Goal: Task Accomplishment & Management: Manage account settings

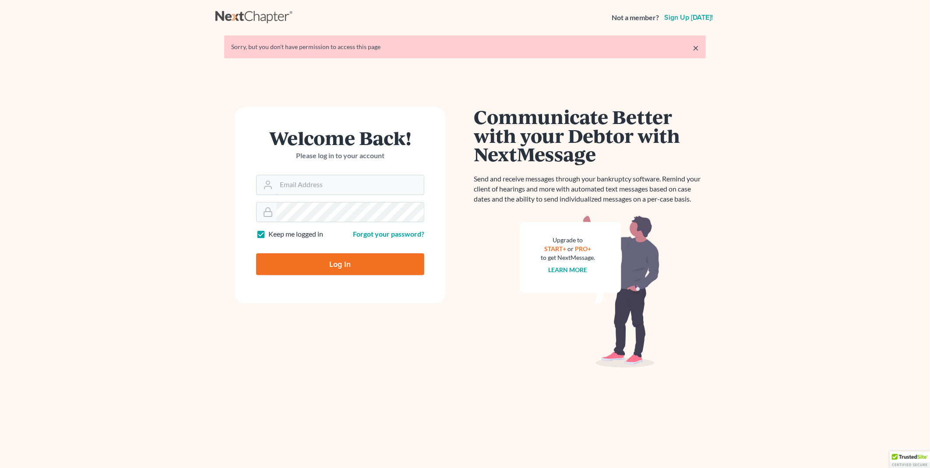
type input "[EMAIL_ADDRESS][DOMAIN_NAME]"
click at [343, 265] on input "Log In" at bounding box center [340, 264] width 168 height 22
type input "Thinking..."
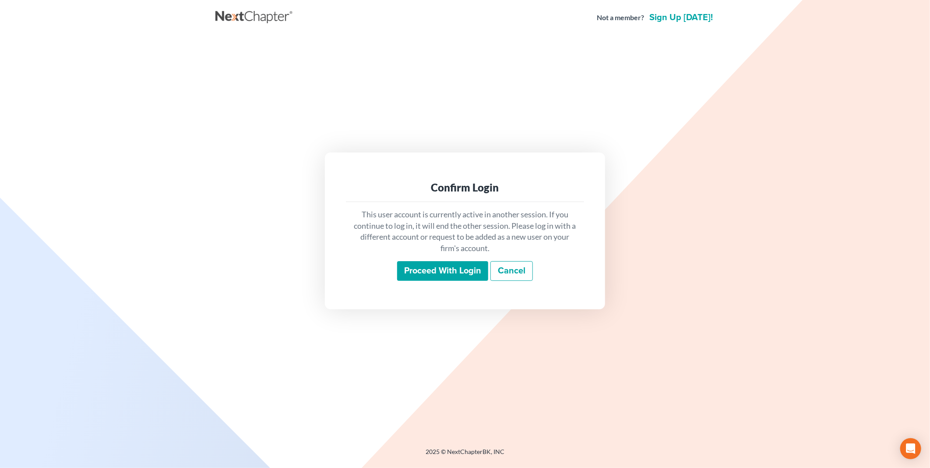
click at [456, 269] on input "Proceed with login" at bounding box center [442, 271] width 91 height 20
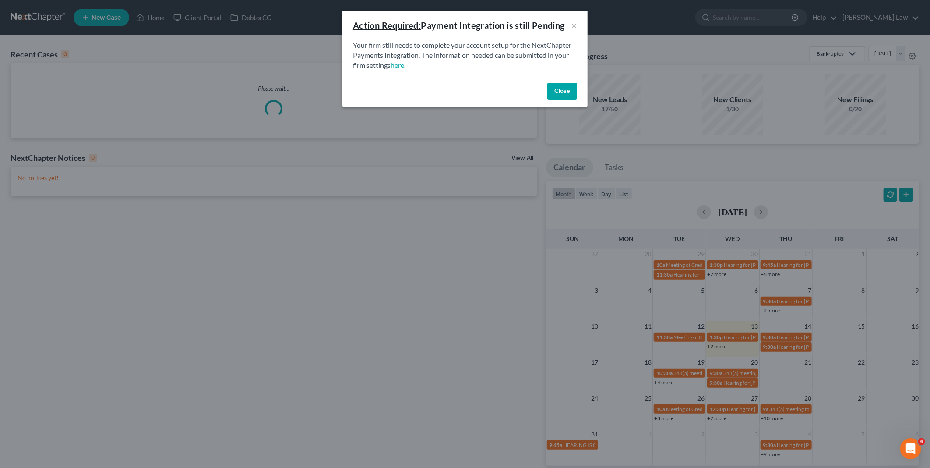
click at [563, 92] on button "Close" at bounding box center [562, 92] width 30 height 18
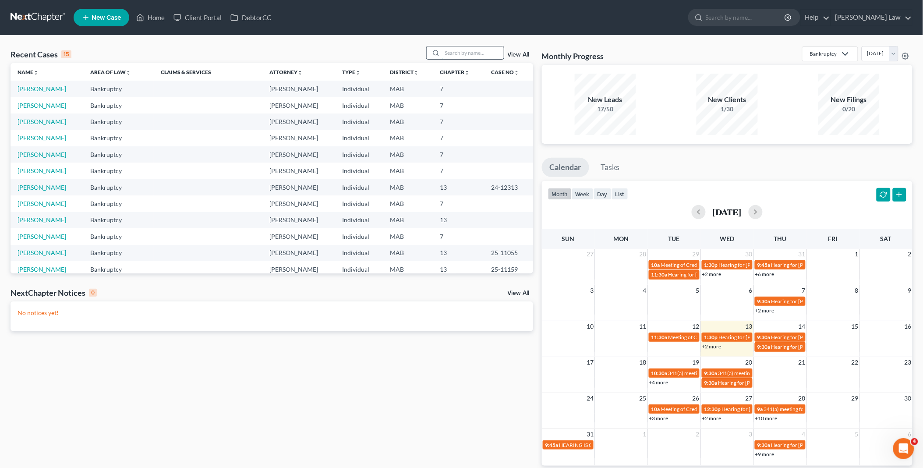
click at [445, 53] on input "search" at bounding box center [472, 52] width 61 height 13
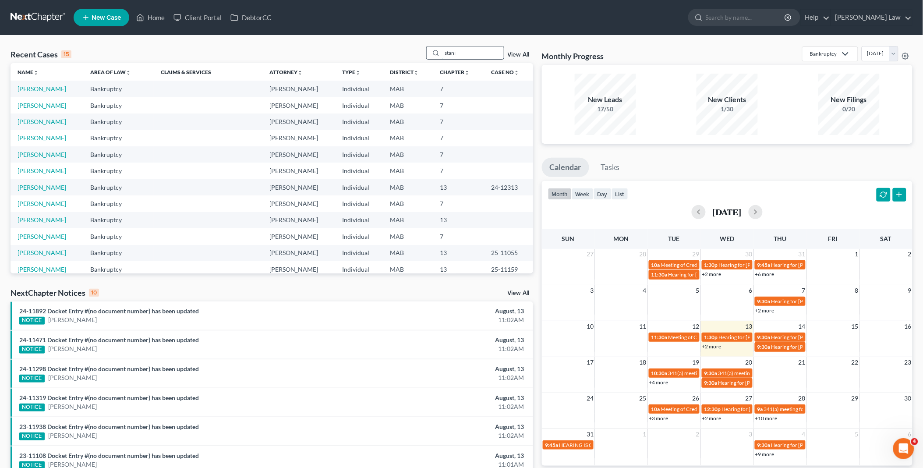
type input "stani"
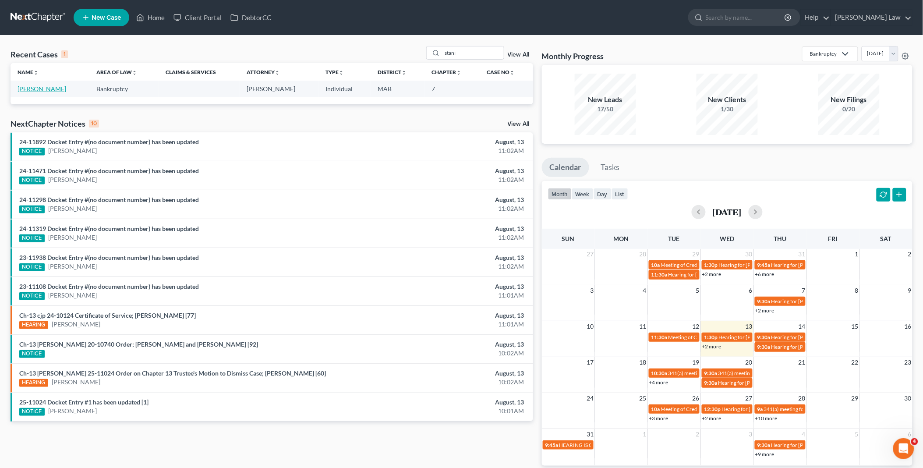
click at [56, 90] on link "Stoykov, Stanislav" at bounding box center [42, 88] width 49 height 7
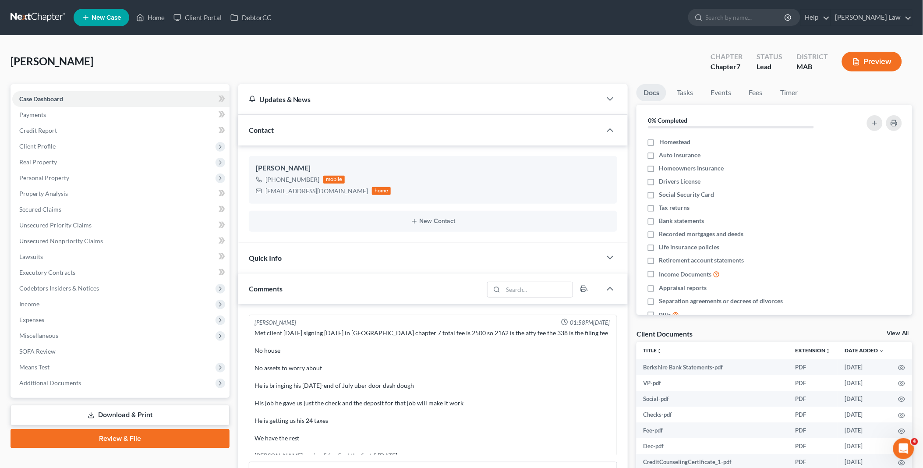
scroll to position [136, 0]
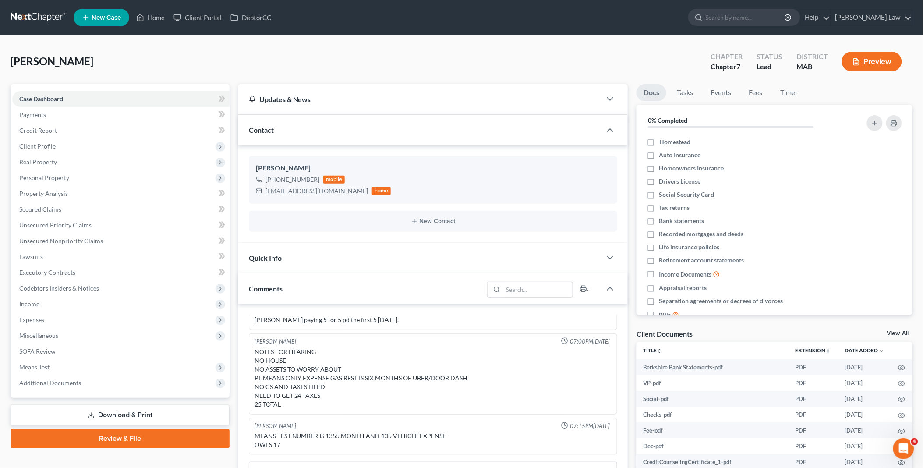
click at [130, 439] on link "Review & File" at bounding box center [120, 438] width 219 height 19
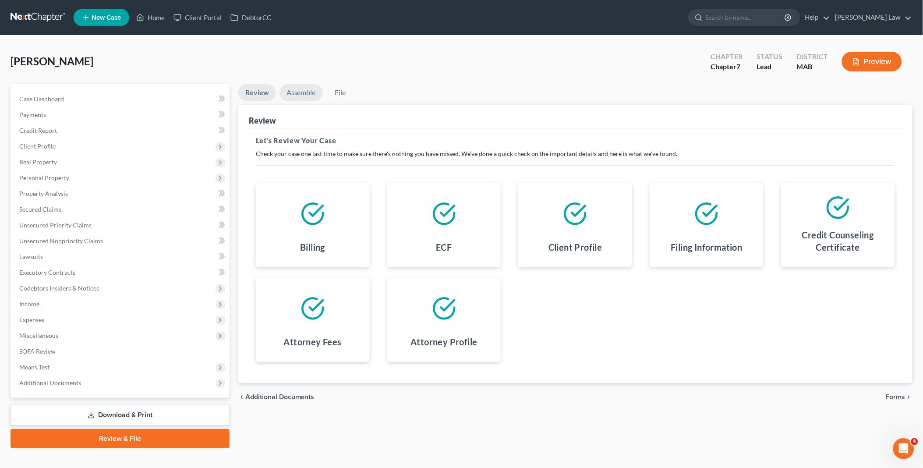
click at [312, 88] on link "Assemble" at bounding box center [300, 92] width 43 height 17
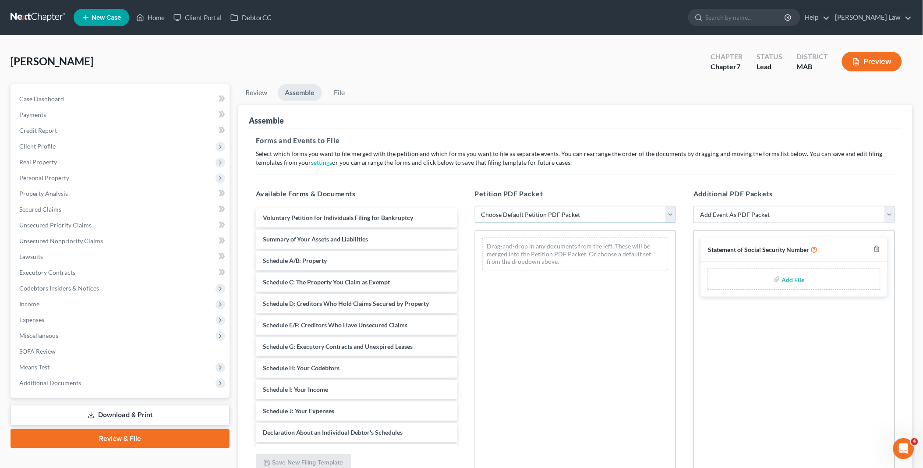
click at [670, 215] on select "Choose Default Petition PDF Packet Emergency Filing (Voluntary Petition and Cre…" at bounding box center [575, 215] width 201 height 18
select select "1"
click at [475, 206] on select "Choose Default Petition PDF Packet Emergency Filing (Voluntary Petition and Cre…" at bounding box center [575, 215] width 201 height 18
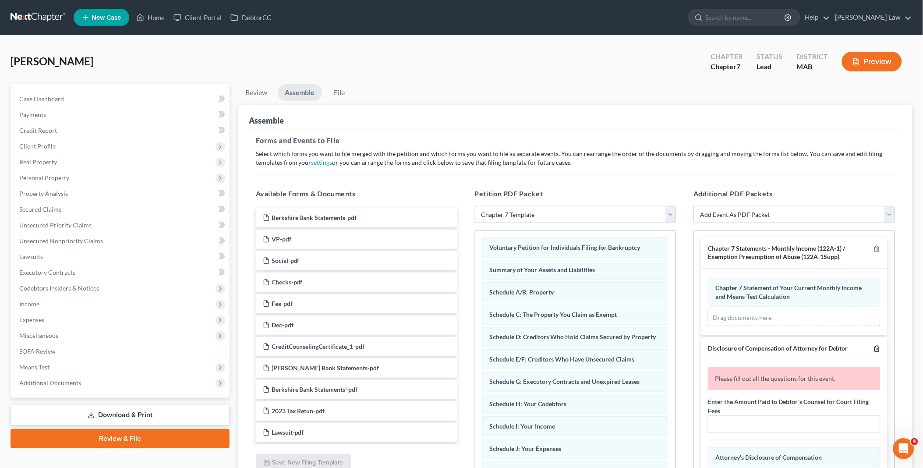
click at [873, 347] on icon "button" at bounding box center [876, 348] width 7 height 7
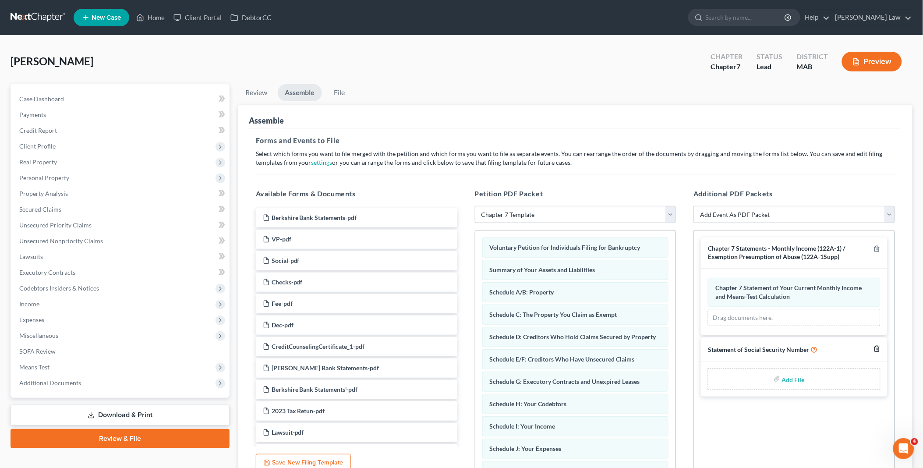
click at [877, 347] on icon "button" at bounding box center [876, 348] width 7 height 7
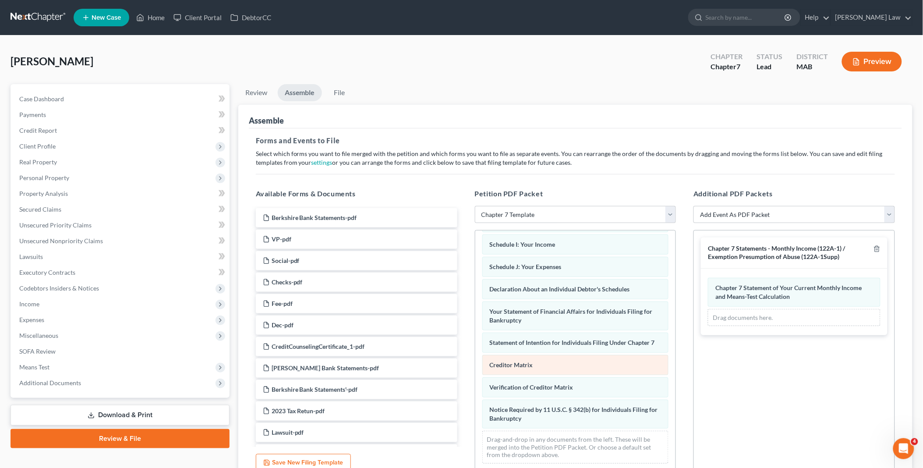
scroll to position [200, 0]
click at [335, 89] on link "File" at bounding box center [339, 92] width 28 height 17
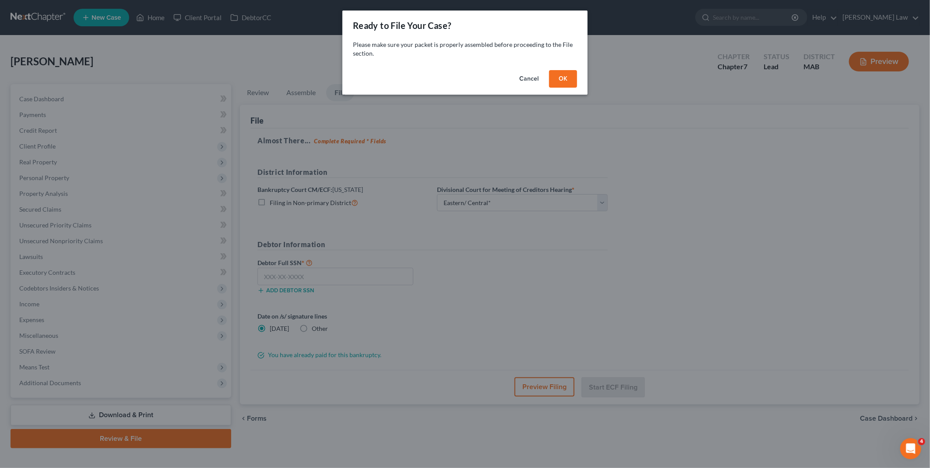
click at [565, 79] on button "OK" at bounding box center [563, 79] width 28 height 18
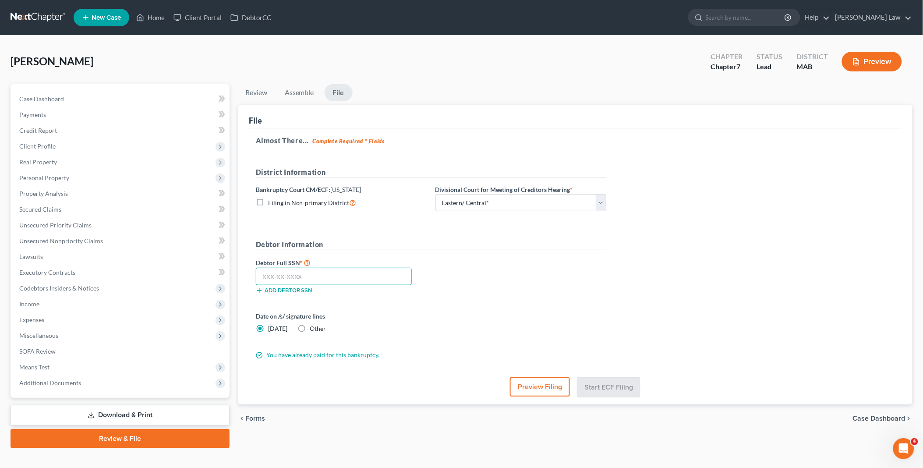
click at [291, 276] on input "text" at bounding box center [334, 277] width 156 height 18
type input "032-82-7392"
click at [611, 379] on button "Start ECF Filing" at bounding box center [608, 386] width 63 height 19
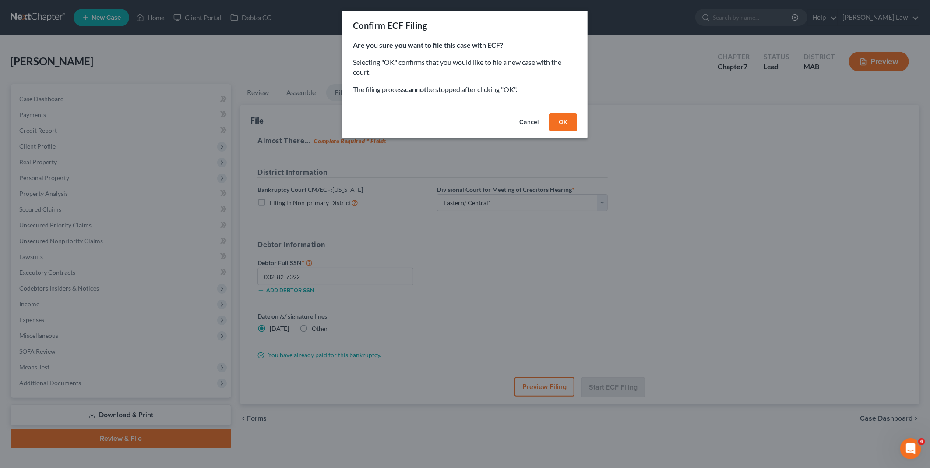
click at [559, 121] on button "OK" at bounding box center [563, 122] width 28 height 18
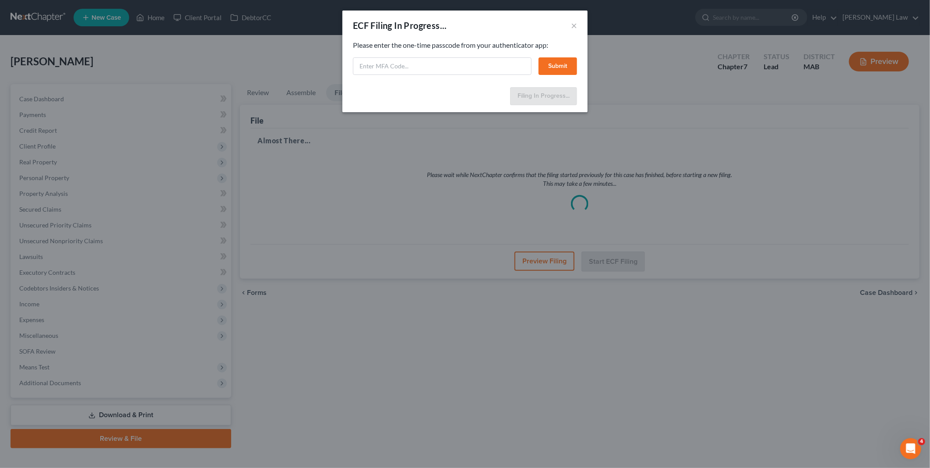
select select "2"
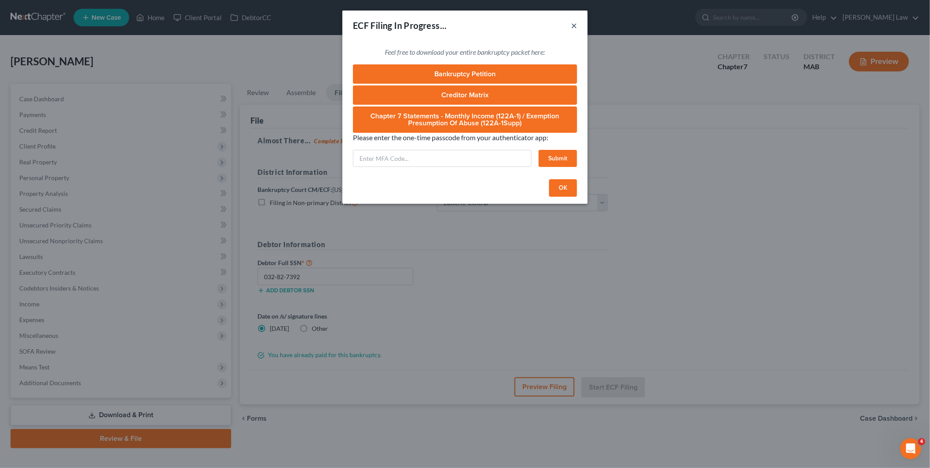
click at [575, 23] on button "×" at bounding box center [574, 25] width 6 height 11
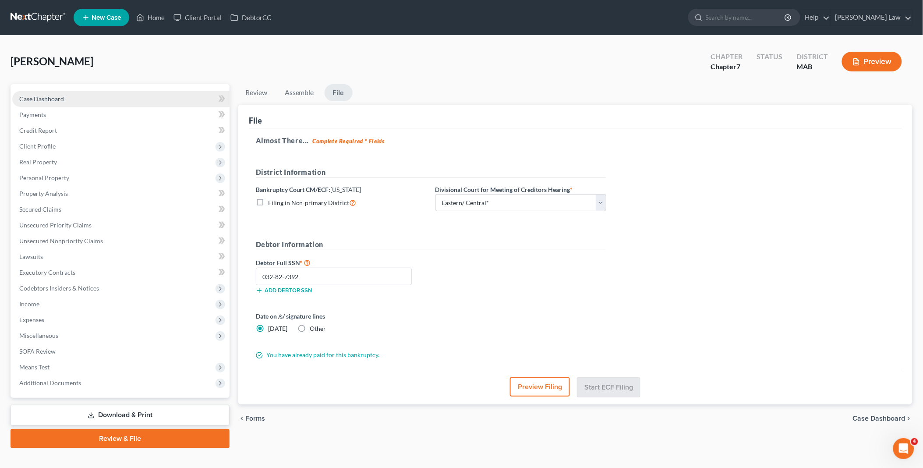
click at [50, 97] on span "Case Dashboard" at bounding box center [41, 98] width 45 height 7
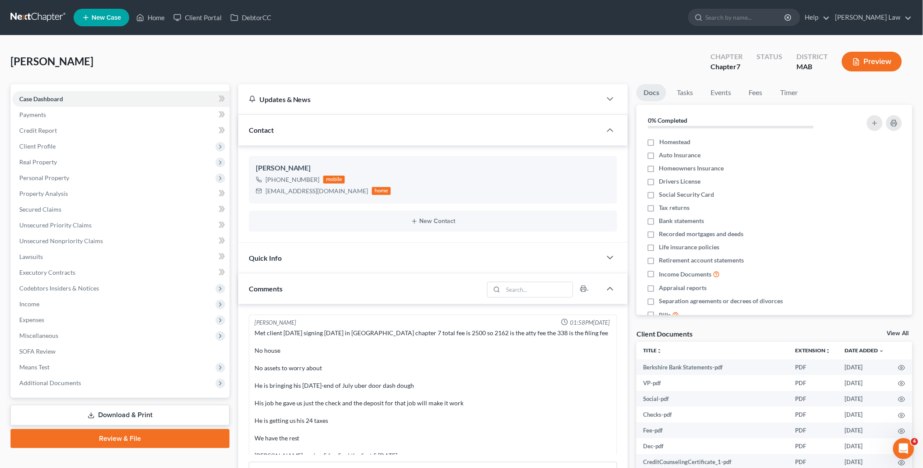
scroll to position [136, 0]
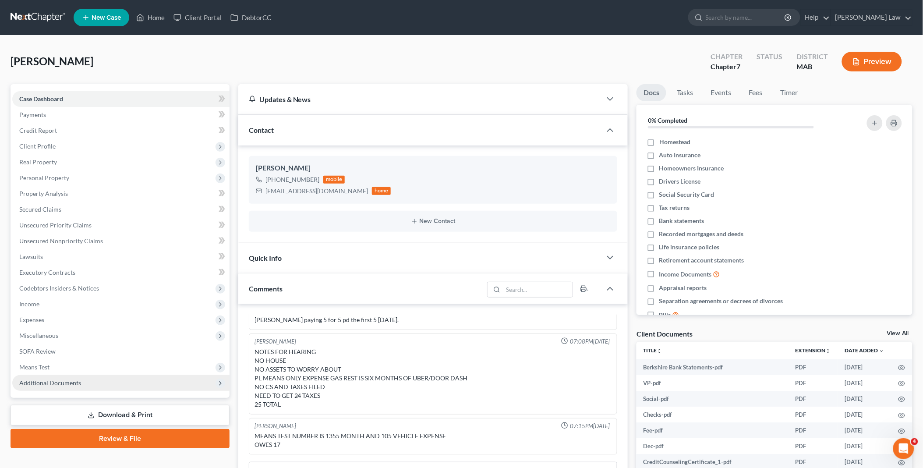
click at [102, 377] on span "Additional Documents" at bounding box center [120, 383] width 217 height 16
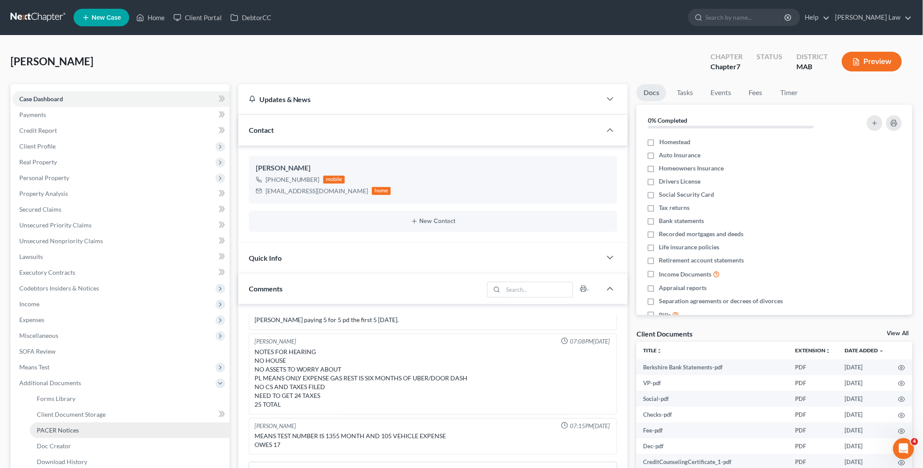
click at [103, 434] on link "PACER Notices" at bounding box center [130, 430] width 200 height 16
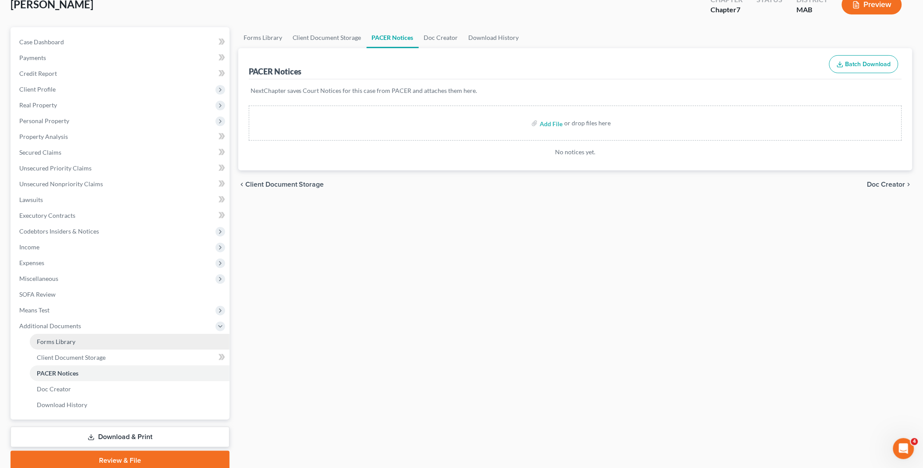
scroll to position [91, 0]
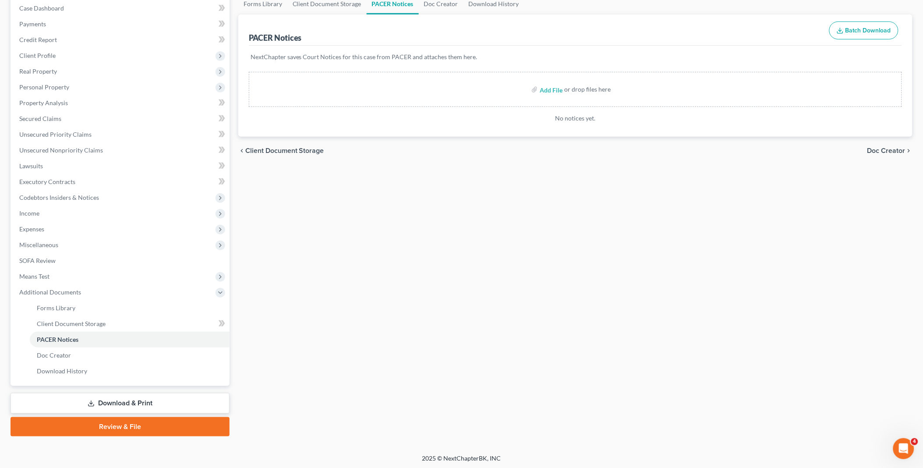
click at [128, 427] on link "Review & File" at bounding box center [120, 426] width 219 height 19
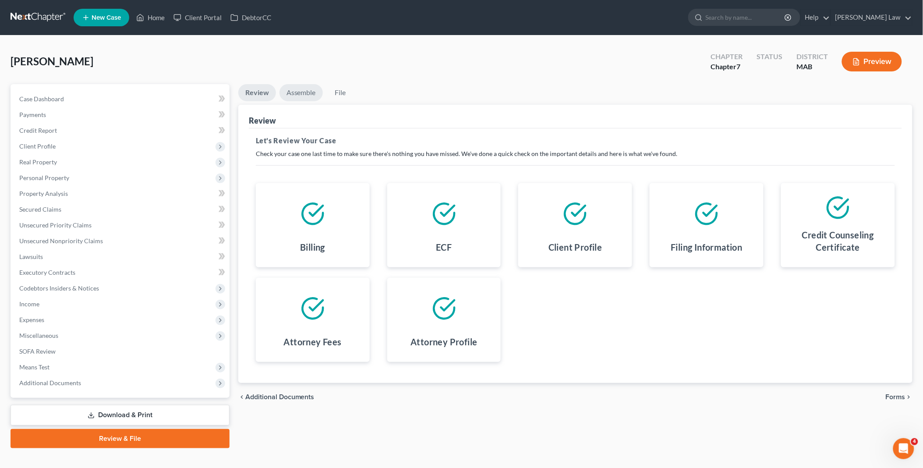
click at [296, 91] on link "Assemble" at bounding box center [300, 92] width 43 height 17
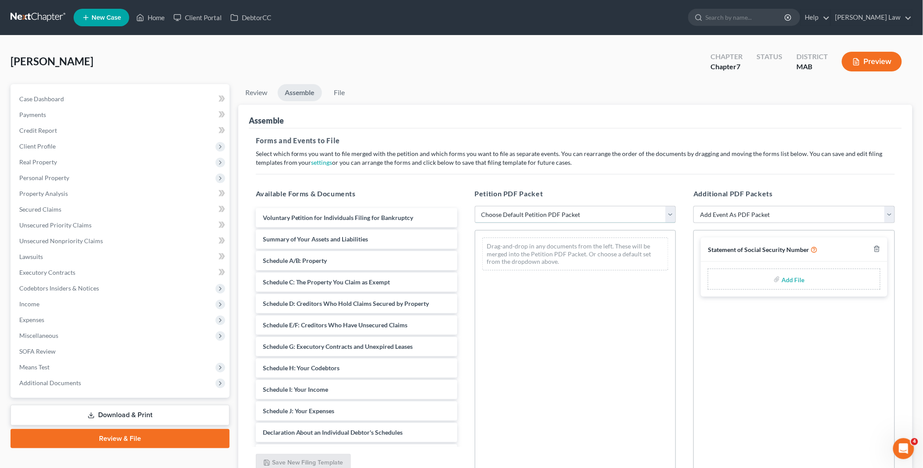
click at [672, 212] on select "Choose Default Petition PDF Packet Emergency Filing (Voluntary Petition and Cre…" at bounding box center [575, 215] width 201 height 18
select select "1"
click at [475, 206] on select "Choose Default Petition PDF Packet Emergency Filing (Voluntary Petition and Cre…" at bounding box center [575, 215] width 201 height 18
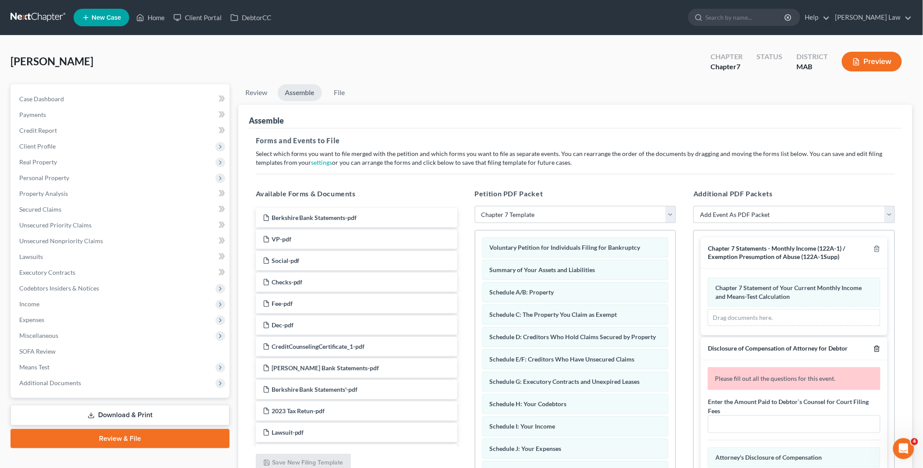
click at [873, 346] on icon "button" at bounding box center [876, 348] width 7 height 7
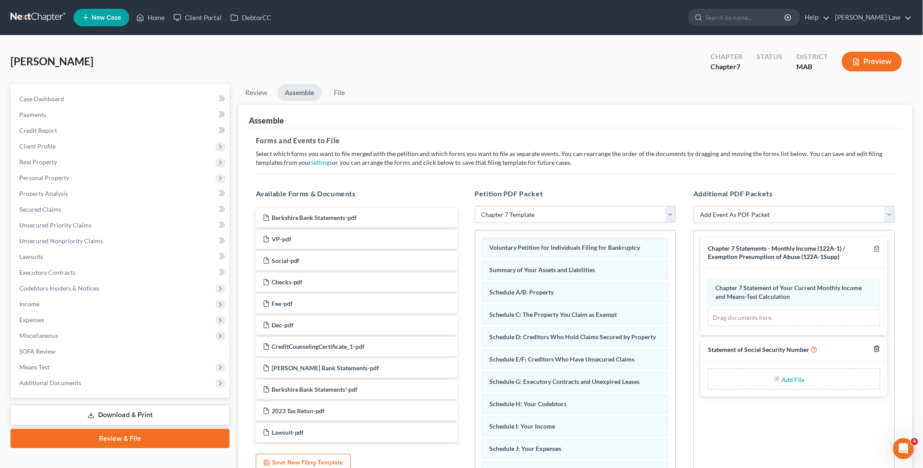
click at [875, 348] on icon "button" at bounding box center [876, 348] width 7 height 7
click at [343, 91] on link "File" at bounding box center [339, 92] width 28 height 17
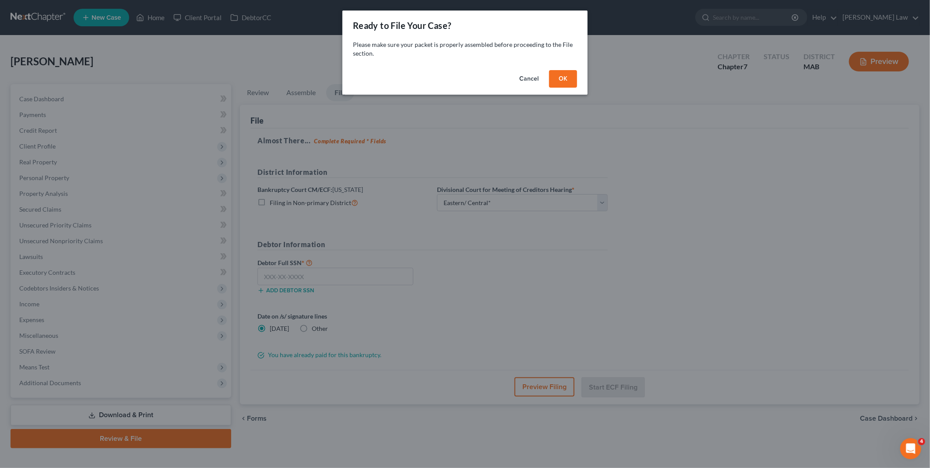
click at [558, 77] on button "OK" at bounding box center [563, 79] width 28 height 18
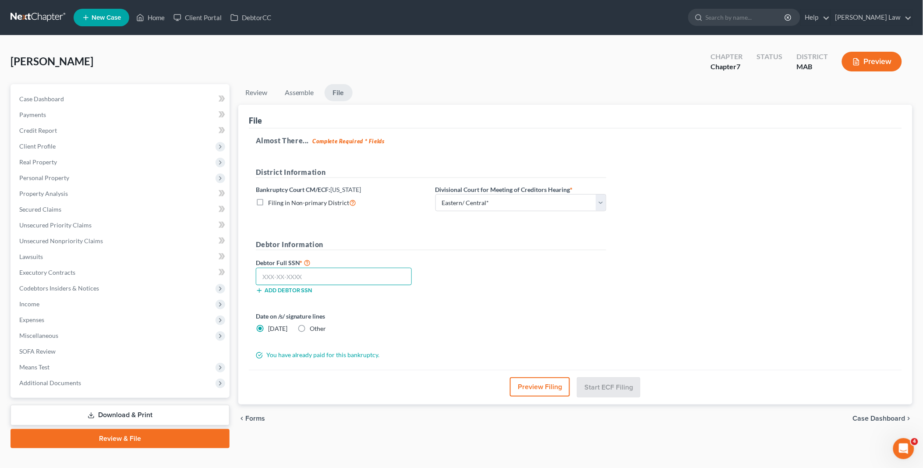
click at [317, 270] on input "text" at bounding box center [334, 277] width 156 height 18
type input "032-82-7392"
click at [605, 384] on button "Start ECF Filing" at bounding box center [608, 386] width 63 height 19
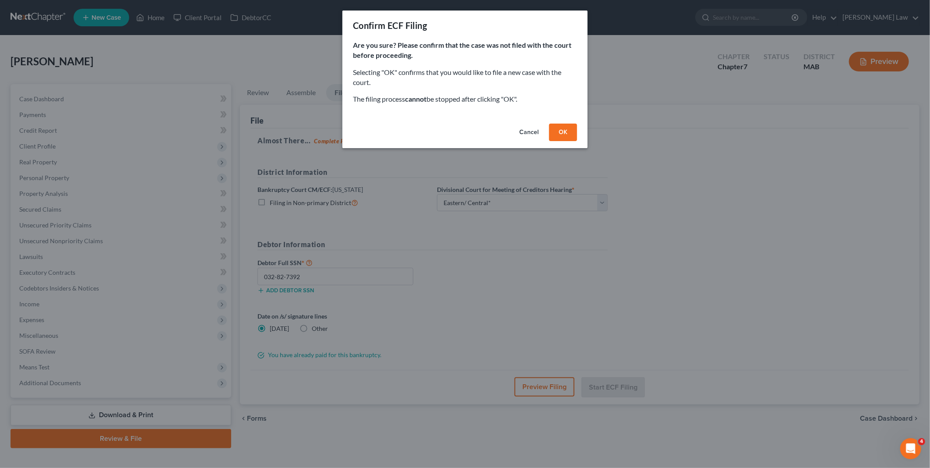
click at [566, 129] on button "OK" at bounding box center [563, 132] width 28 height 18
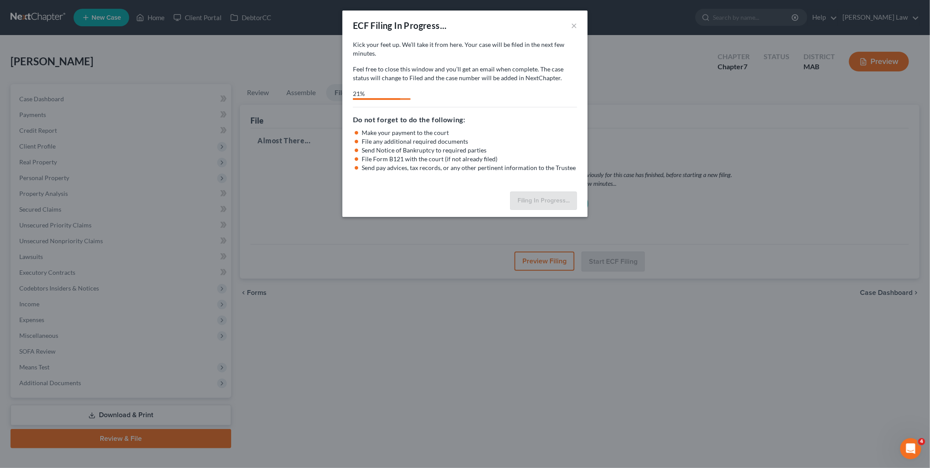
select select "2"
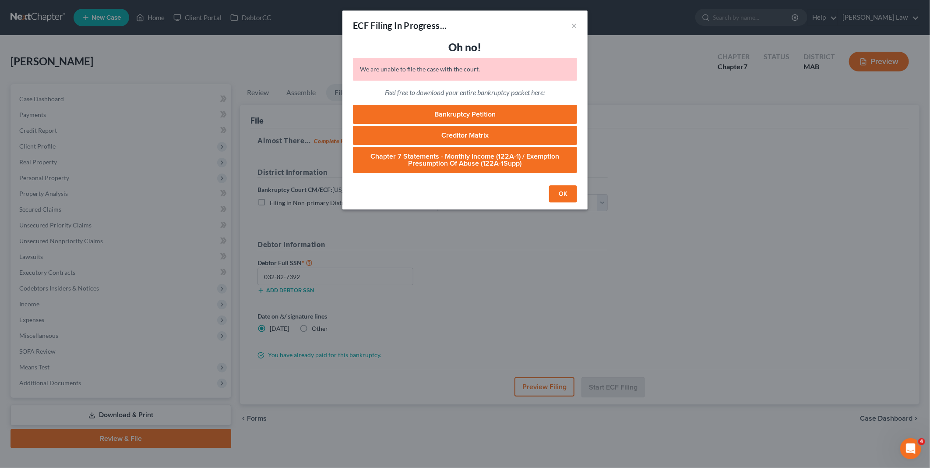
click at [564, 194] on button "OK" at bounding box center [563, 194] width 28 height 18
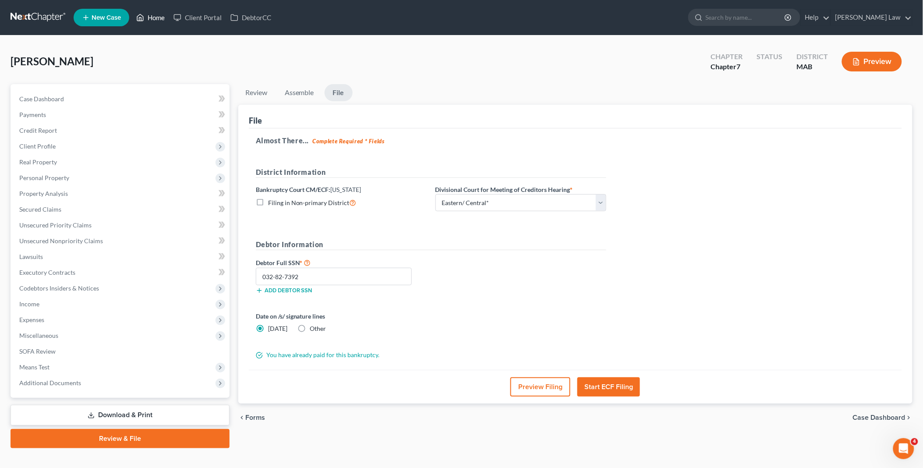
click at [152, 14] on link "Home" at bounding box center [150, 18] width 37 height 16
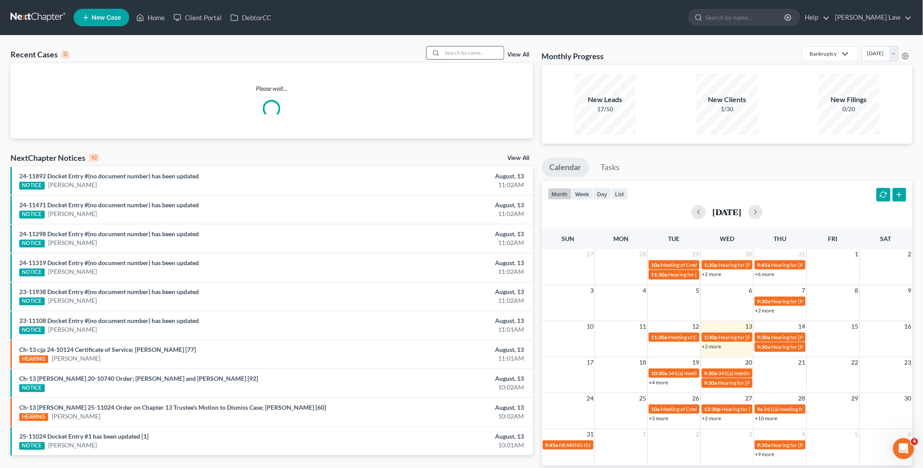
click at [468, 55] on input "search" at bounding box center [472, 52] width 61 height 13
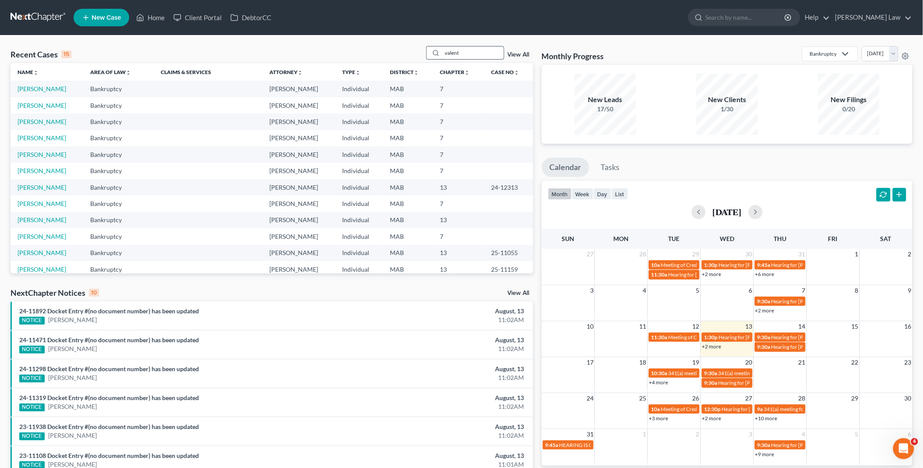
type input "valent"
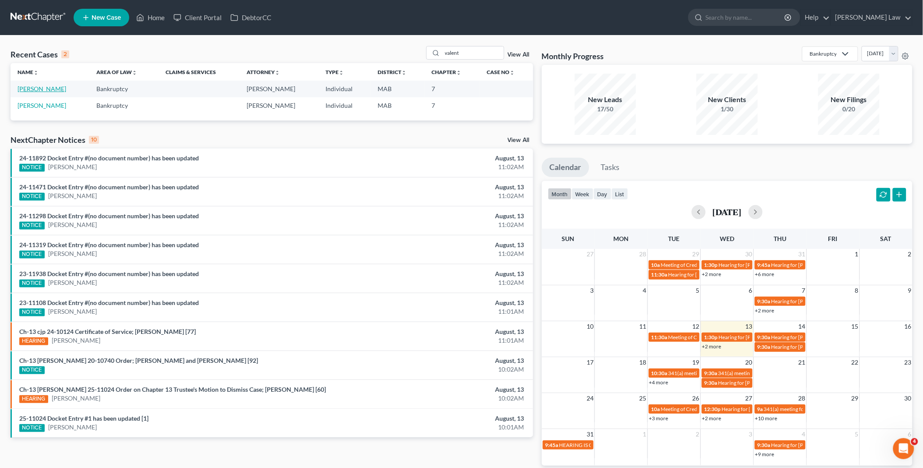
click at [54, 89] on link "Valentino, Christopher" at bounding box center [42, 88] width 49 height 7
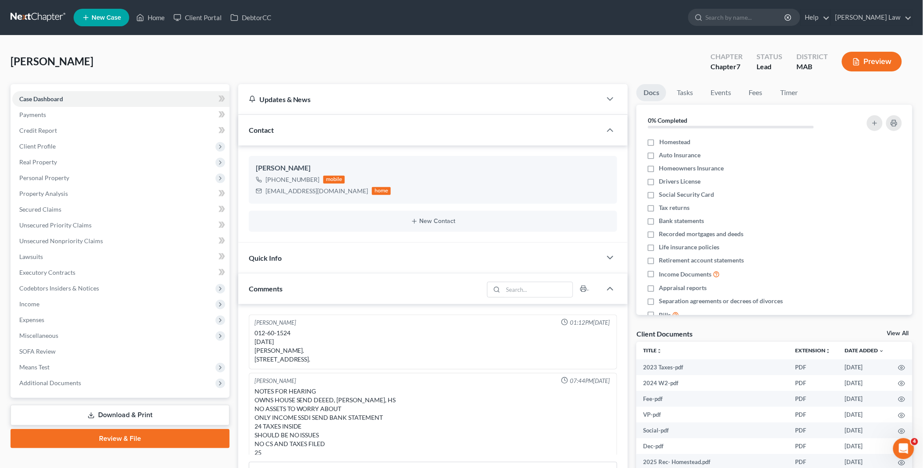
scroll to position [25, 0]
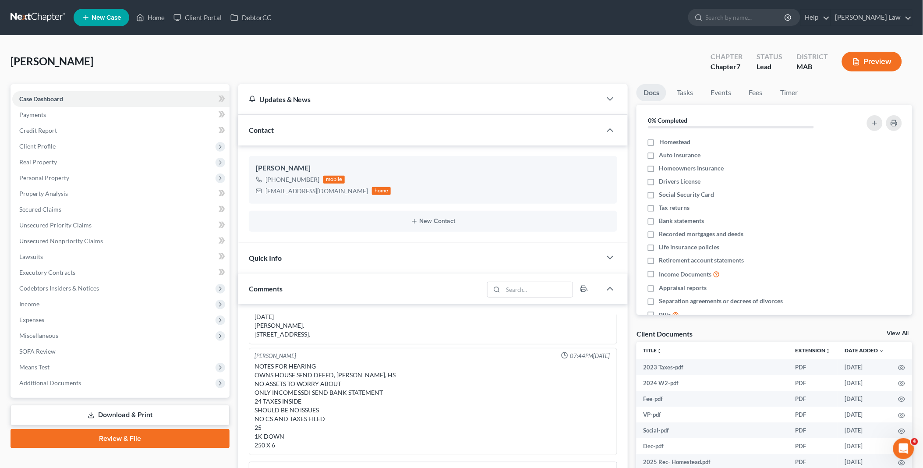
click at [121, 433] on link "Review & File" at bounding box center [120, 438] width 219 height 19
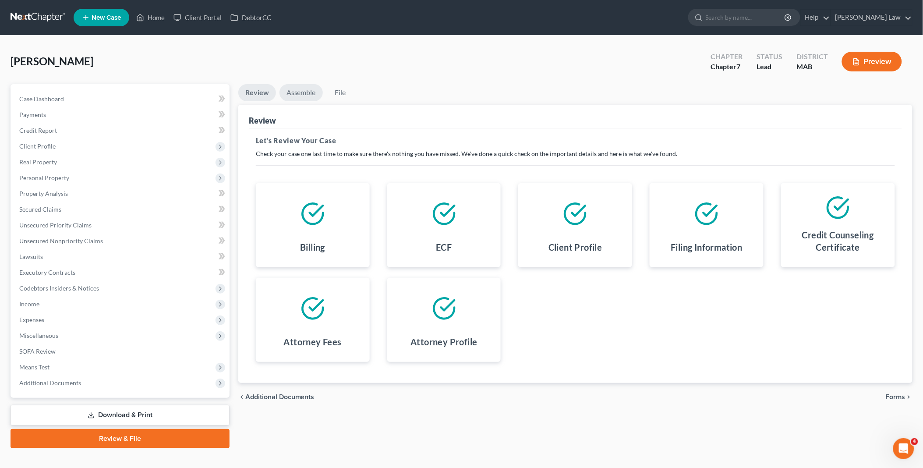
click at [296, 90] on link "Assemble" at bounding box center [300, 92] width 43 height 17
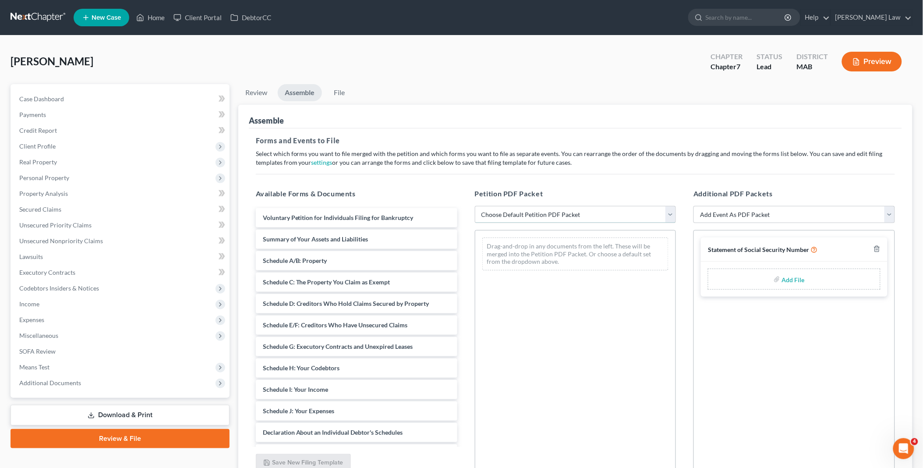
click at [672, 216] on select "Choose Default Petition PDF Packet Emergency Filing (Voluntary Petition and Cre…" at bounding box center [575, 215] width 201 height 18
select select "1"
click at [475, 206] on select "Choose Default Petition PDF Packet Emergency Filing (Voluntary Petition and Cre…" at bounding box center [575, 215] width 201 height 18
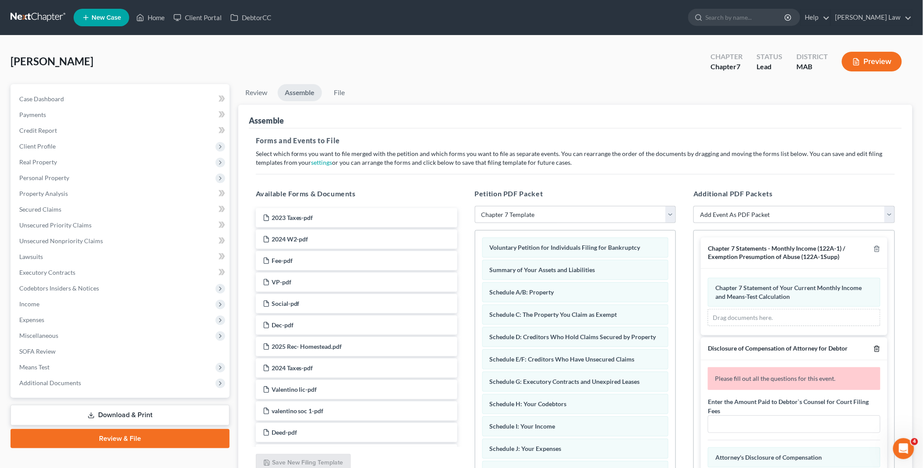
click at [877, 349] on line "button" at bounding box center [877, 350] width 0 height 2
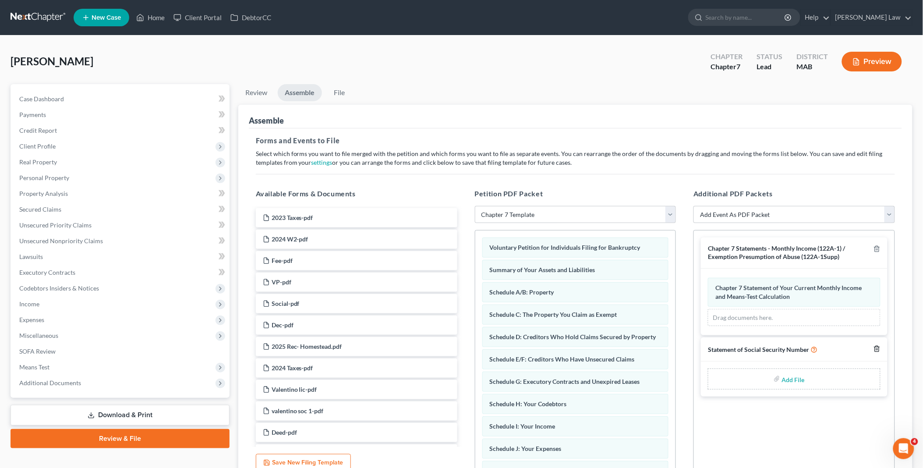
click at [876, 348] on icon "button" at bounding box center [876, 348] width 7 height 7
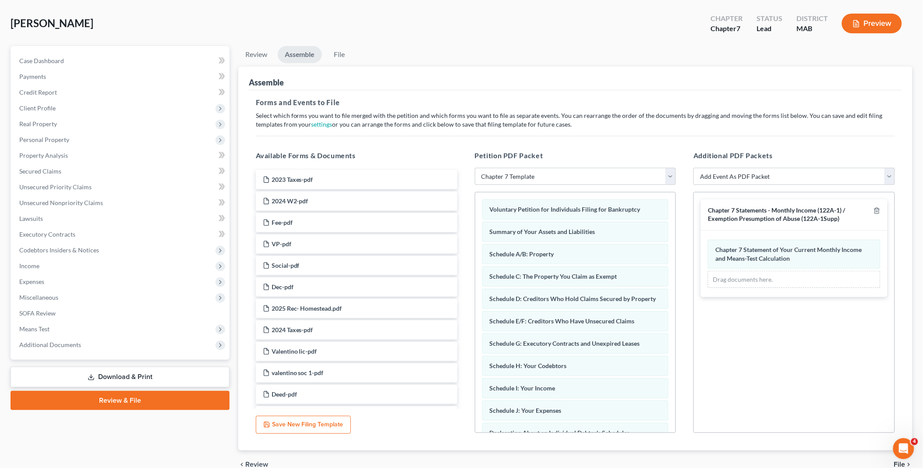
scroll to position [81, 0]
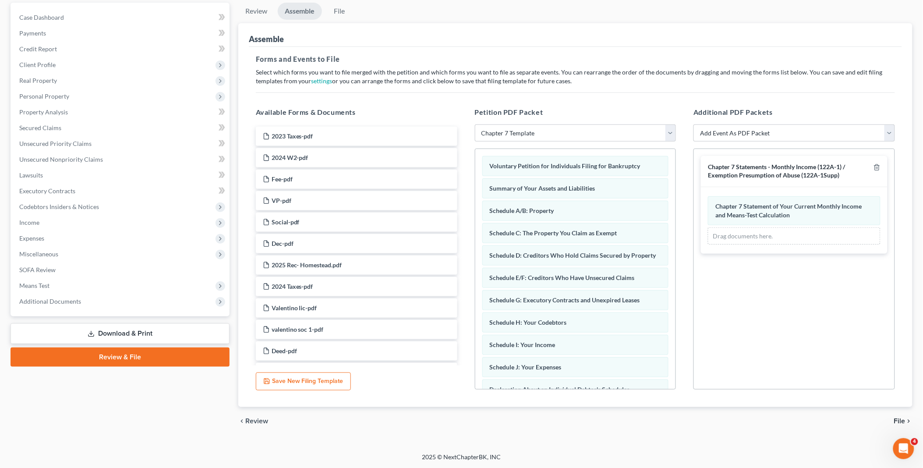
click at [903, 421] on span "File" at bounding box center [899, 420] width 11 height 7
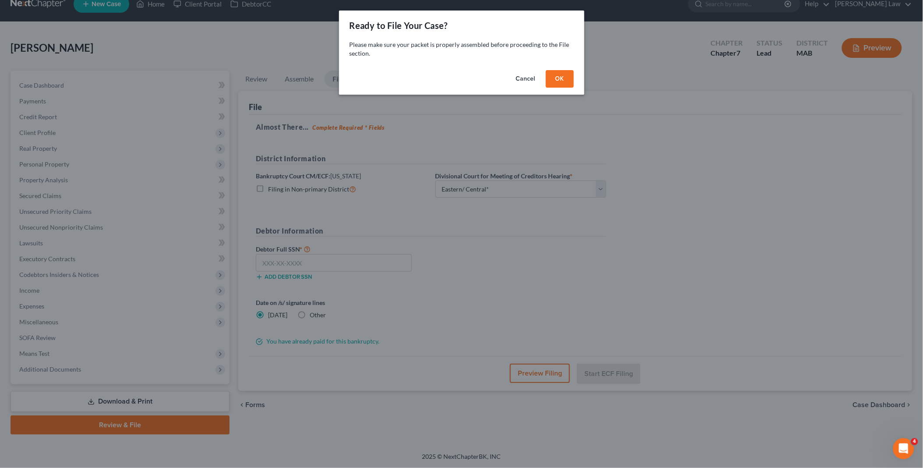
scroll to position [12, 0]
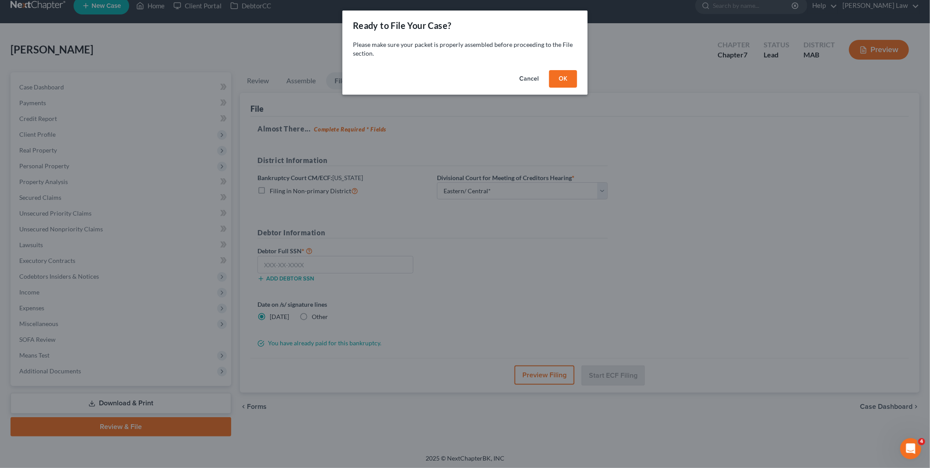
click at [563, 79] on button "OK" at bounding box center [563, 79] width 28 height 18
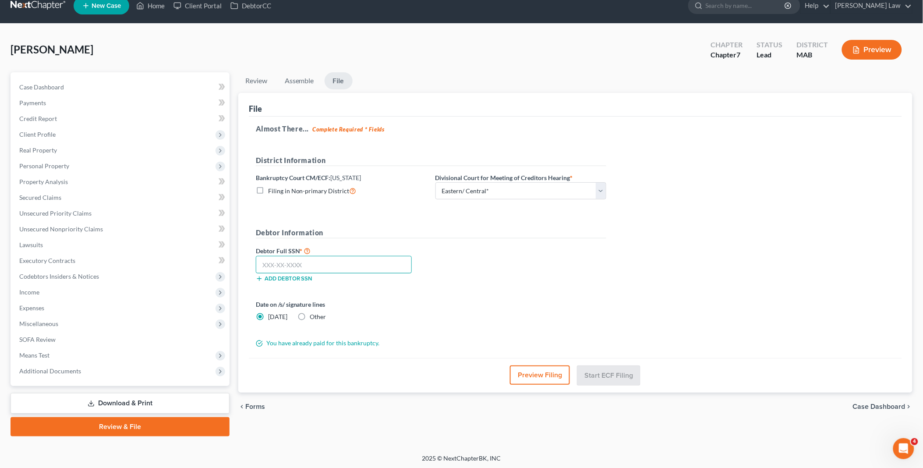
click at [275, 262] on input "text" at bounding box center [334, 265] width 156 height 18
type input "012-60-1524"
click at [621, 370] on button "Start ECF Filing" at bounding box center [608, 374] width 63 height 19
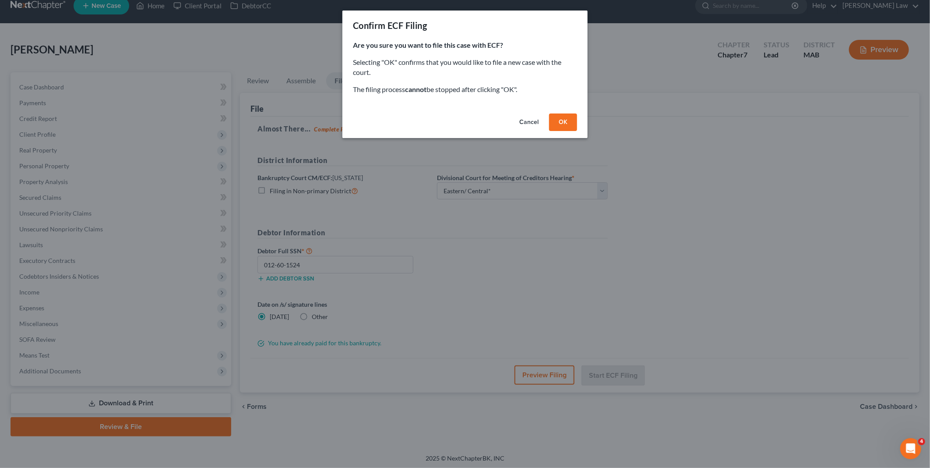
click at [557, 125] on button "OK" at bounding box center [563, 122] width 28 height 18
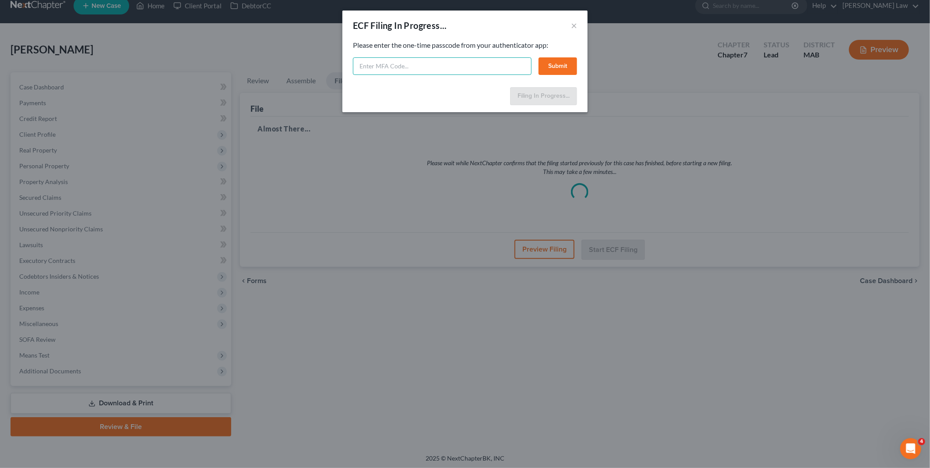
click at [387, 60] on input "text" at bounding box center [442, 66] width 179 height 18
type input "282165"
click at [553, 63] on button "Submit" at bounding box center [558, 66] width 39 height 18
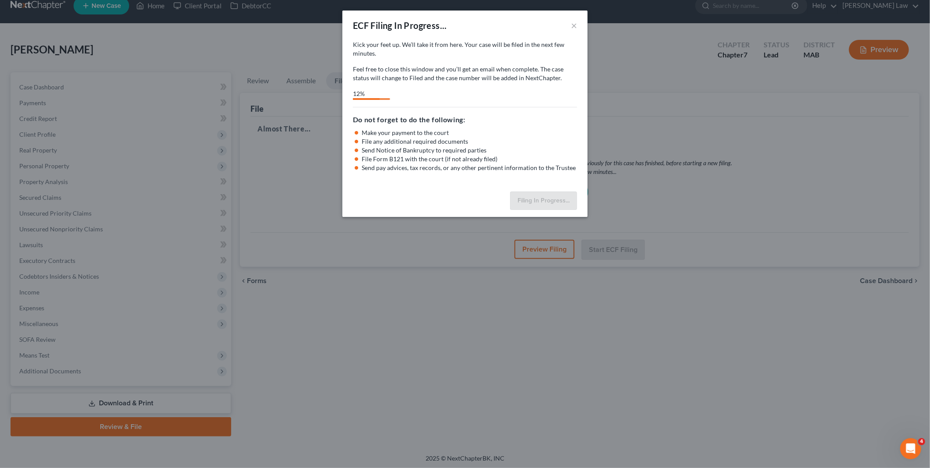
select select "2"
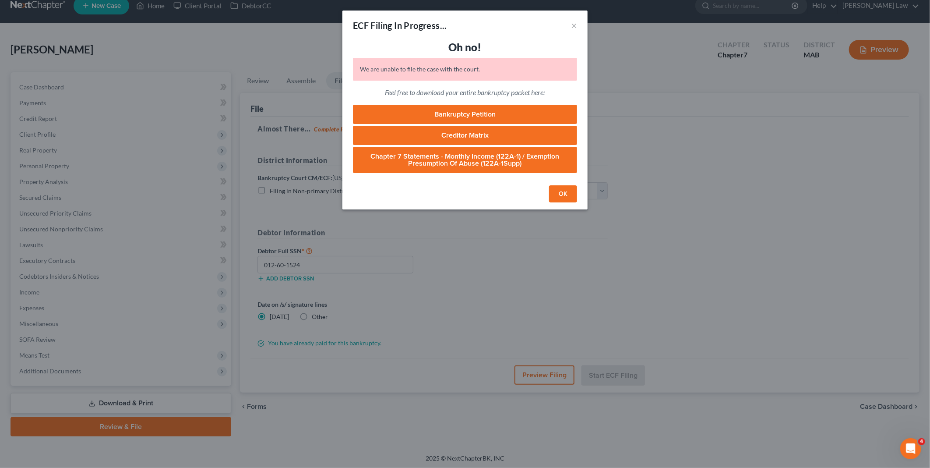
click at [560, 193] on button "OK" at bounding box center [563, 194] width 28 height 18
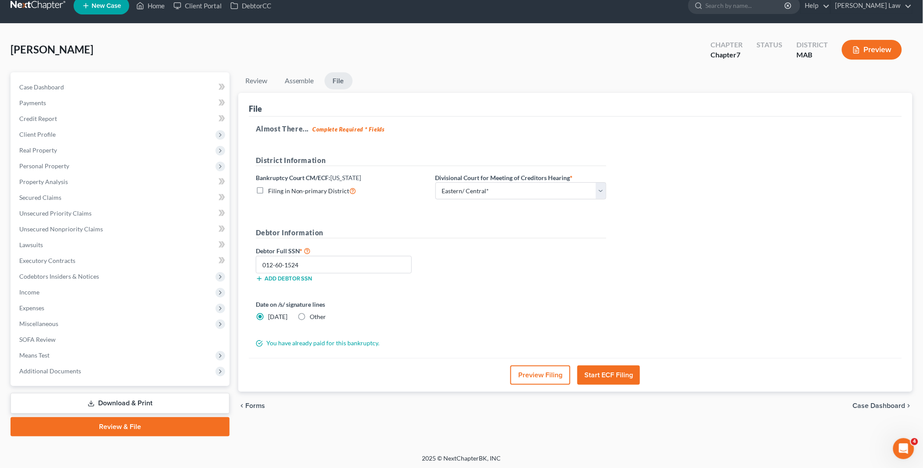
click at [599, 374] on button "Start ECF Filing" at bounding box center [608, 374] width 63 height 19
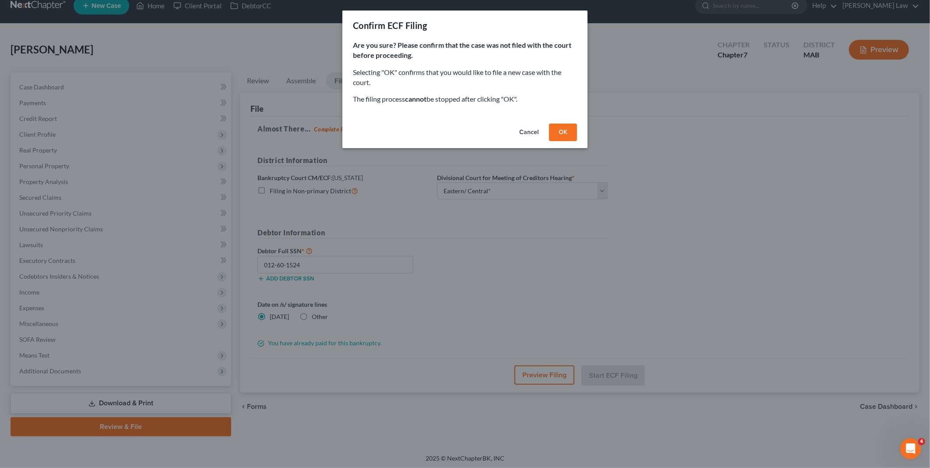
click at [561, 130] on button "OK" at bounding box center [563, 132] width 28 height 18
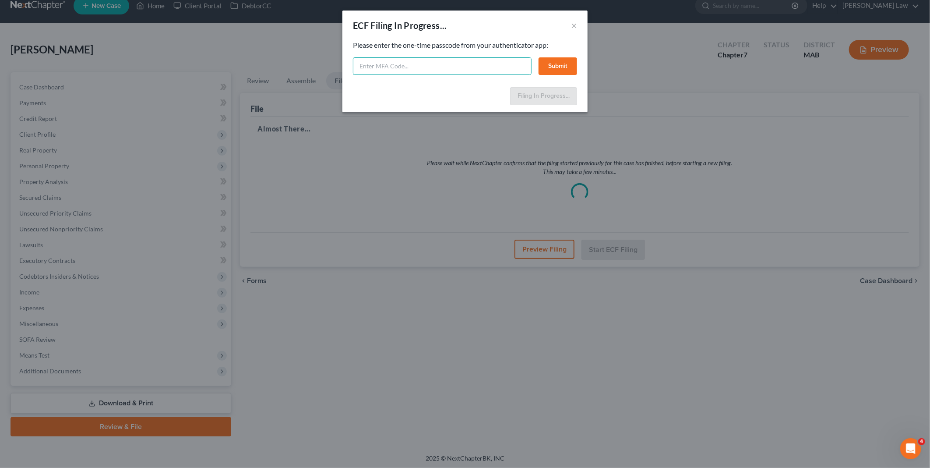
click at [387, 66] on input "text" at bounding box center [442, 66] width 179 height 18
type input "992652"
click at [553, 66] on button "Submit" at bounding box center [558, 66] width 39 height 18
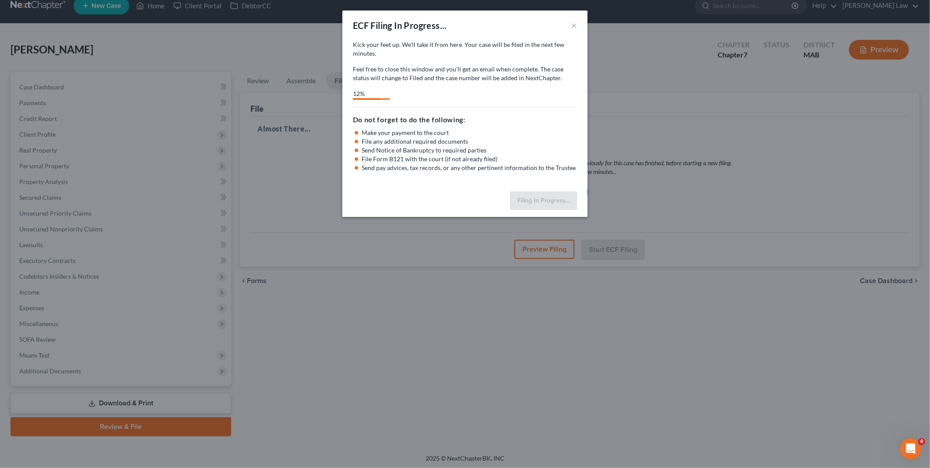
select select "2"
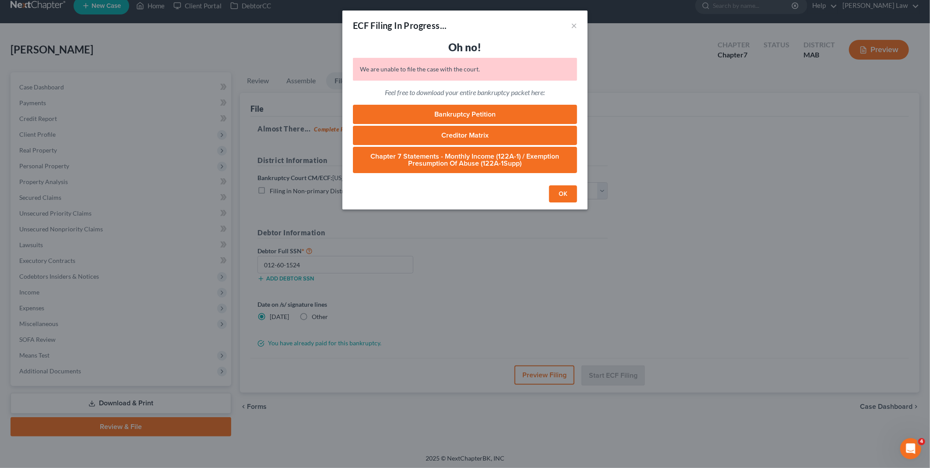
click at [559, 191] on button "OK" at bounding box center [563, 194] width 28 height 18
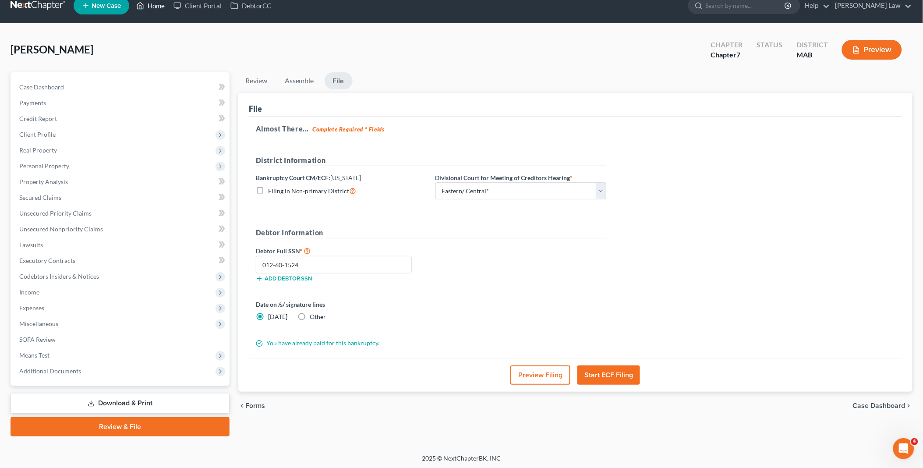
click at [155, 5] on link "Home" at bounding box center [150, 6] width 37 height 16
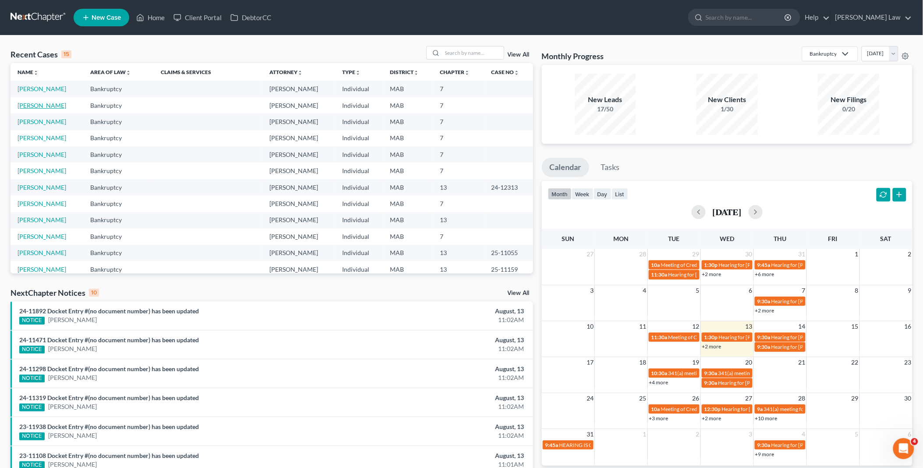
click at [58, 103] on link "Stoykov, Stanislav" at bounding box center [42, 105] width 49 height 7
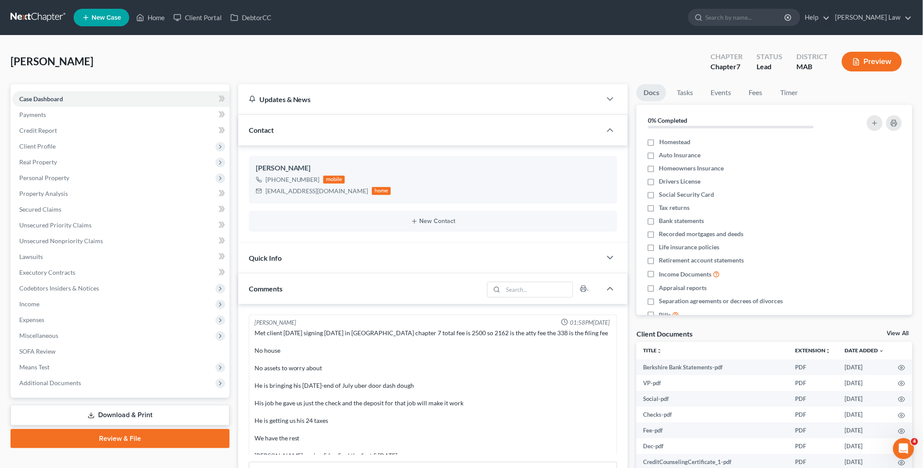
scroll to position [136, 0]
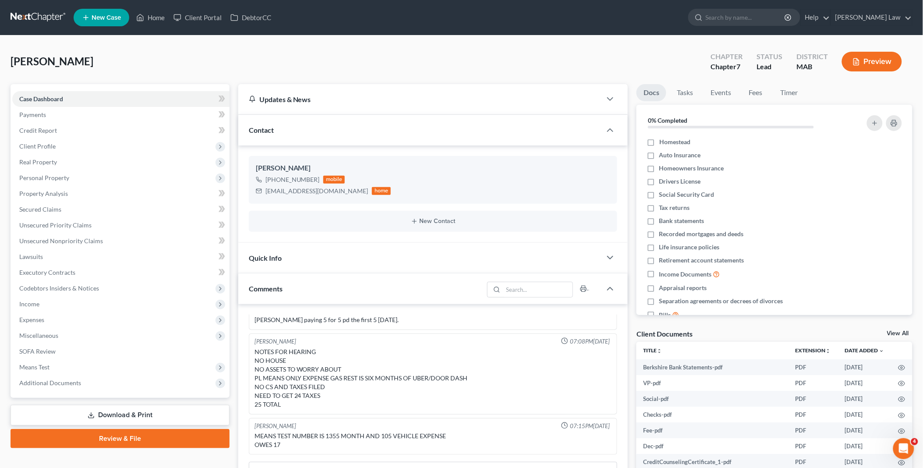
click at [132, 438] on link "Review & File" at bounding box center [120, 438] width 219 height 19
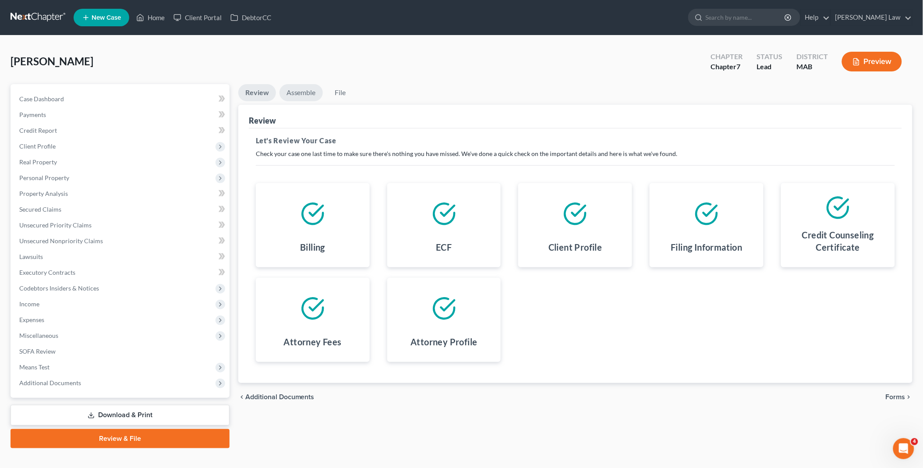
click at [311, 92] on link "Assemble" at bounding box center [300, 92] width 43 height 17
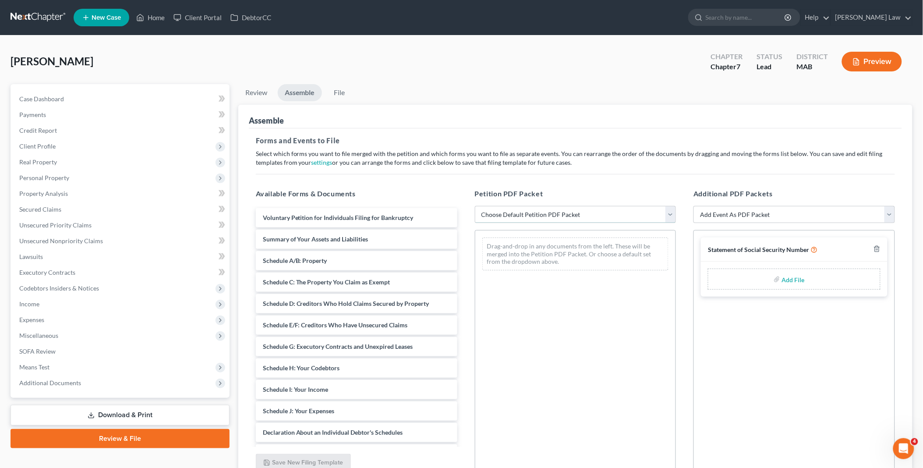
click at [671, 217] on select "Choose Default Petition PDF Packet Emergency Filing (Voluntary Petition and Cre…" at bounding box center [575, 215] width 201 height 18
select select "1"
click at [475, 206] on select "Choose Default Petition PDF Packet Emergency Filing (Voluntary Petition and Cre…" at bounding box center [575, 215] width 201 height 18
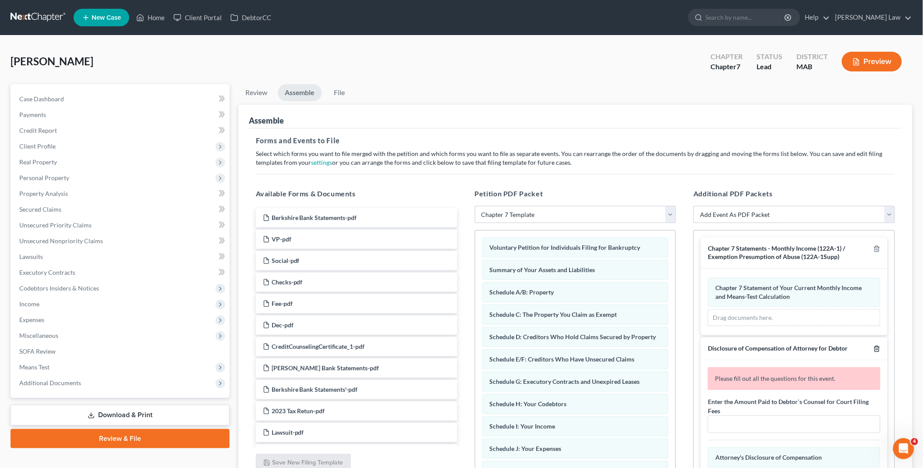
click at [873, 349] on icon "button" at bounding box center [876, 348] width 7 height 7
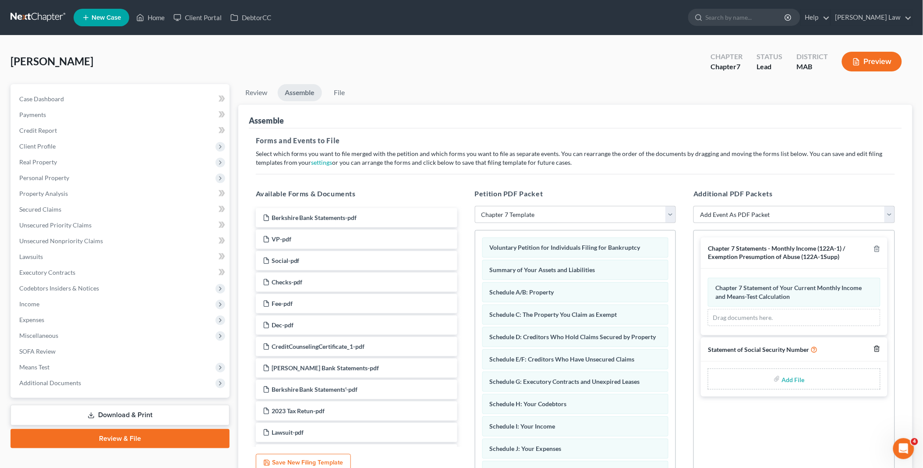
click at [875, 346] on icon "button" at bounding box center [876, 348] width 7 height 7
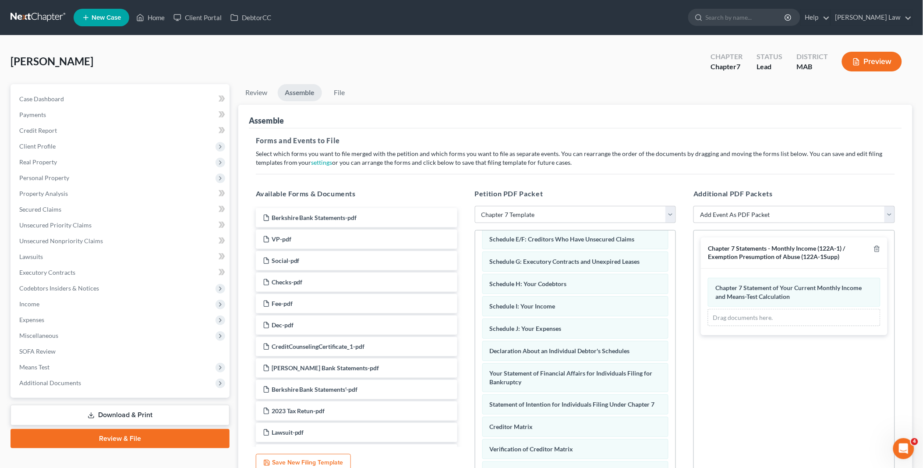
scroll to position [200, 0]
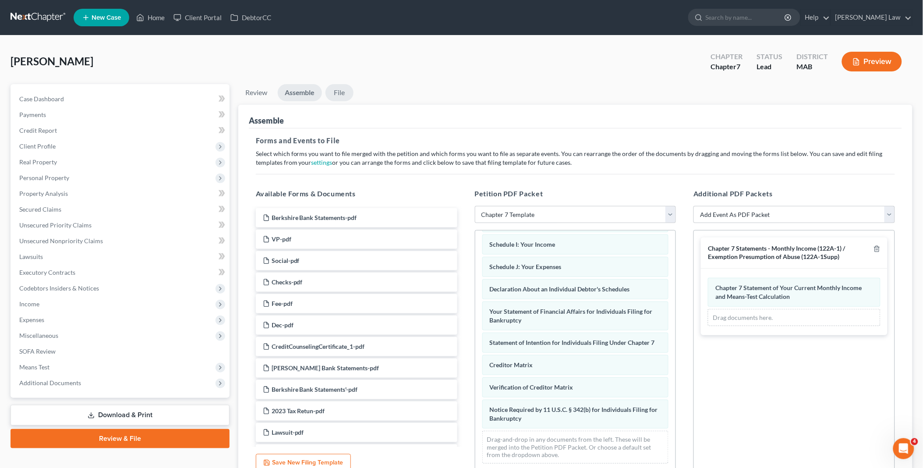
click at [338, 91] on link "File" at bounding box center [339, 92] width 28 height 17
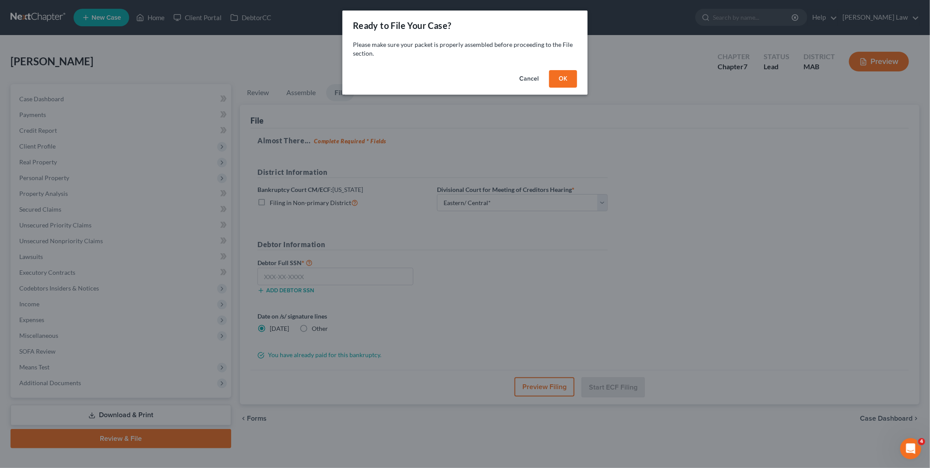
click at [562, 79] on button "OK" at bounding box center [563, 79] width 28 height 18
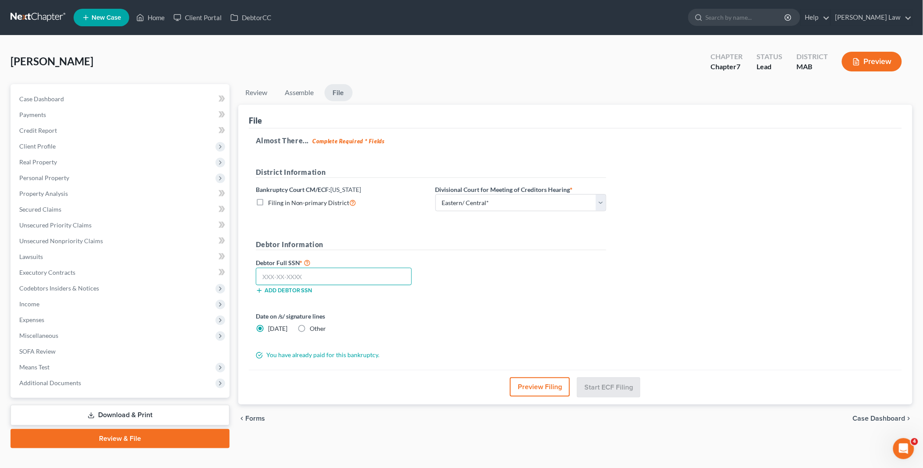
click at [268, 277] on input "text" at bounding box center [334, 277] width 156 height 18
type input "032-82-7392"
click at [610, 386] on button "Start ECF Filing" at bounding box center [608, 386] width 63 height 19
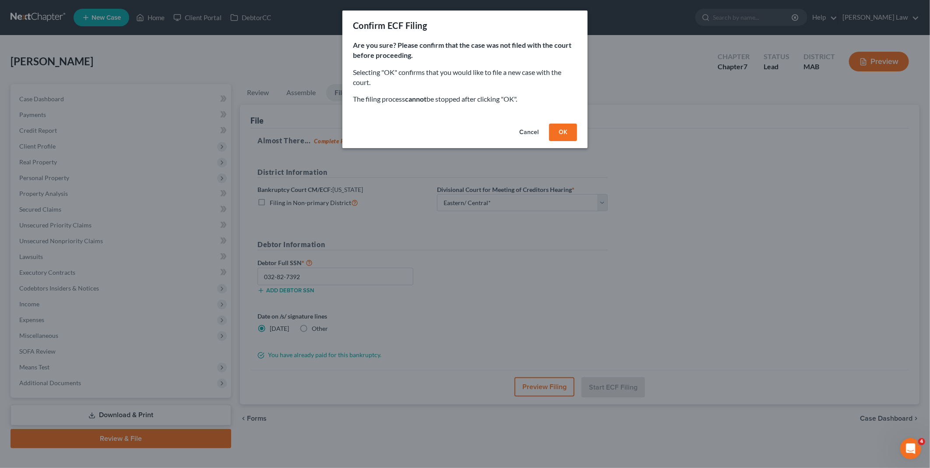
click at [558, 132] on button "OK" at bounding box center [563, 132] width 28 height 18
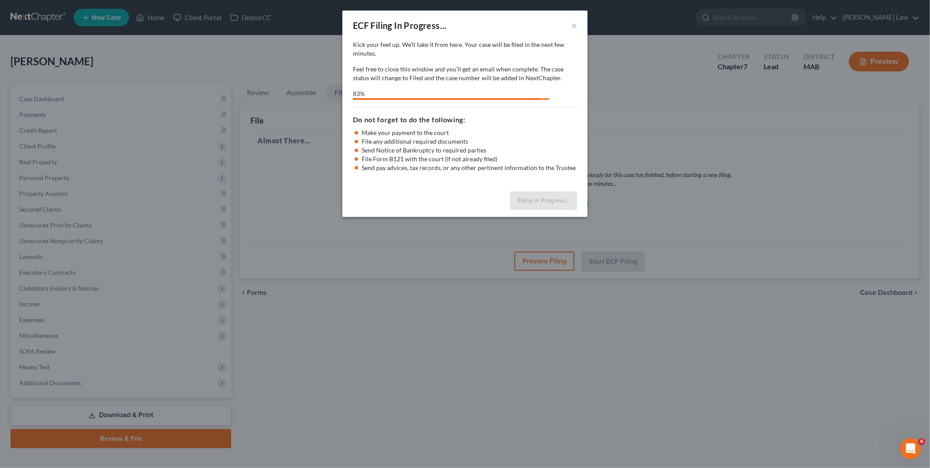
select select "2"
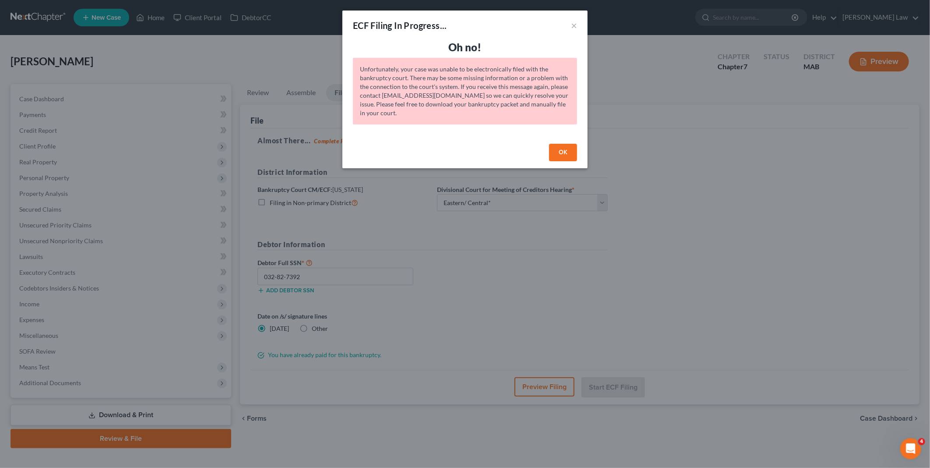
click at [560, 152] on button "OK" at bounding box center [563, 153] width 28 height 18
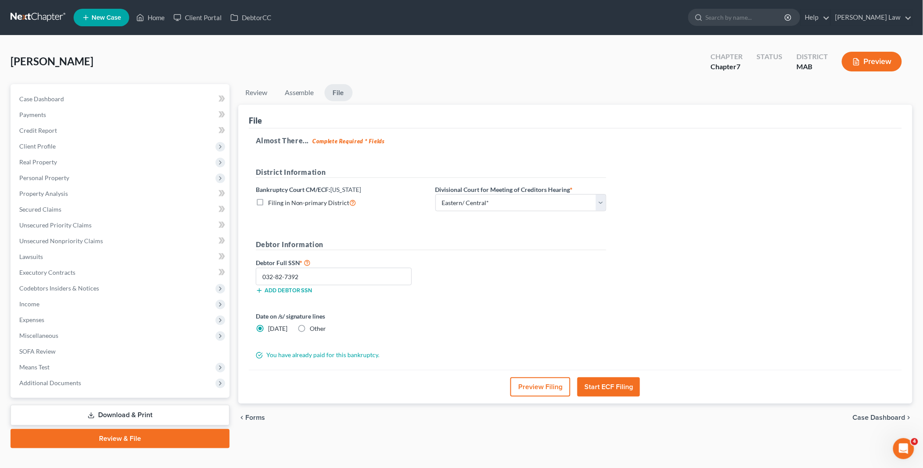
click at [904, 444] on icon "Open Intercom Messenger" at bounding box center [903, 448] width 14 height 14
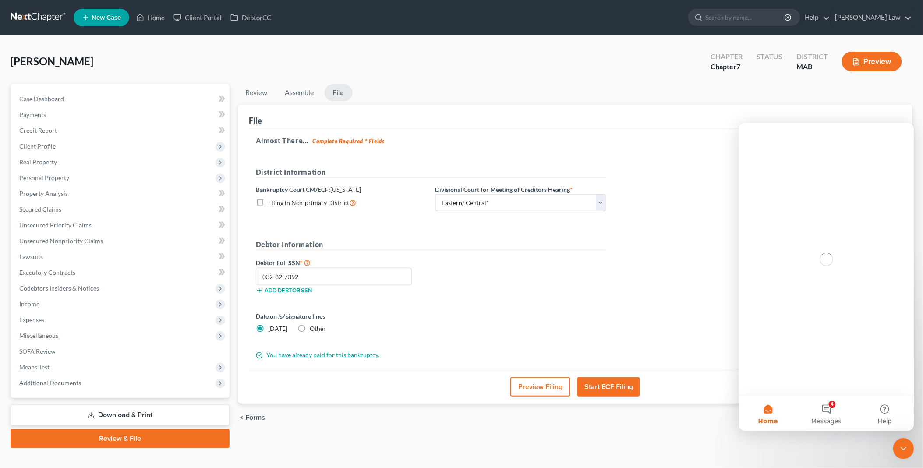
scroll to position [0, 0]
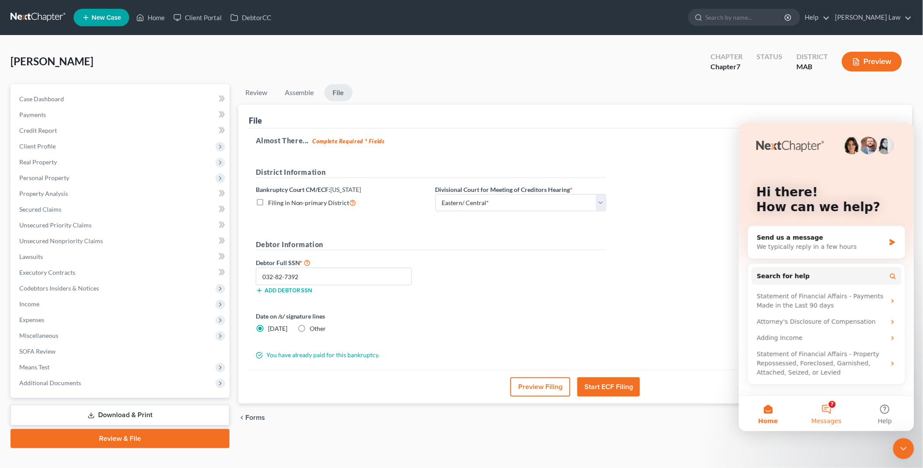
click at [826, 411] on button "7 Messages" at bounding box center [826, 412] width 58 height 35
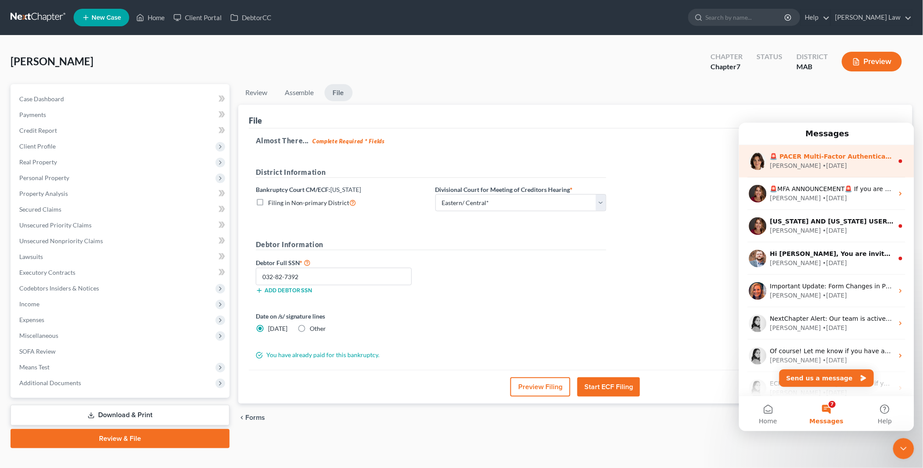
click at [830, 162] on div "Emma • 1w ago" at bounding box center [830, 165] width 123 height 9
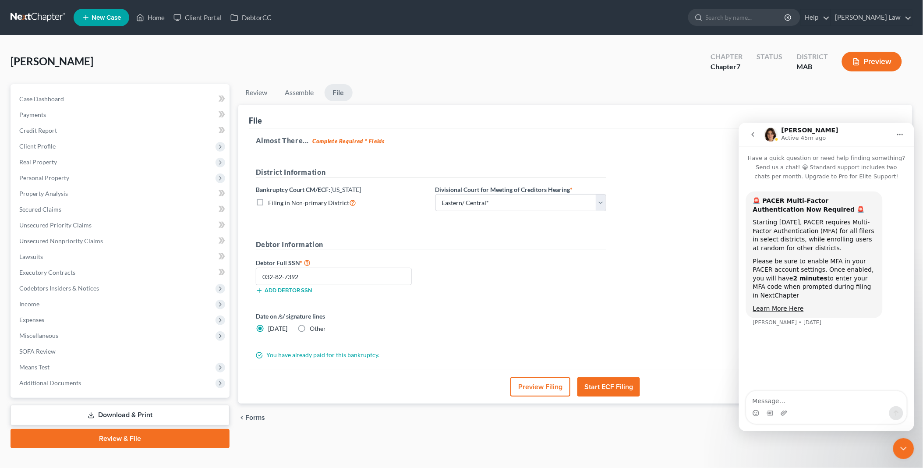
click at [752, 134] on icon "go back" at bounding box center [752, 134] width 3 height 4
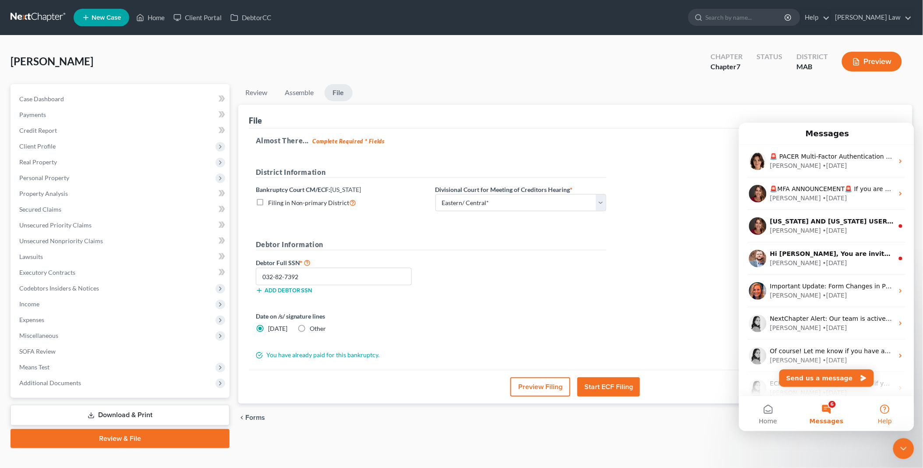
click at [883, 409] on button "Help" at bounding box center [884, 412] width 58 height 35
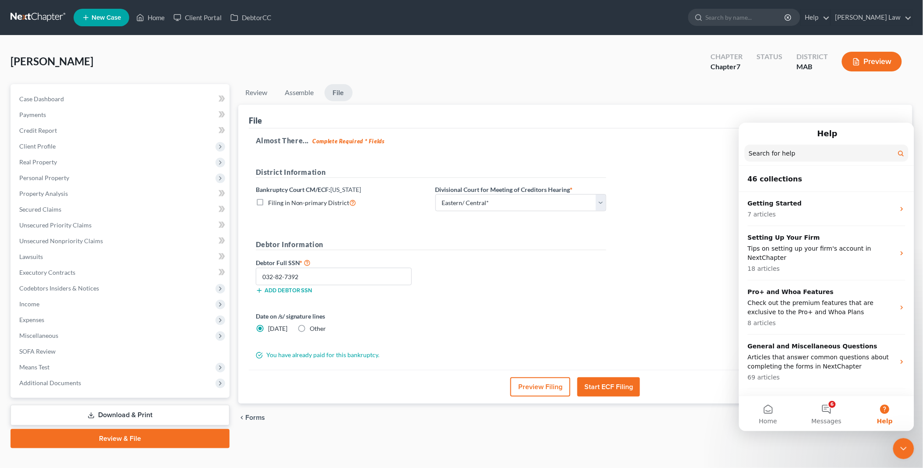
click at [802, 155] on input "Search for help" at bounding box center [826, 152] width 164 height 17
click at [828, 405] on button "6 Messages" at bounding box center [826, 412] width 58 height 35
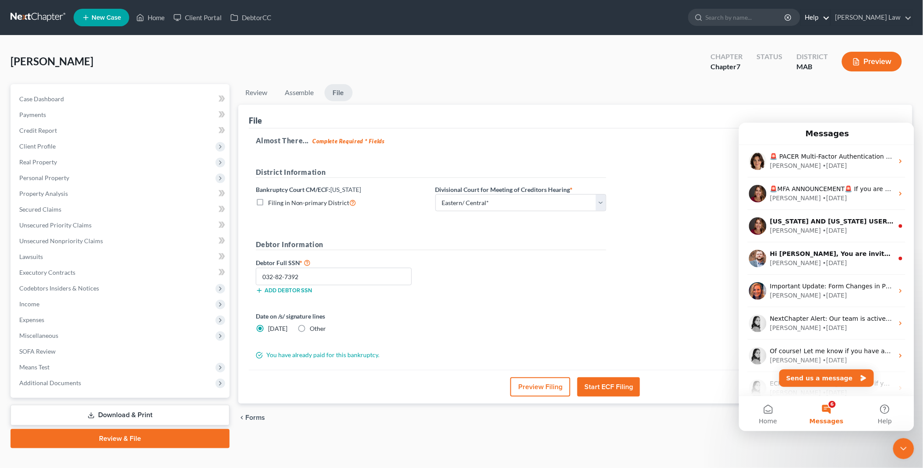
click at [830, 19] on link "Help" at bounding box center [814, 18] width 29 height 16
click at [830, 35] on link "Help Center" at bounding box center [795, 36] width 70 height 15
click at [905, 448] on icon "Close Intercom Messenger" at bounding box center [903, 448] width 11 height 11
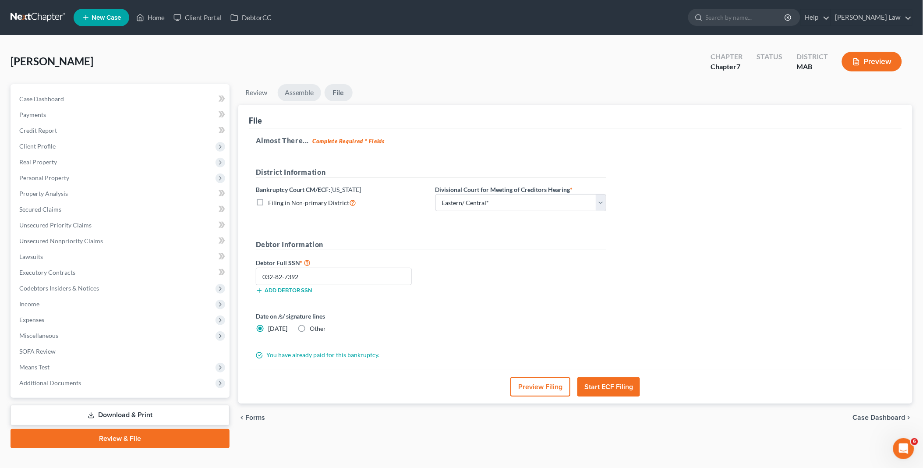
click at [296, 95] on link "Assemble" at bounding box center [299, 92] width 43 height 17
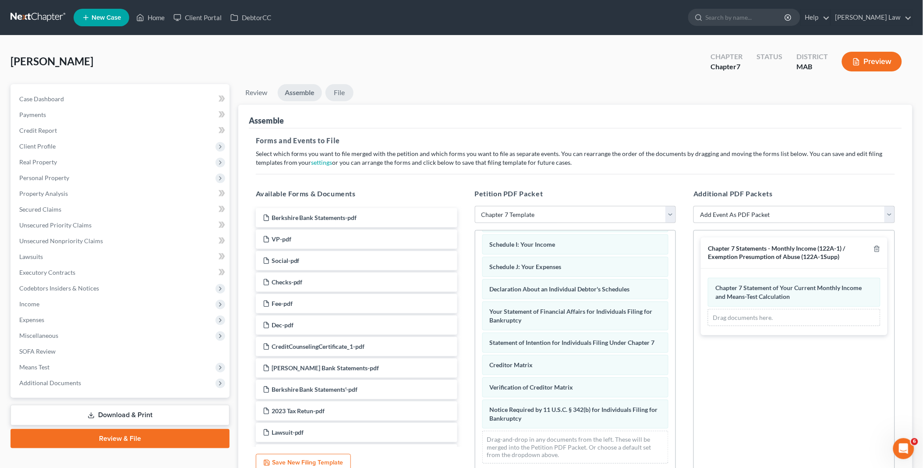
click at [344, 91] on link "File" at bounding box center [339, 92] width 28 height 17
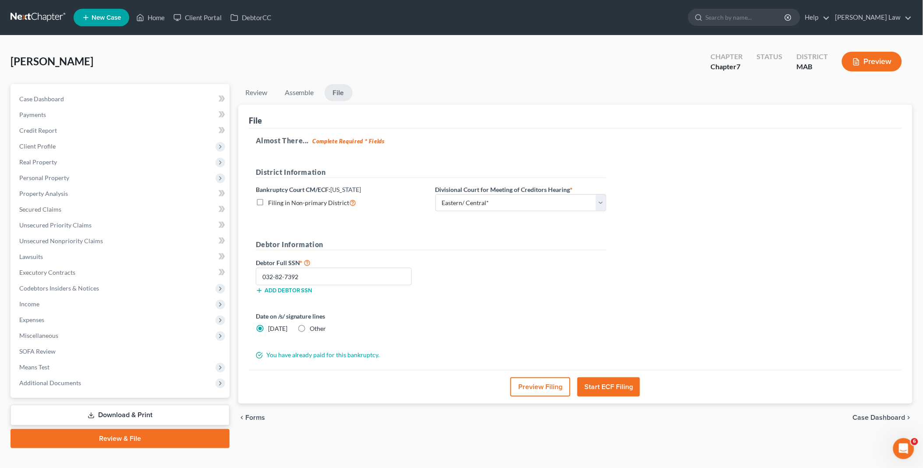
click at [610, 388] on button "Start ECF Filing" at bounding box center [608, 386] width 63 height 19
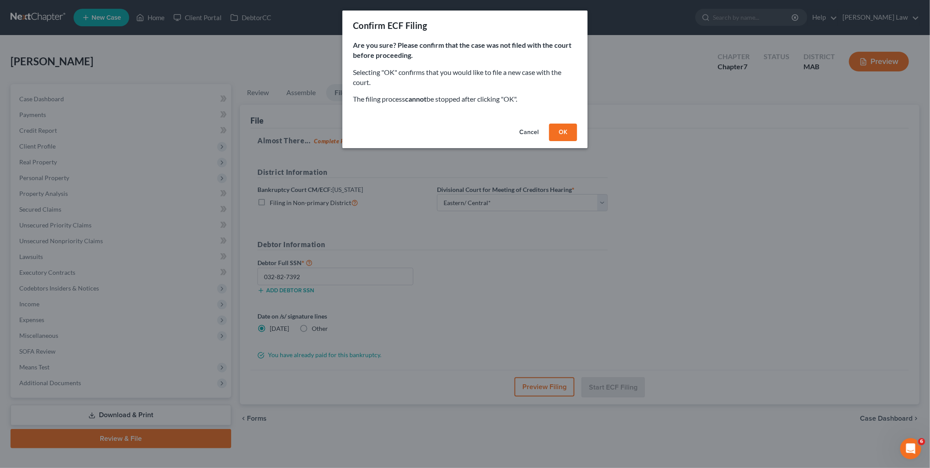
click at [563, 131] on button "OK" at bounding box center [563, 132] width 28 height 18
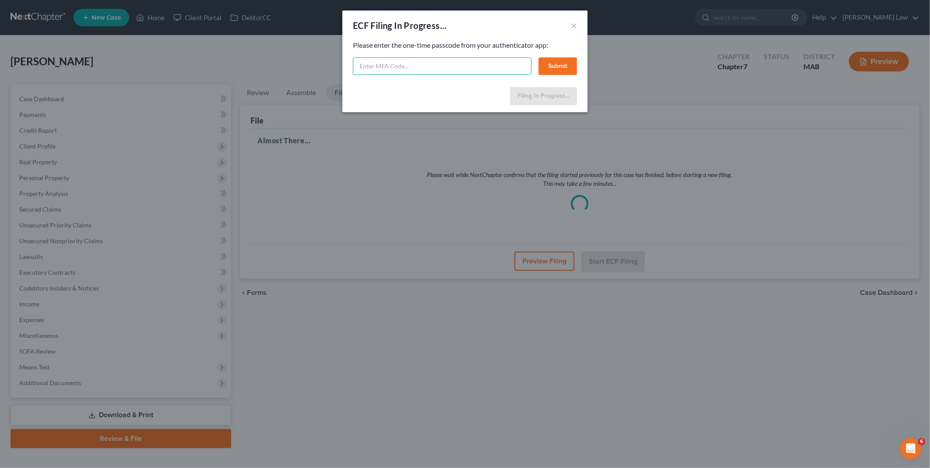
click at [374, 63] on input "text" at bounding box center [442, 66] width 179 height 18
type input "045378"
click at [552, 63] on button "Submit" at bounding box center [558, 66] width 39 height 18
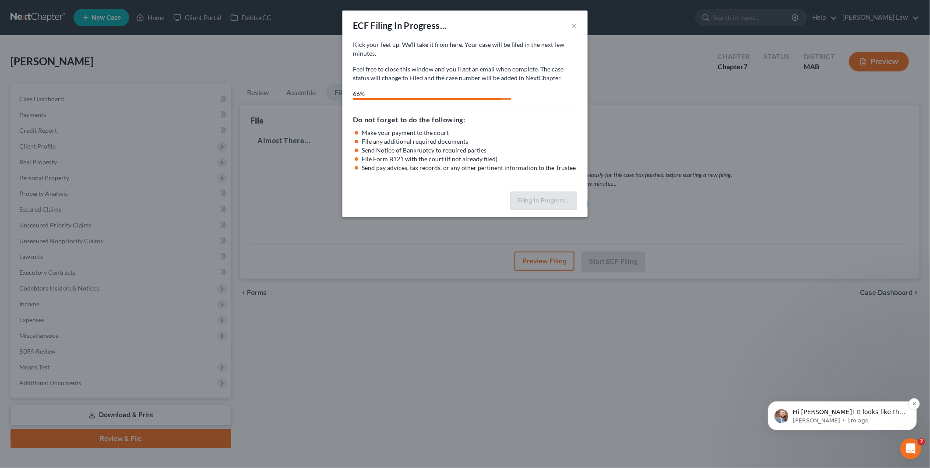
click at [883, 413] on p "Hi Tricia! It looks like the most recent filing error was a timeout issue, but …" at bounding box center [849, 411] width 113 height 9
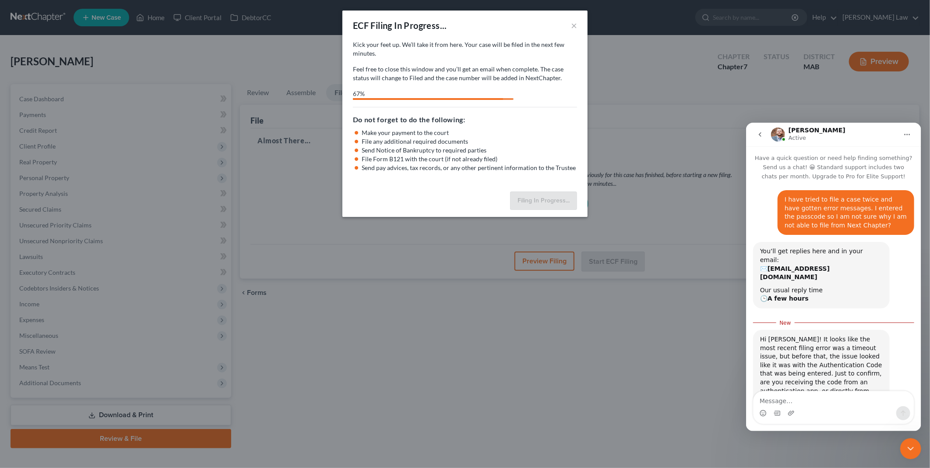
scroll to position [11, 0]
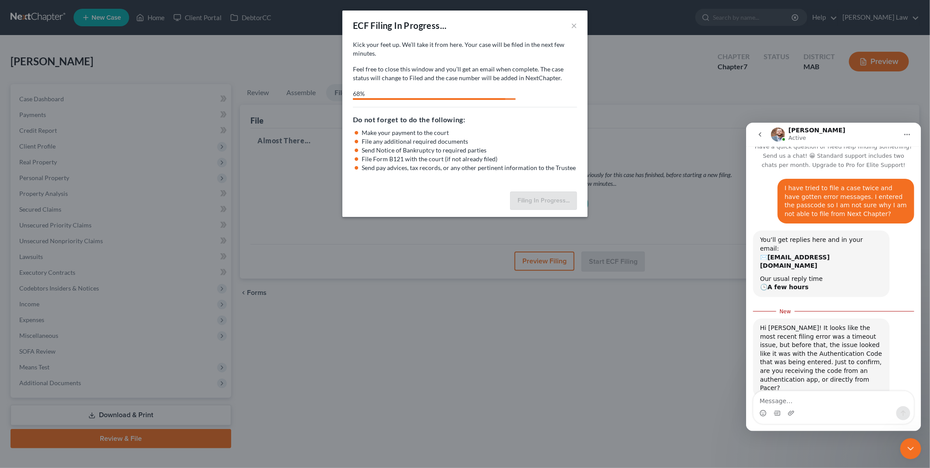
click at [804, 400] on textarea "Message…" at bounding box center [833, 398] width 160 height 15
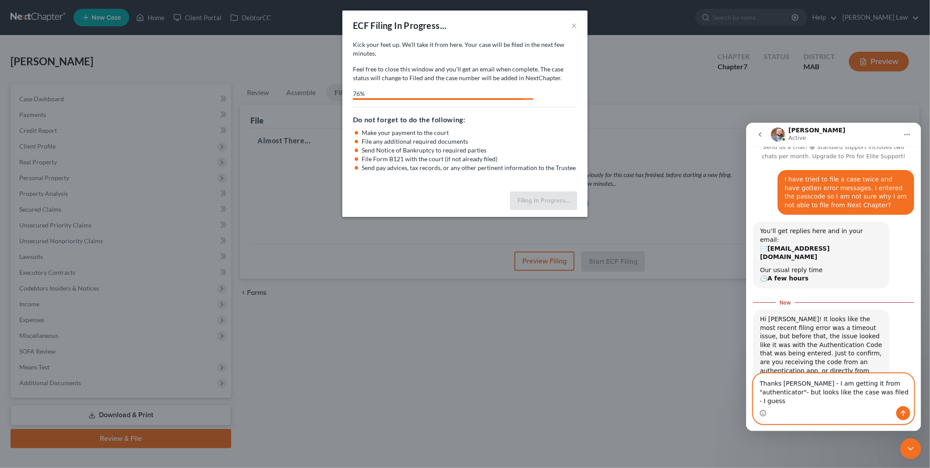
click at [849, 400] on textarea "Thanks James - I am getting it from "authenticator"- but looks like the case wa…" at bounding box center [833, 389] width 160 height 32
click at [846, 401] on textarea "Thanks James - I am getting it from "authenticator"- but looks like the case wa…" at bounding box center [833, 389] width 160 height 32
click at [899, 400] on textarea "Thanks James - I am getting it from "authenticator"- but looks like the case wa…" at bounding box center [833, 389] width 160 height 32
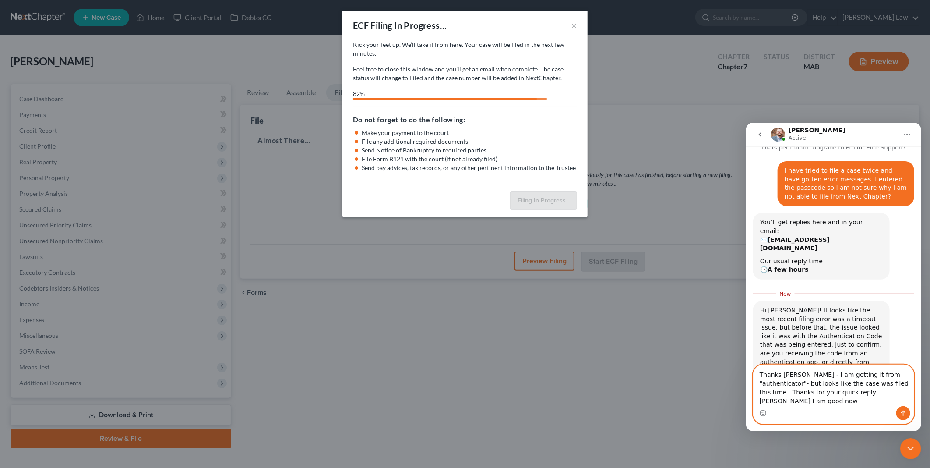
type textarea "Thanks James - I am getting it from "authenticator"- but looks like the case wa…"
click at [897, 414] on button "Send a message…" at bounding box center [903, 412] width 14 height 14
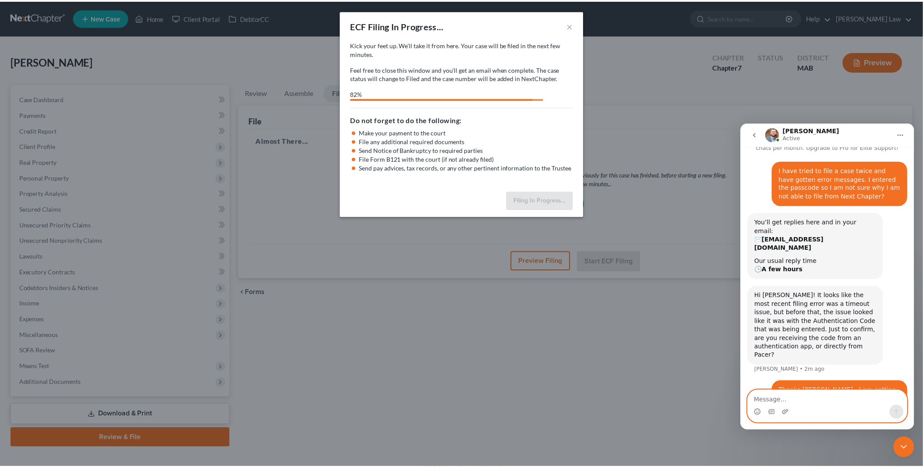
scroll to position [49, 0]
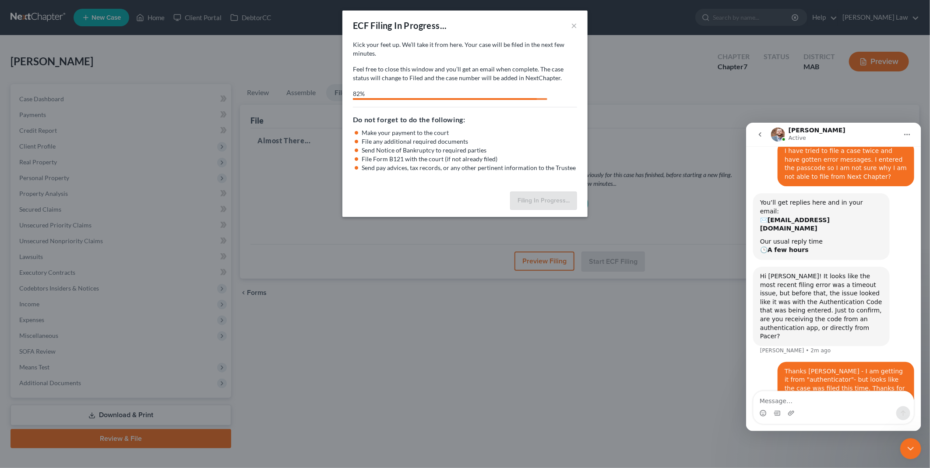
drag, startPoint x: 912, startPoint y: 444, endPoint x: 1718, endPoint y: 797, distance: 880.2
click at [912, 444] on icon "Close Intercom Messenger" at bounding box center [910, 448] width 11 height 11
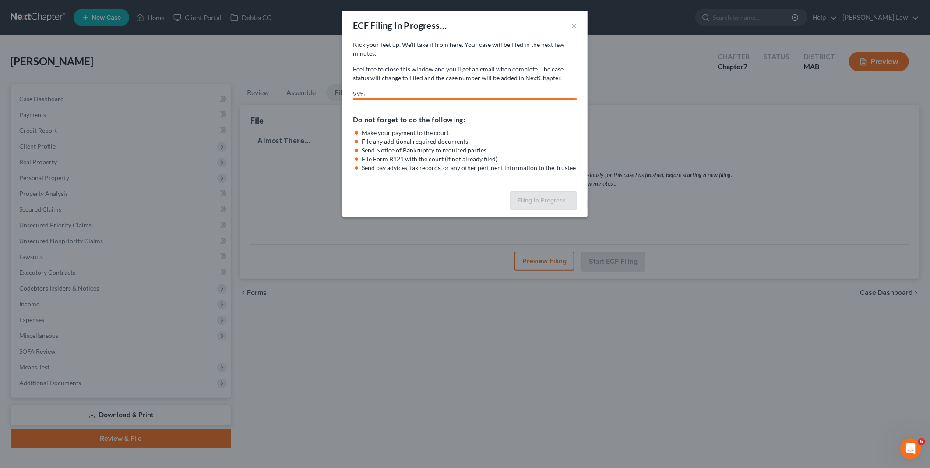
select select "2"
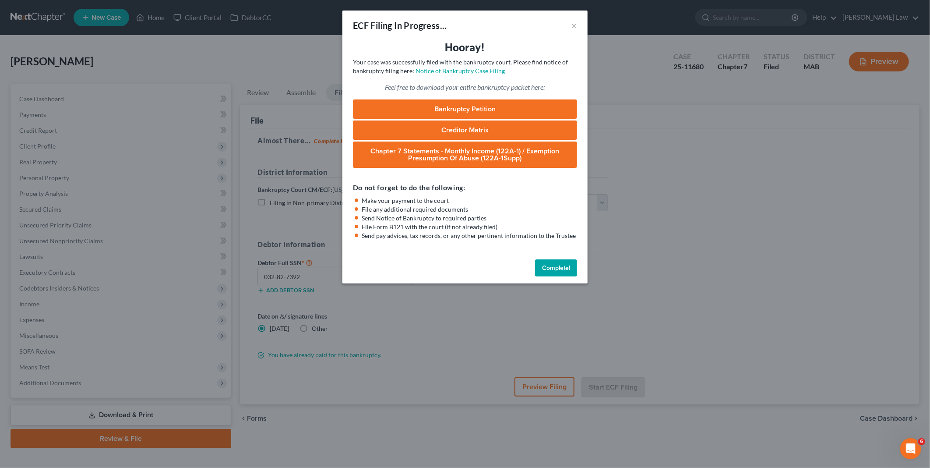
click at [565, 265] on button "Complete!" at bounding box center [556, 268] width 42 height 18
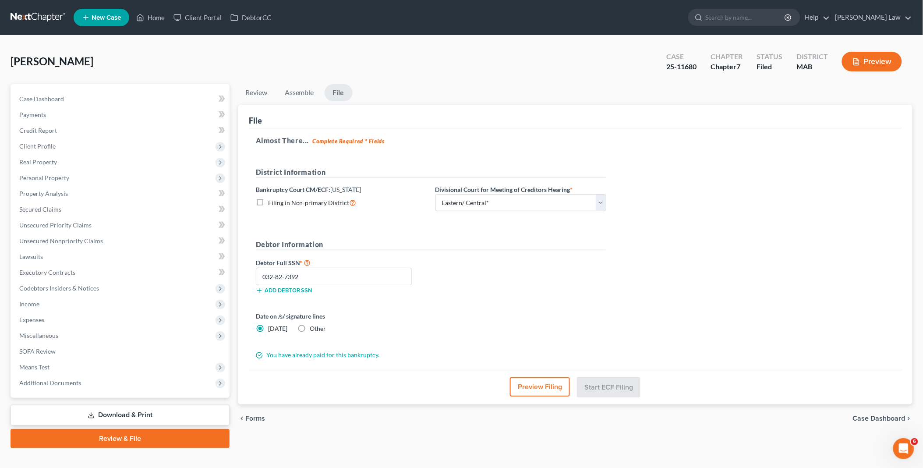
click at [116, 412] on link "Download & Print" at bounding box center [120, 415] width 219 height 21
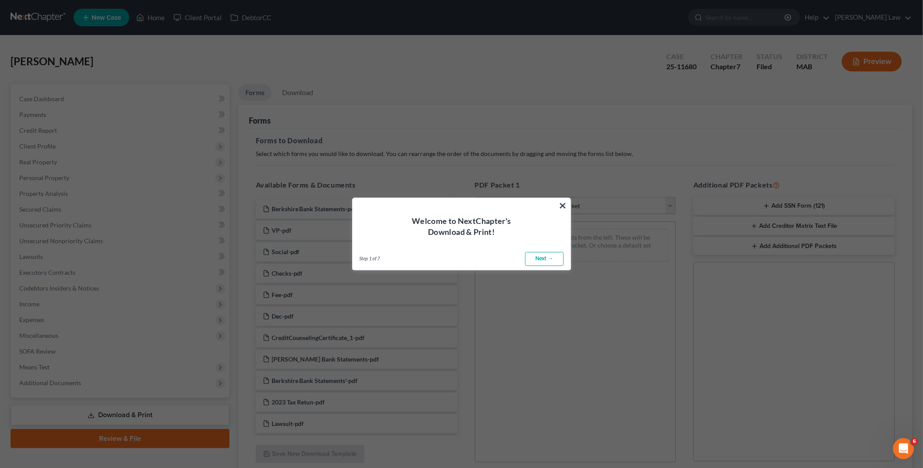
click at [566, 201] on button "×" at bounding box center [563, 205] width 8 height 14
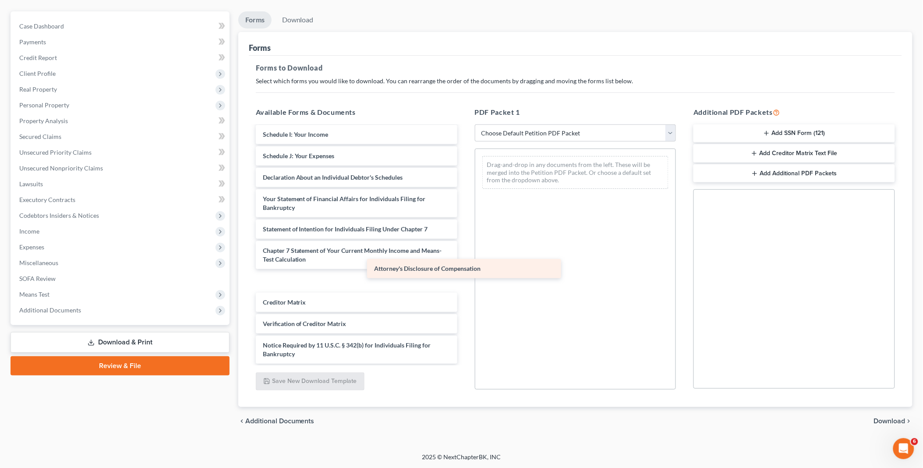
scroll to position [431, 0]
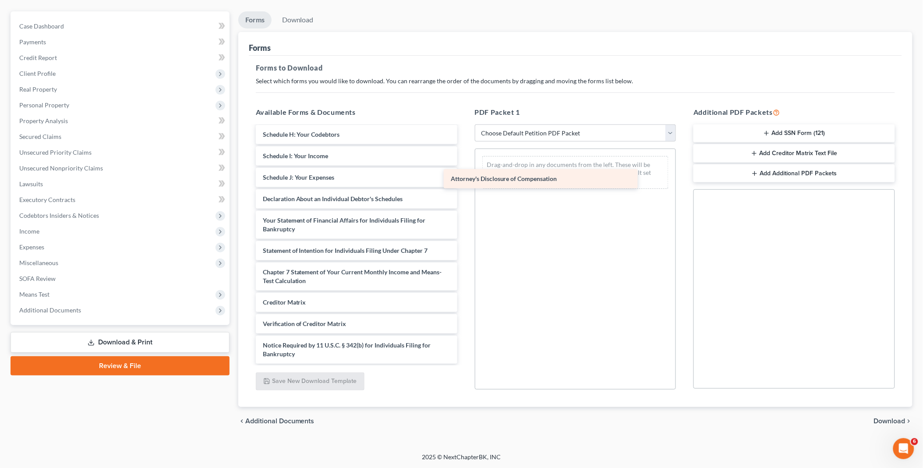
drag, startPoint x: 318, startPoint y: 352, endPoint x: 516, endPoint y: 171, distance: 268.1
click at [464, 171] on div "Attorney's Disclosure of Compensation Berkshire Bank Statements-pdf VP-pdf Soci…" at bounding box center [356, 30] width 215 height 668
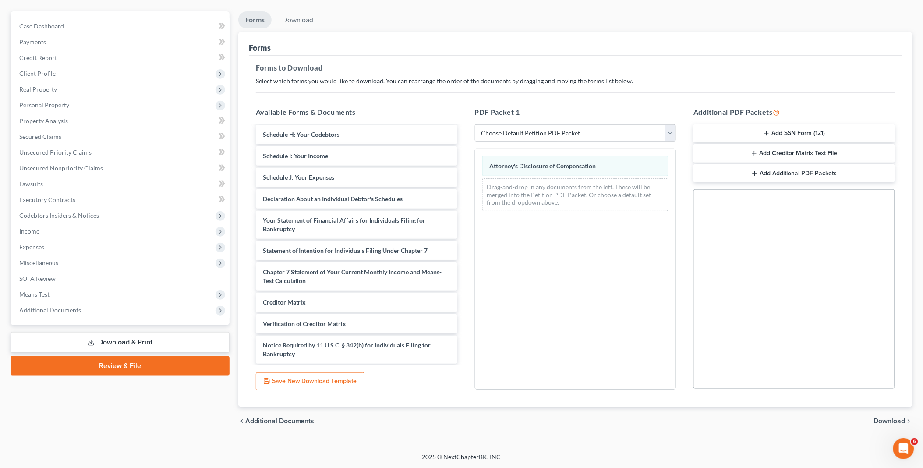
click at [886, 418] on span "Download" at bounding box center [890, 420] width 32 height 7
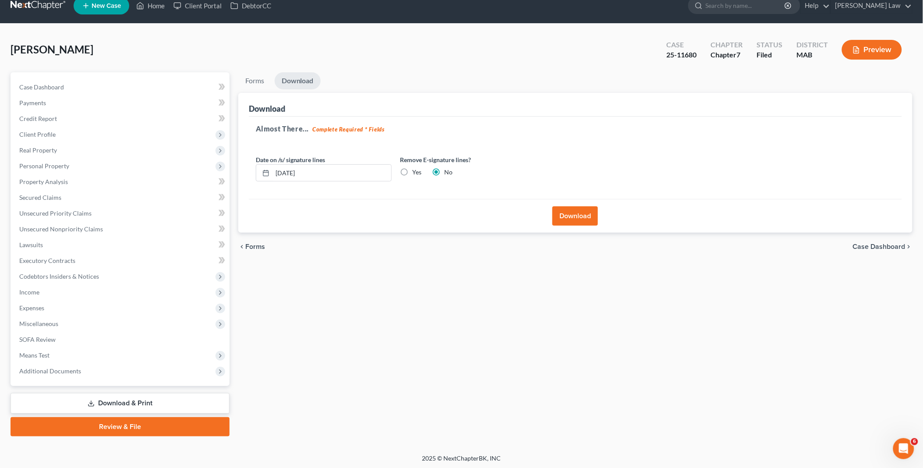
click at [574, 214] on button "Download" at bounding box center [575, 215] width 46 height 19
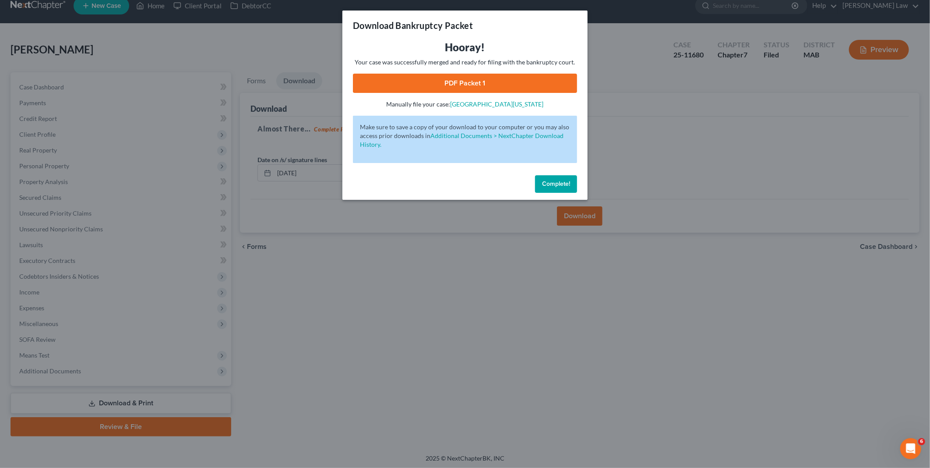
click at [490, 86] on link "PDF Packet 1" at bounding box center [465, 83] width 224 height 19
click at [554, 181] on span "Complete!" at bounding box center [556, 183] width 28 height 7
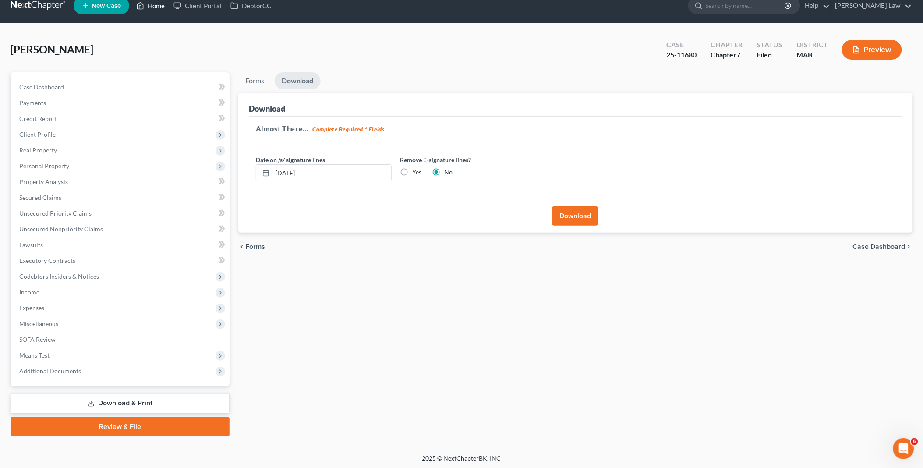
click at [155, 7] on link "Home" at bounding box center [150, 6] width 37 height 16
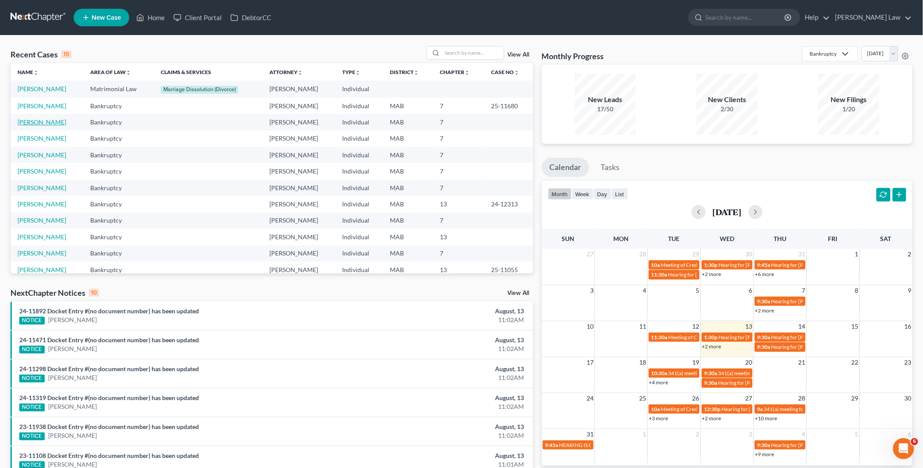
click at [46, 121] on link "Valentino, Christopher" at bounding box center [42, 121] width 49 height 7
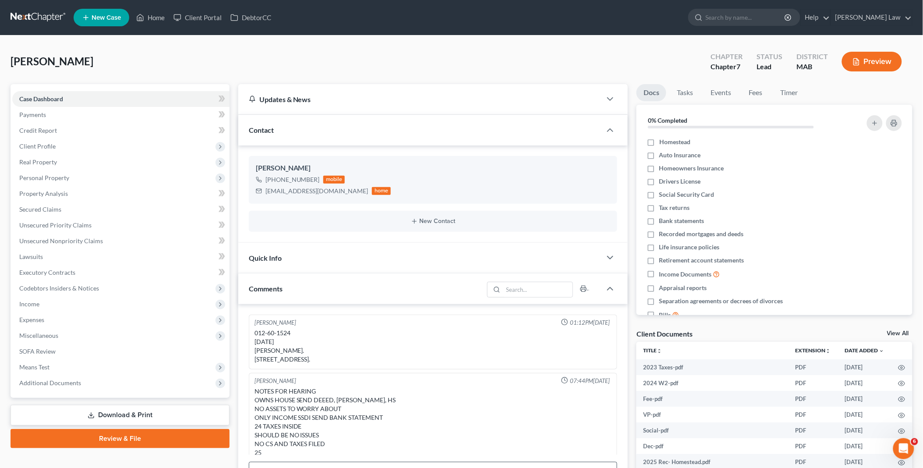
scroll to position [25, 0]
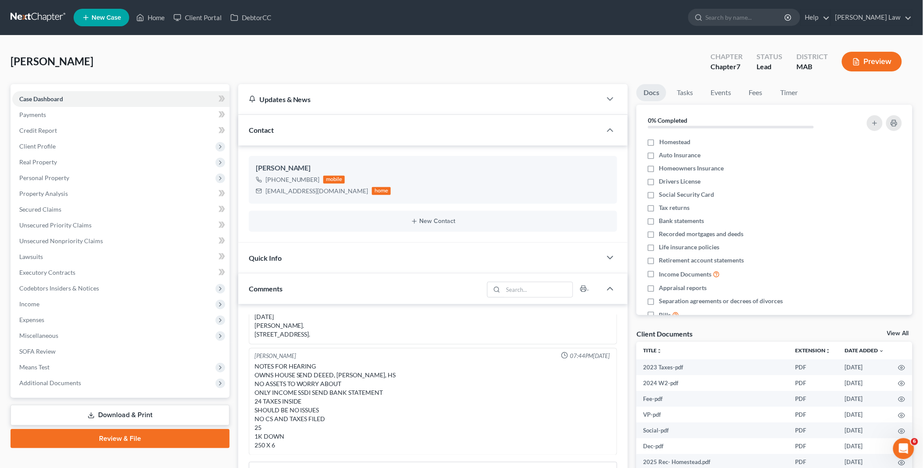
click at [102, 413] on link "Download & Print" at bounding box center [120, 415] width 219 height 21
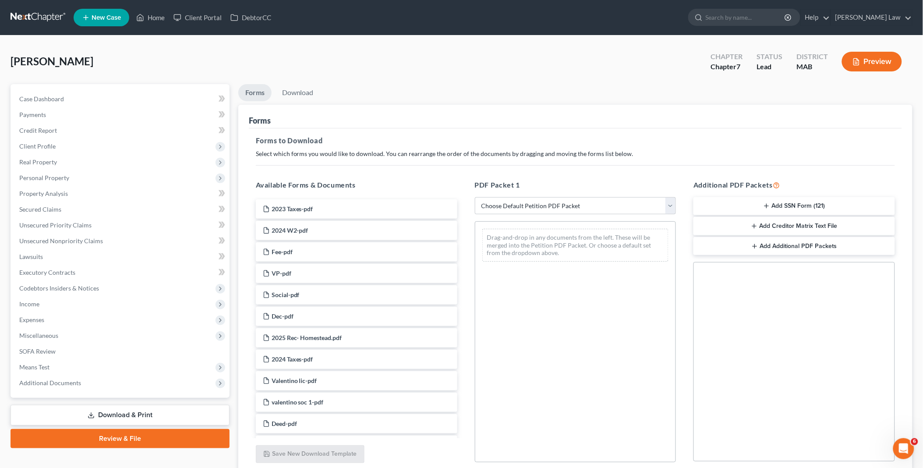
click at [124, 434] on link "Review & File" at bounding box center [120, 438] width 219 height 19
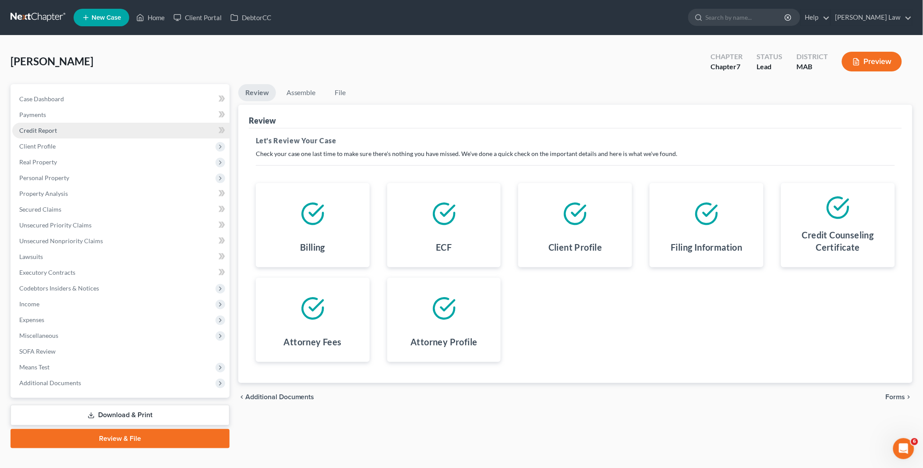
click at [53, 129] on span "Credit Report" at bounding box center [38, 130] width 38 height 7
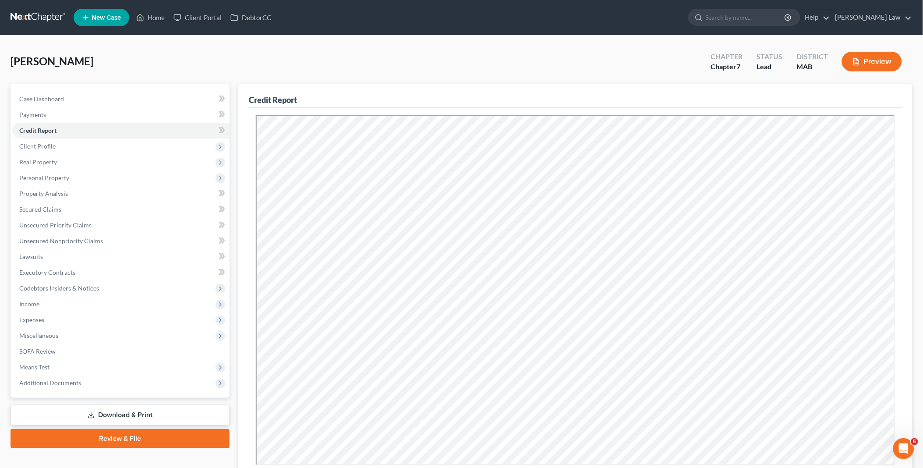
click at [119, 436] on link "Review & File" at bounding box center [120, 438] width 219 height 19
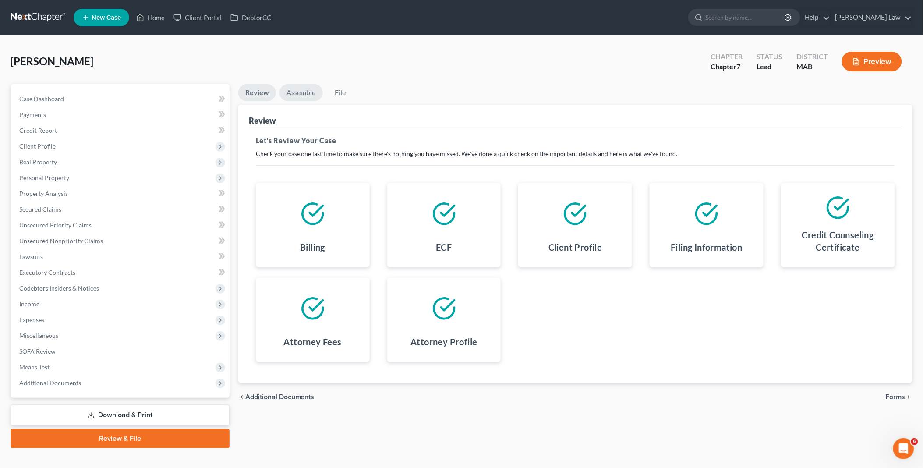
click at [306, 95] on link "Assemble" at bounding box center [300, 92] width 43 height 17
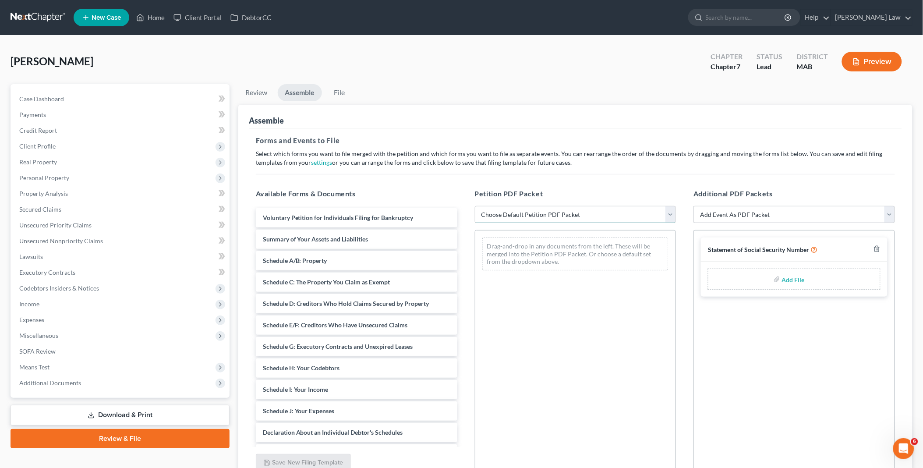
click at [669, 213] on select "Choose Default Petition PDF Packet Emergency Filing (Voluntary Petition and Cre…" at bounding box center [575, 215] width 201 height 18
select select "1"
click at [475, 206] on select "Choose Default Petition PDF Packet Emergency Filing (Voluntary Petition and Cre…" at bounding box center [575, 215] width 201 height 18
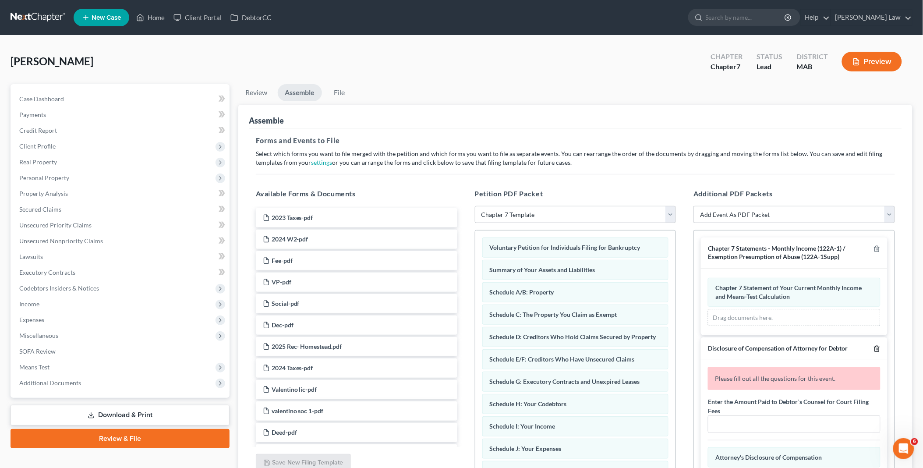
click at [873, 348] on icon "button" at bounding box center [876, 348] width 7 height 7
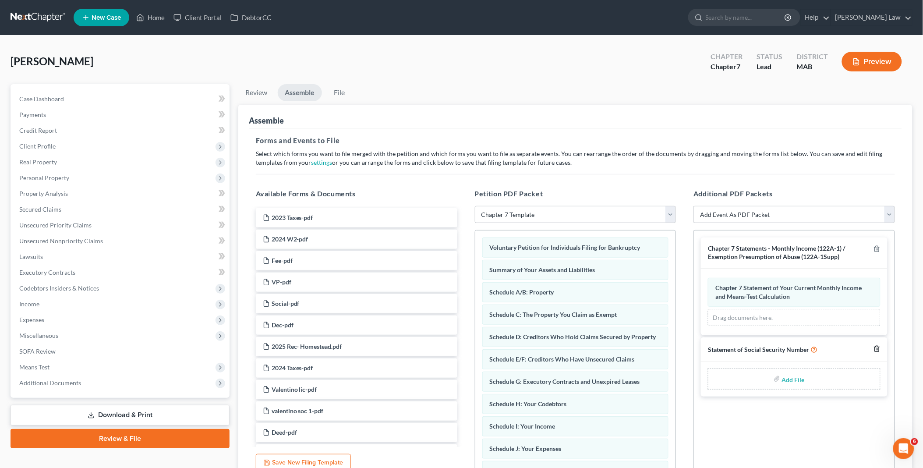
click at [876, 346] on icon "button" at bounding box center [876, 349] width 4 height 6
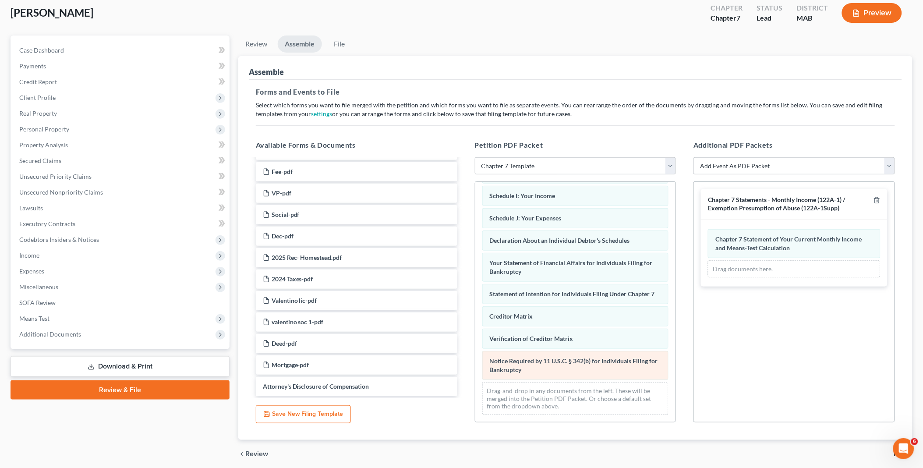
scroll to position [81, 0]
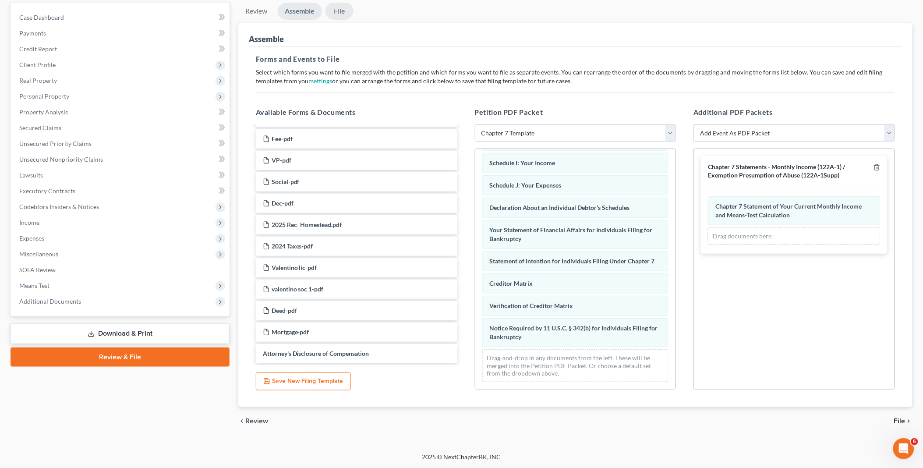
click at [338, 11] on link "File" at bounding box center [339, 11] width 28 height 17
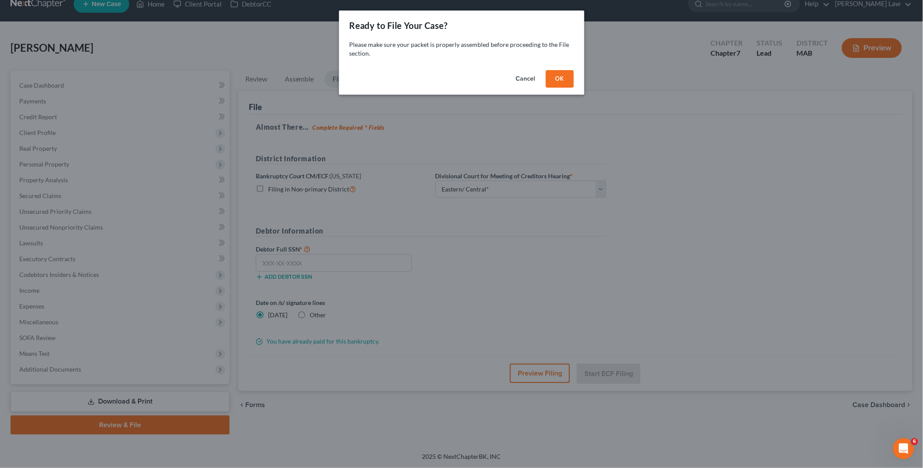
scroll to position [12, 0]
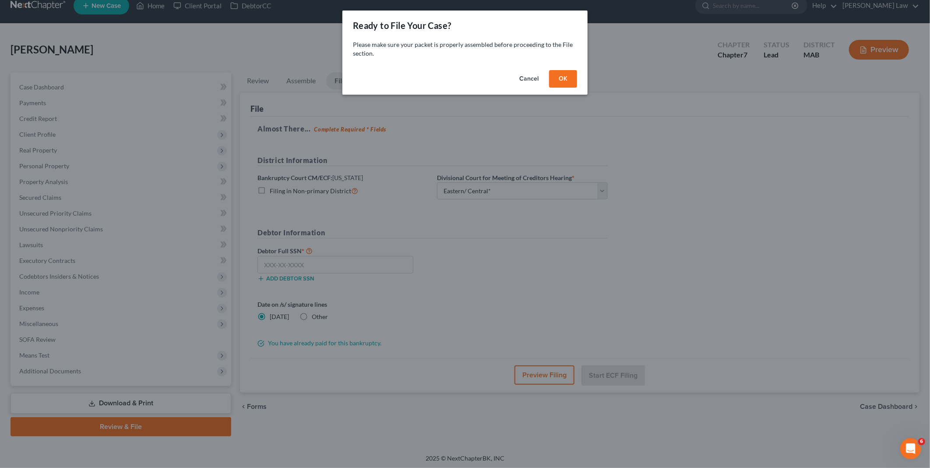
click at [565, 78] on button "OK" at bounding box center [563, 79] width 28 height 18
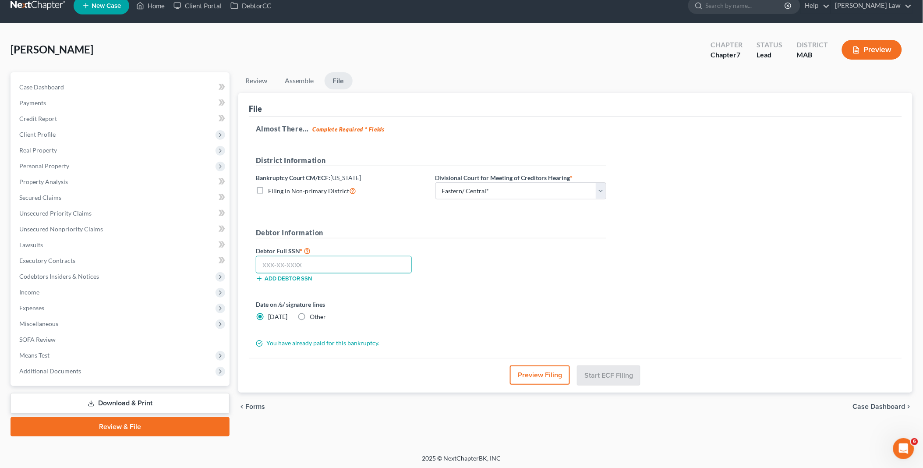
click at [286, 266] on input "text" at bounding box center [334, 265] width 156 height 18
type input "012-60-1524"
click at [601, 374] on button "Start ECF Filing" at bounding box center [608, 374] width 63 height 19
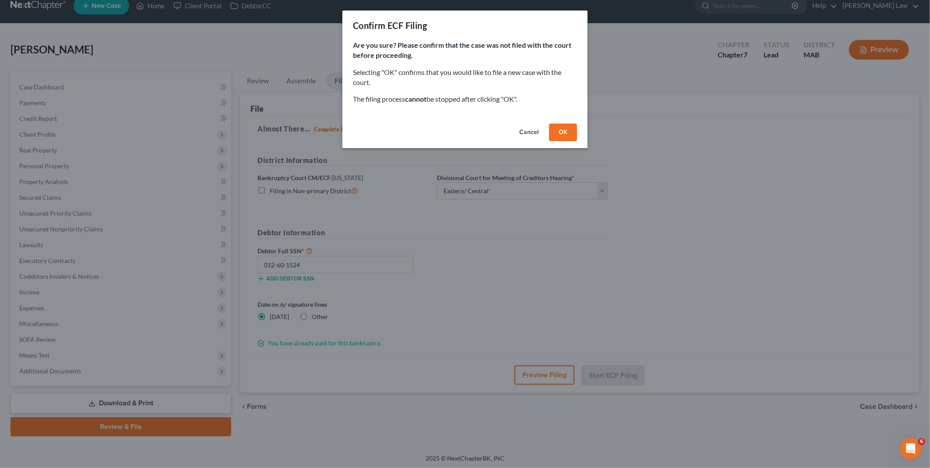
click at [565, 128] on button "OK" at bounding box center [563, 132] width 28 height 18
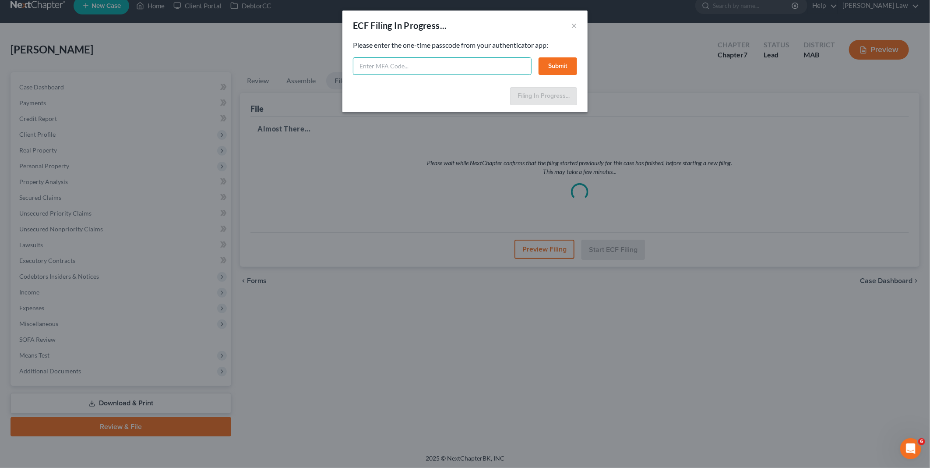
click at [387, 66] on input "text" at bounding box center [442, 66] width 179 height 18
type input "2"
type input "360535"
click at [547, 60] on button "Submit" at bounding box center [558, 66] width 39 height 18
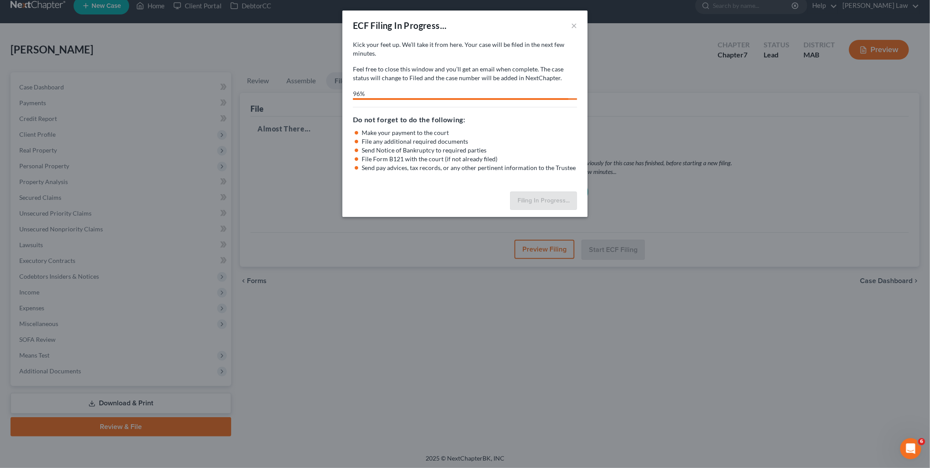
select select "2"
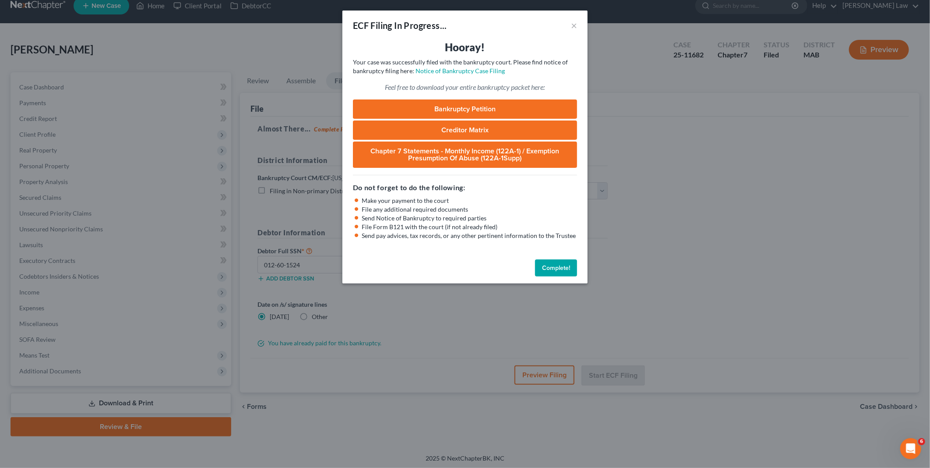
click at [553, 265] on button "Complete!" at bounding box center [556, 268] width 42 height 18
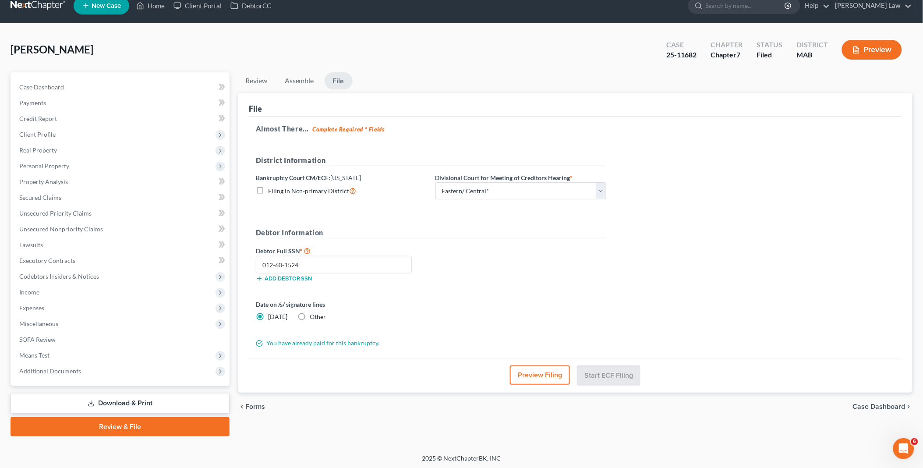
click at [126, 402] on link "Download & Print" at bounding box center [120, 403] width 219 height 21
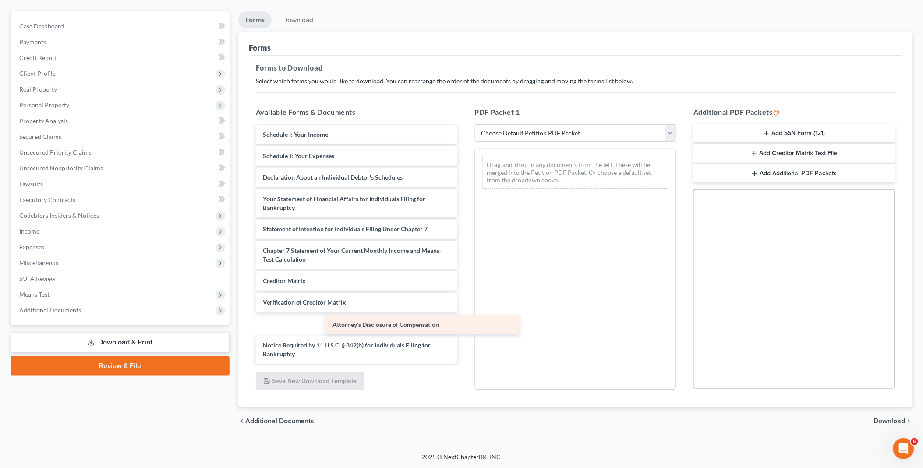
scroll to position [409, 0]
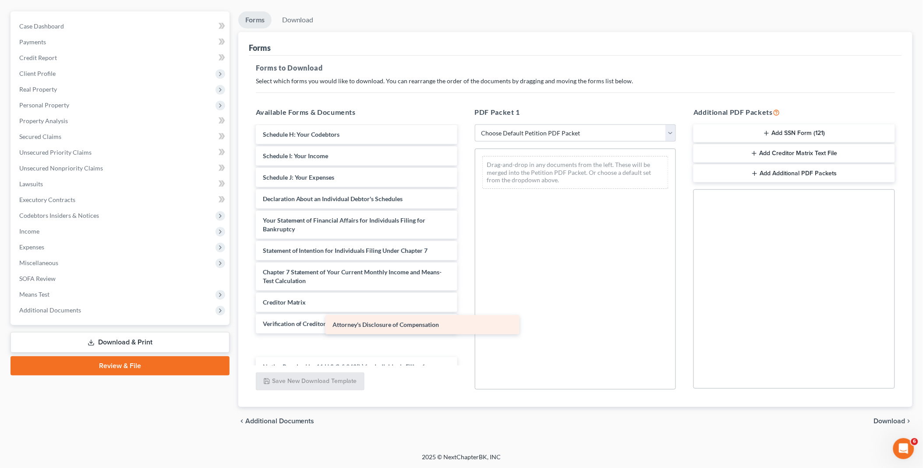
drag, startPoint x: 352, startPoint y: 348, endPoint x: 560, endPoint y: 239, distance: 235.2
click at [464, 239] on div "Attorney's Disclosure of Compensation 2023 Taxes-pdf 2024 W2-pdf Fee-pdf VP-pdf…" at bounding box center [356, 51] width 215 height 668
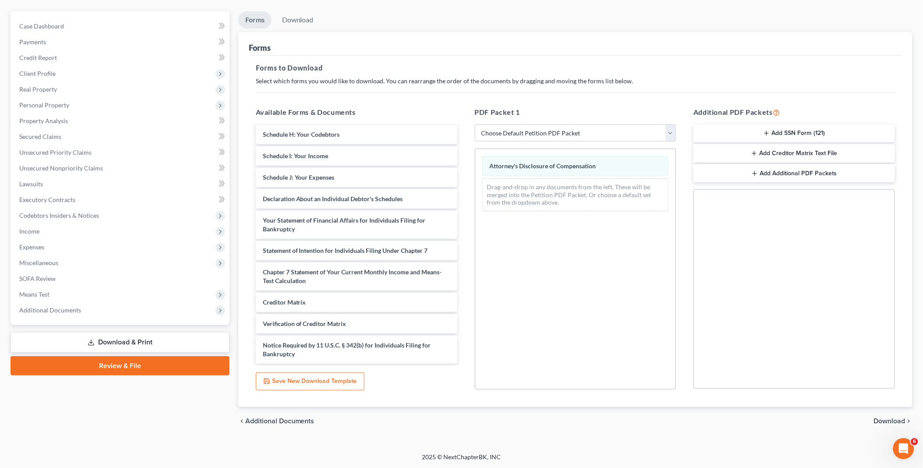
click at [899, 418] on span "Download" at bounding box center [890, 420] width 32 height 7
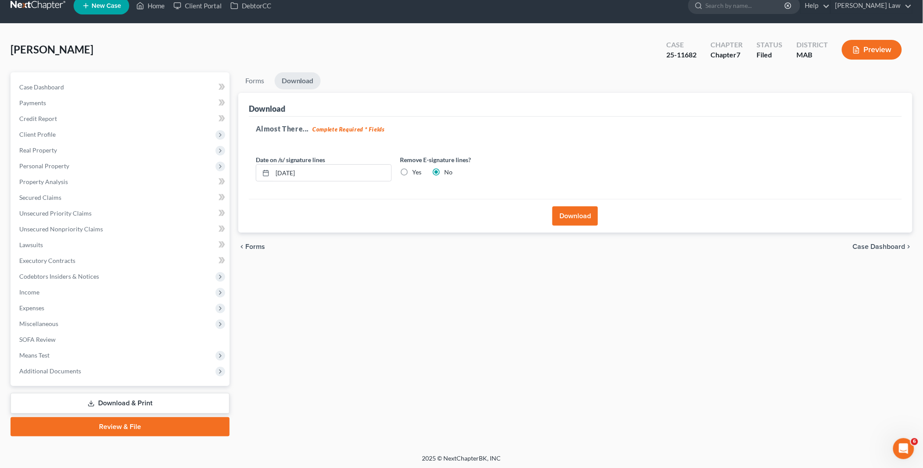
click at [582, 214] on button "Download" at bounding box center [575, 215] width 46 height 19
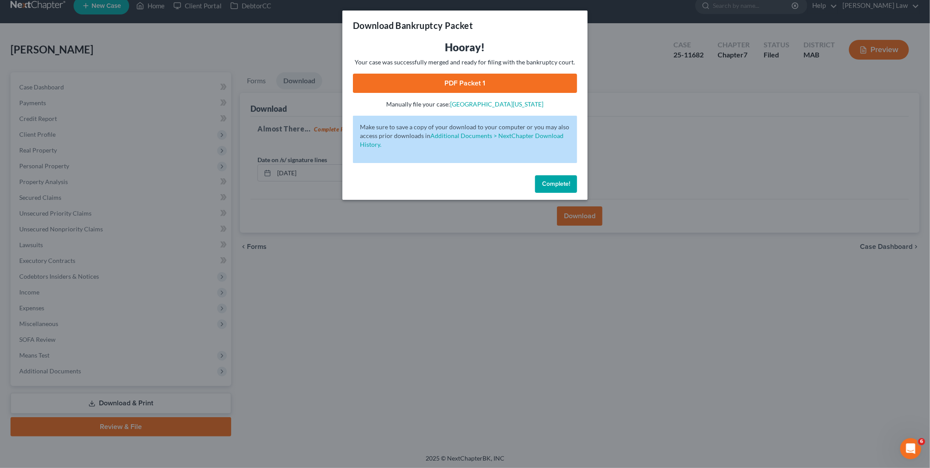
click at [487, 80] on link "PDF Packet 1" at bounding box center [465, 83] width 224 height 19
click at [556, 178] on button "Complete!" at bounding box center [556, 184] width 42 height 18
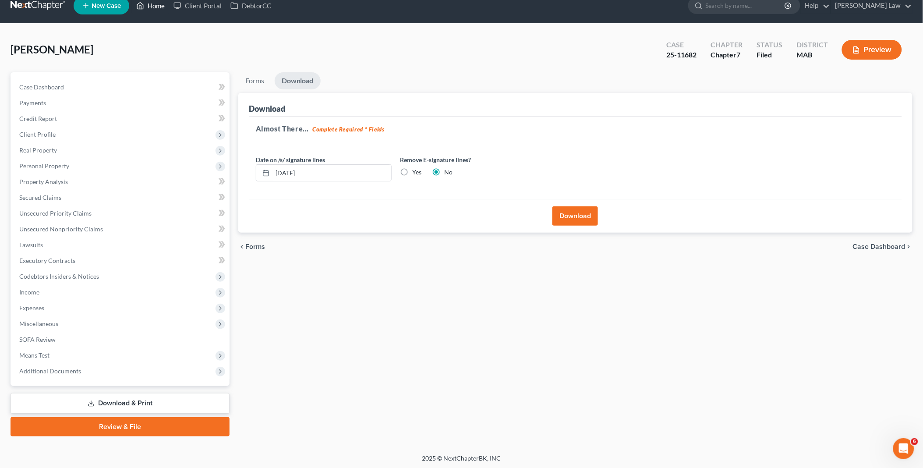
click at [156, 5] on link "Home" at bounding box center [150, 6] width 37 height 16
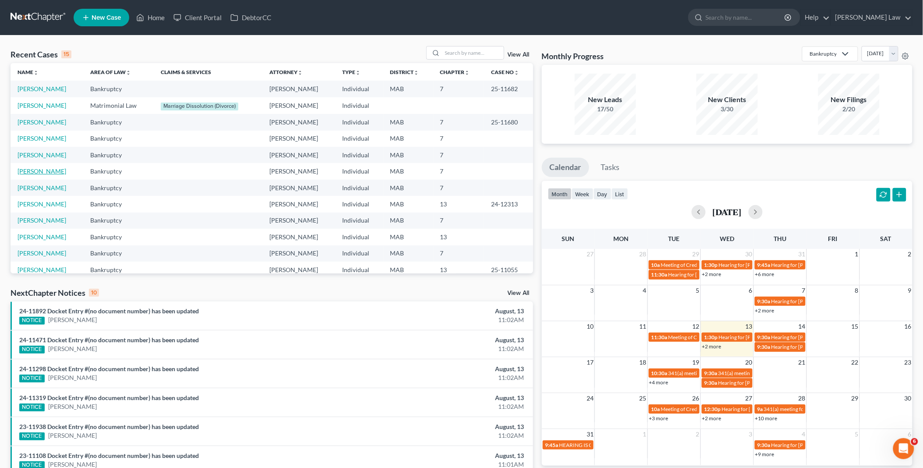
click at [28, 168] on link "McKane, Steven" at bounding box center [42, 170] width 49 height 7
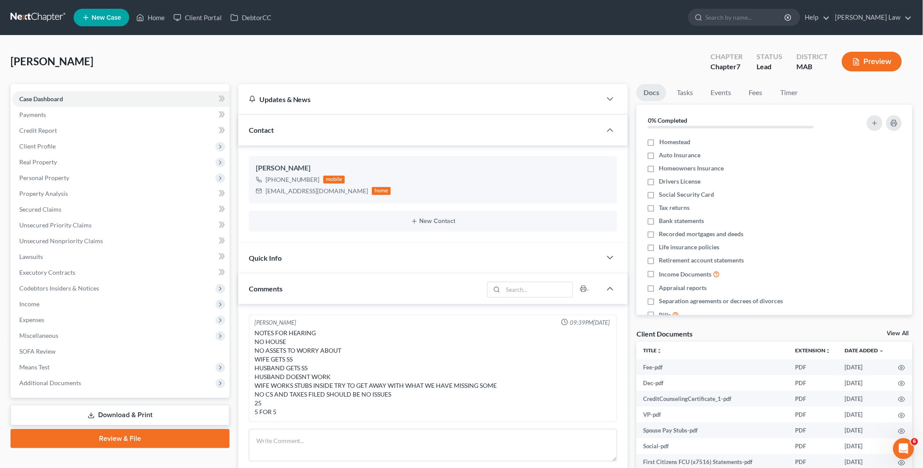
click at [131, 436] on link "Review & File" at bounding box center [120, 438] width 219 height 19
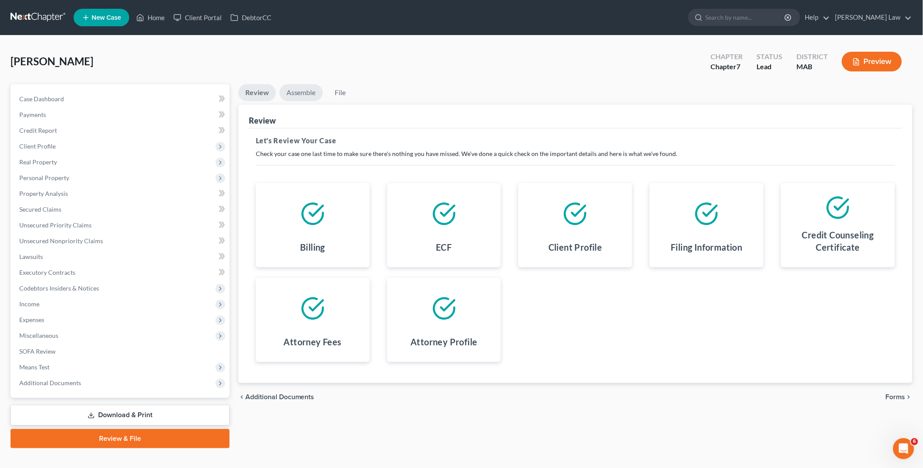
click at [311, 90] on link "Assemble" at bounding box center [300, 92] width 43 height 17
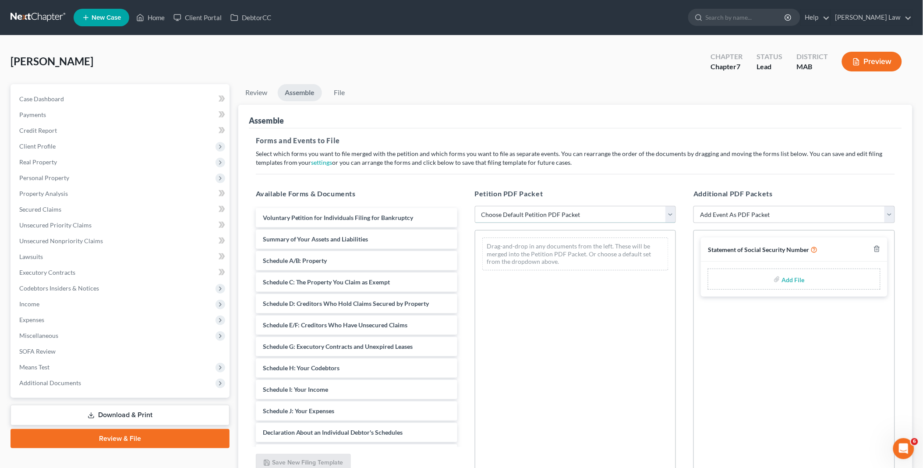
click at [673, 215] on select "Choose Default Petition PDF Packet Emergency Filing (Voluntary Petition and Cre…" at bounding box center [575, 215] width 201 height 18
select select "1"
click at [475, 206] on select "Choose Default Petition PDF Packet Emergency Filing (Voluntary Petition and Cre…" at bounding box center [575, 215] width 201 height 18
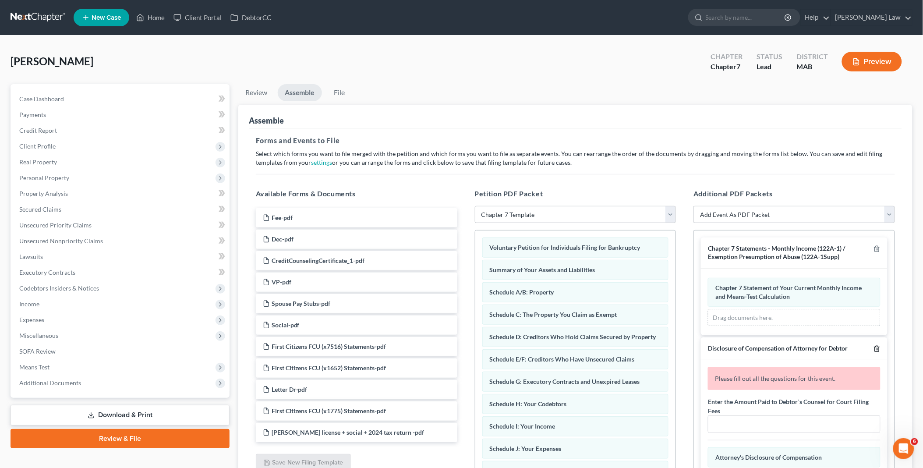
click at [873, 348] on icon "button" at bounding box center [876, 348] width 7 height 7
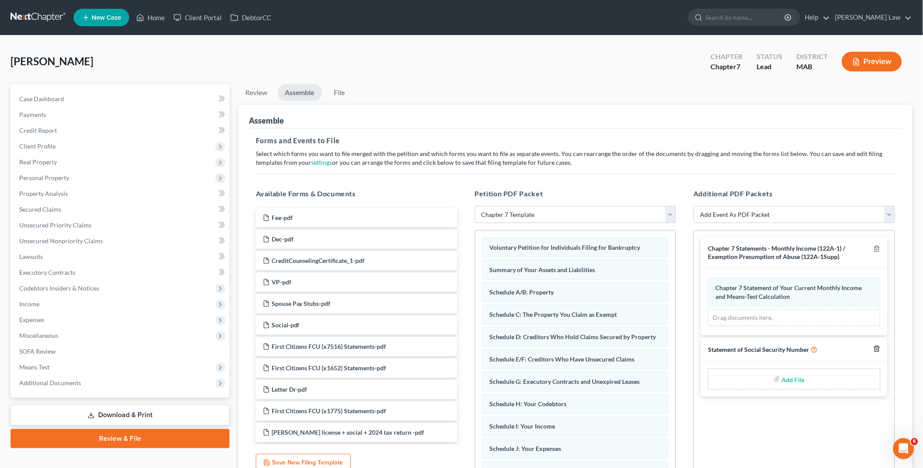
click at [877, 347] on polyline "button" at bounding box center [876, 347] width 5 height 0
click at [340, 93] on link "File" at bounding box center [339, 92] width 28 height 17
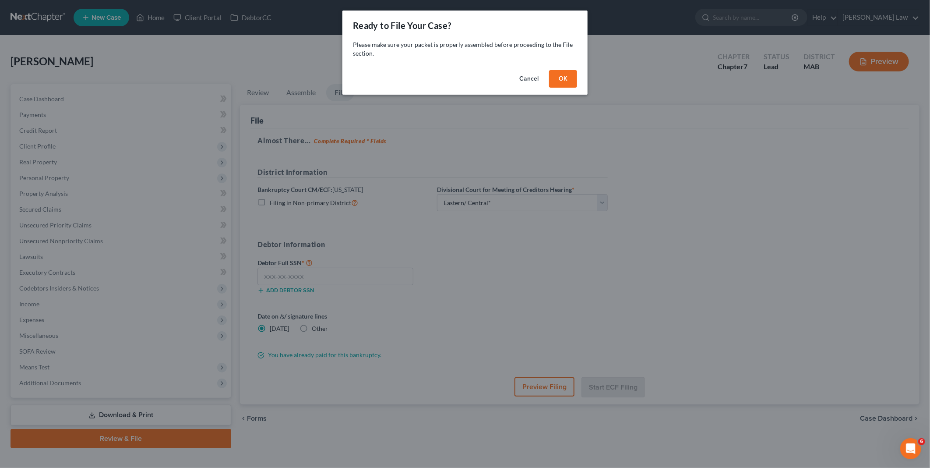
click at [559, 80] on button "OK" at bounding box center [563, 79] width 28 height 18
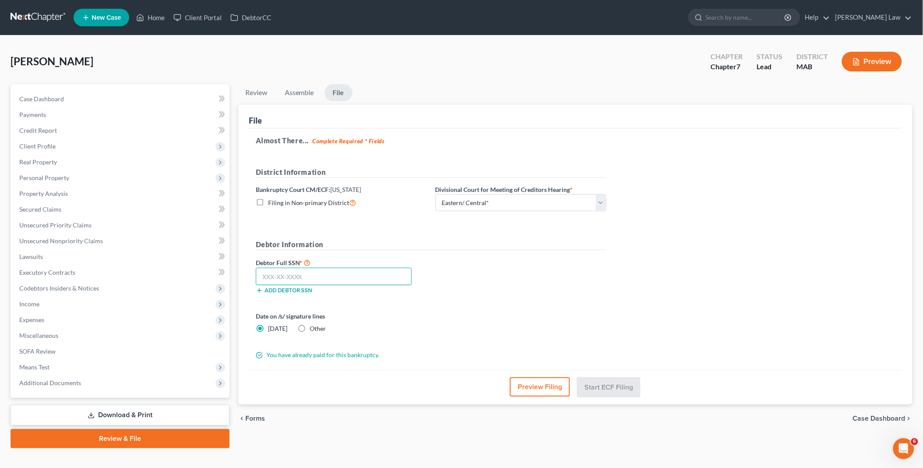
click at [313, 275] on input "text" at bounding box center [334, 277] width 156 height 18
type input "031-54-9843"
click at [609, 390] on button "Start ECF Filing" at bounding box center [608, 386] width 63 height 19
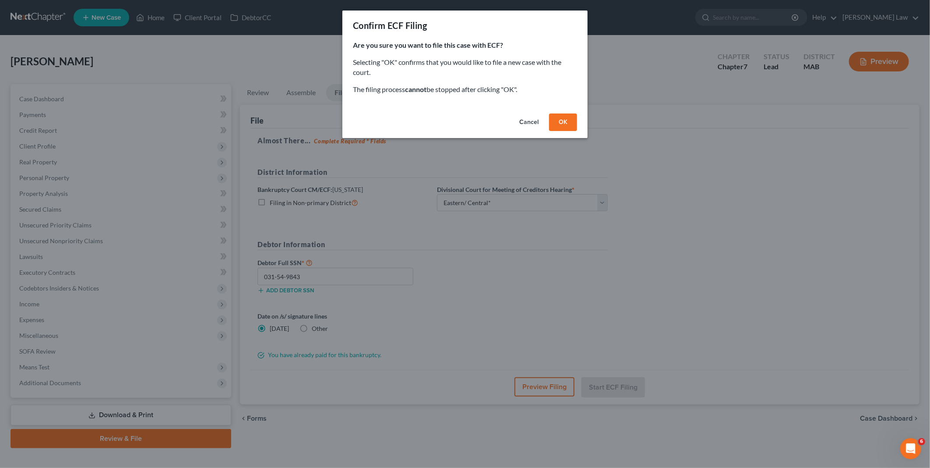
click at [558, 121] on button "OK" at bounding box center [563, 122] width 28 height 18
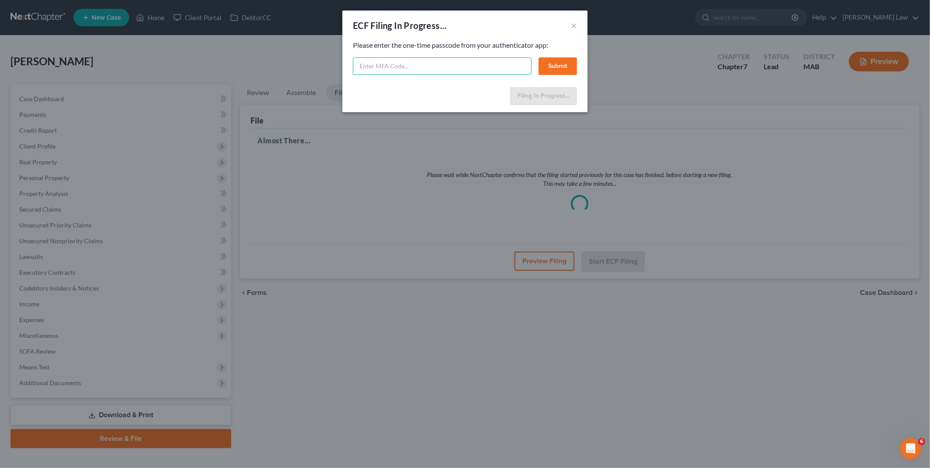
click at [439, 62] on input "text" at bounding box center [442, 66] width 179 height 18
type input "450486"
click at [557, 63] on button "Submit" at bounding box center [558, 66] width 39 height 18
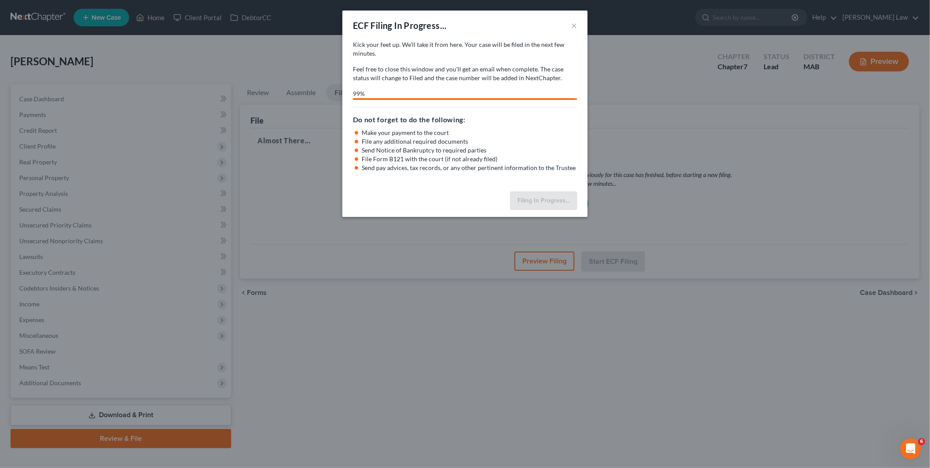
select select "2"
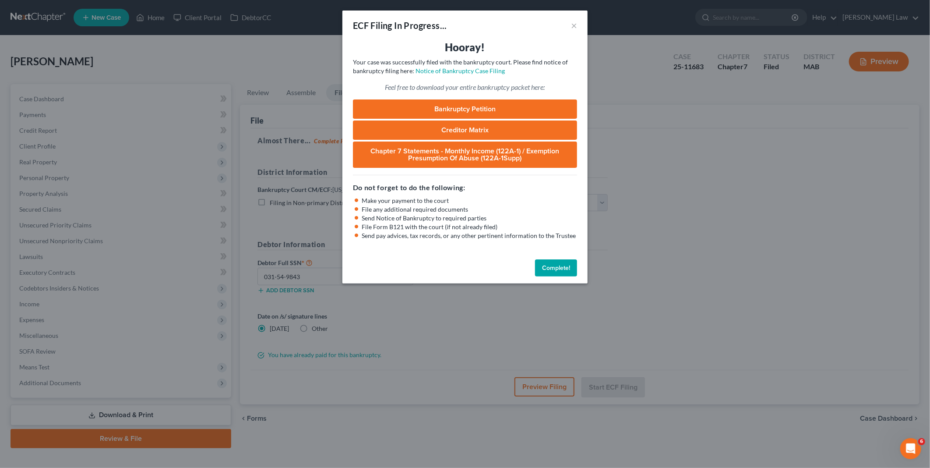
drag, startPoint x: 554, startPoint y: 266, endPoint x: 547, endPoint y: 259, distance: 10.2
click at [554, 266] on button "Complete!" at bounding box center [556, 268] width 42 height 18
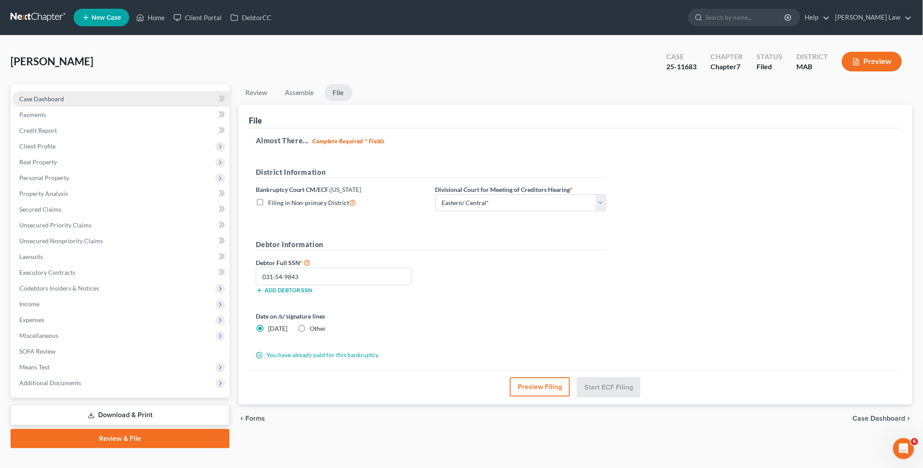
click at [55, 93] on link "Case Dashboard" at bounding box center [120, 99] width 217 height 16
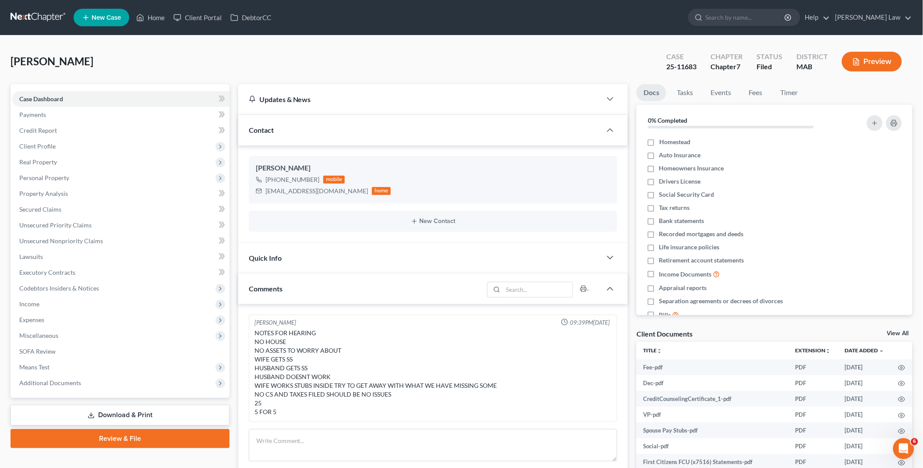
click at [151, 412] on link "Download & Print" at bounding box center [120, 415] width 219 height 21
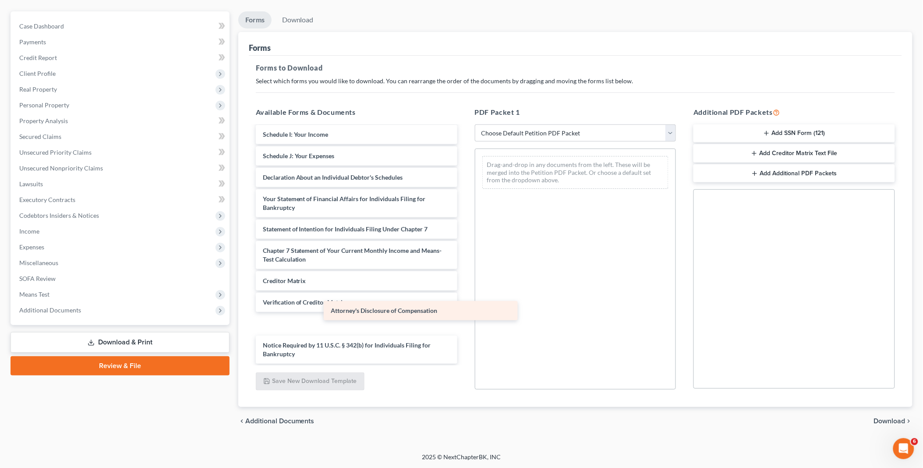
scroll to position [388, 0]
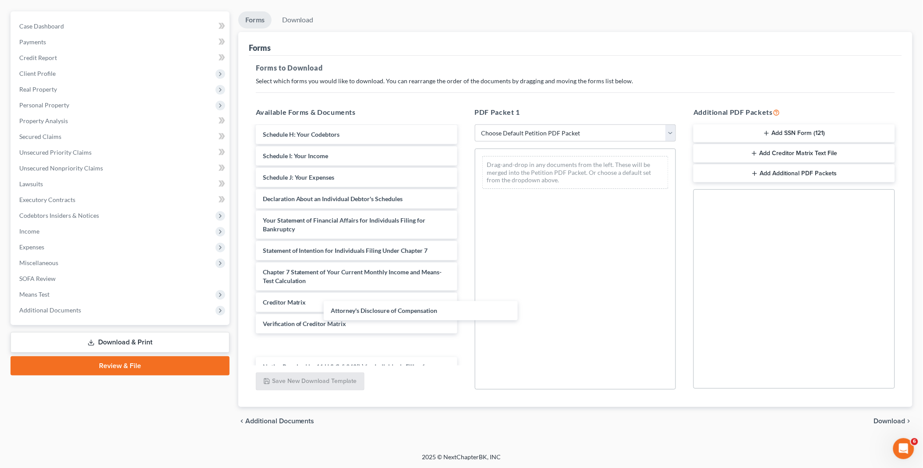
drag, startPoint x: 320, startPoint y: 352, endPoint x: 529, endPoint y: 183, distance: 268.7
click at [464, 201] on div "Attorney's Disclosure of Compensation Fee-pdf Dec-pdf CreditCounselingCertifica…" at bounding box center [356, 62] width 215 height 646
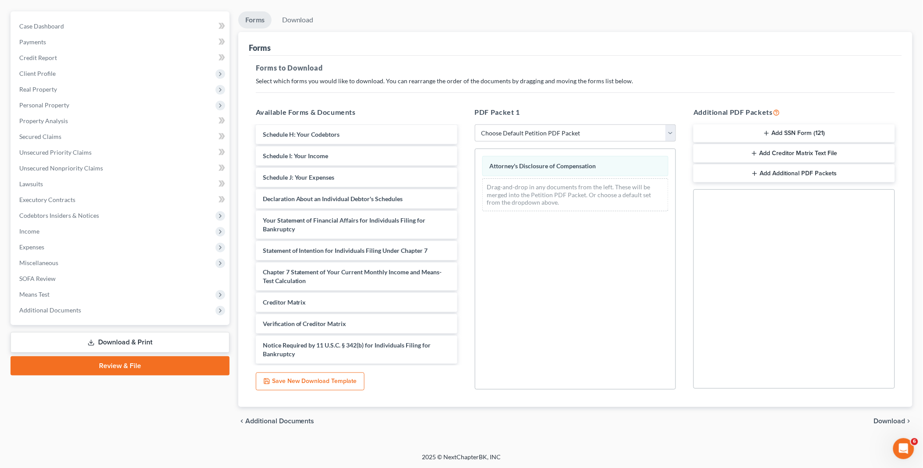
click at [894, 419] on span "Download" at bounding box center [890, 420] width 32 height 7
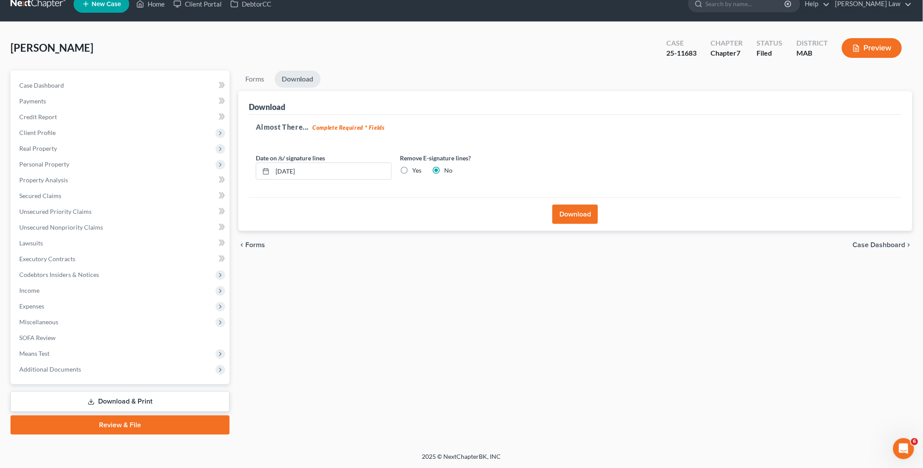
scroll to position [12, 0]
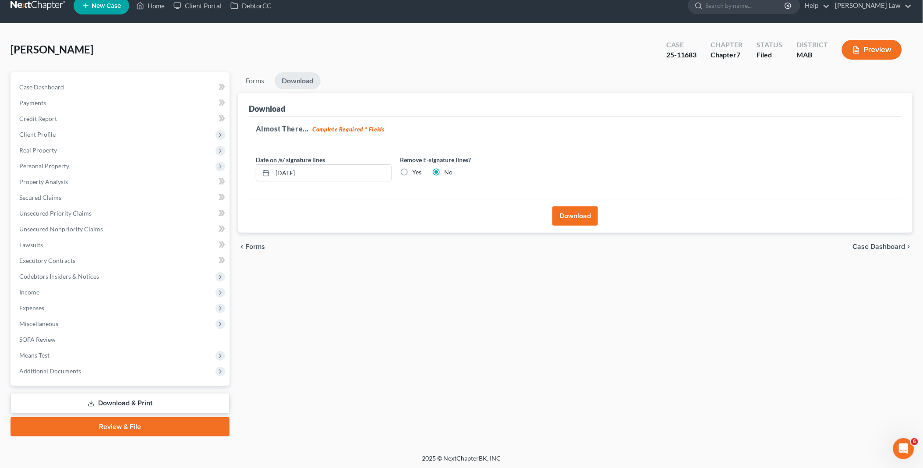
click at [570, 212] on button "Download" at bounding box center [575, 215] width 46 height 19
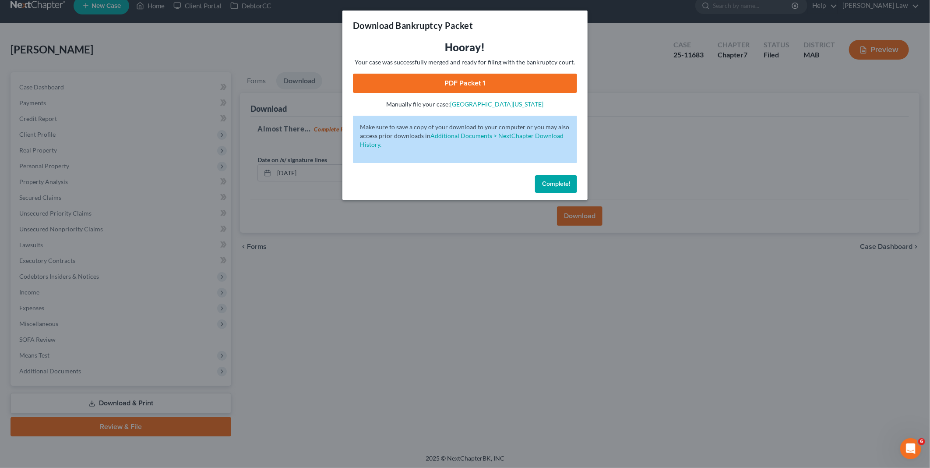
click at [460, 77] on link "PDF Packet 1" at bounding box center [465, 83] width 224 height 19
click at [548, 184] on span "Complete!" at bounding box center [556, 183] width 28 height 7
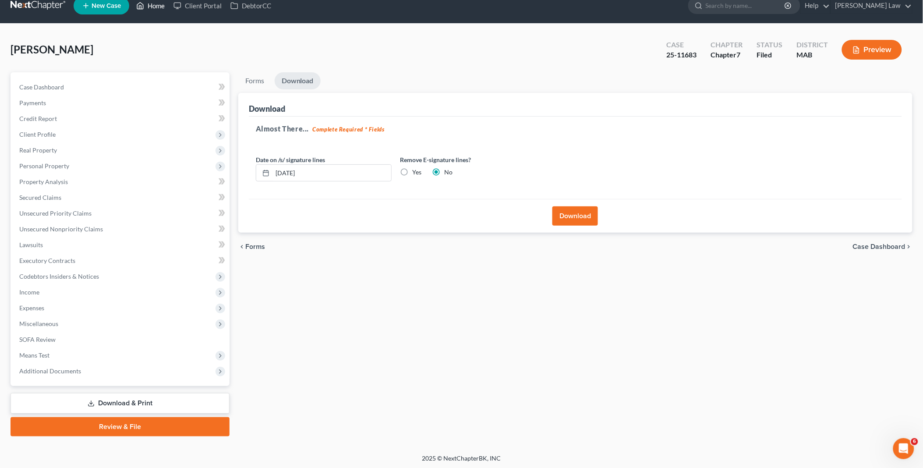
click at [152, 8] on link "Home" at bounding box center [150, 6] width 37 height 16
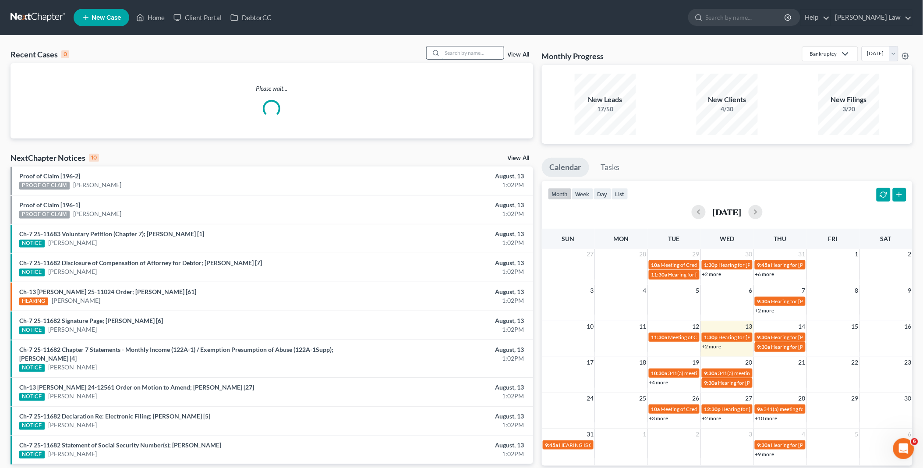
click at [469, 53] on input "search" at bounding box center [472, 52] width 61 height 13
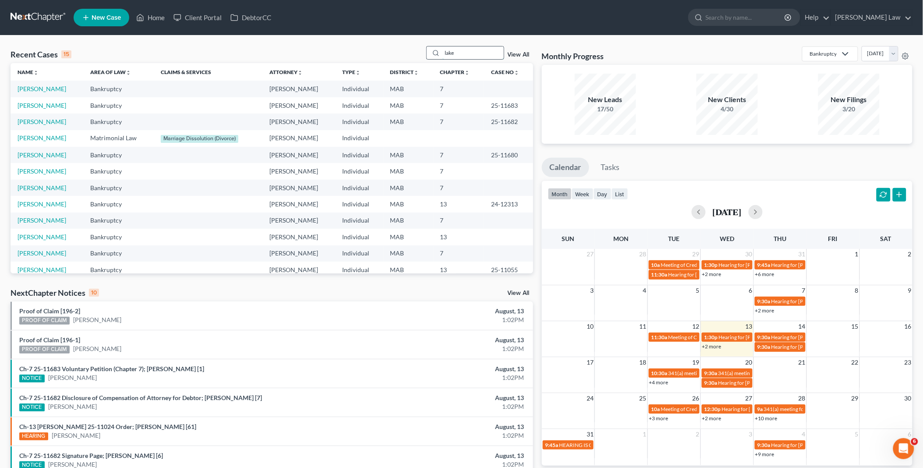
type input "lake"
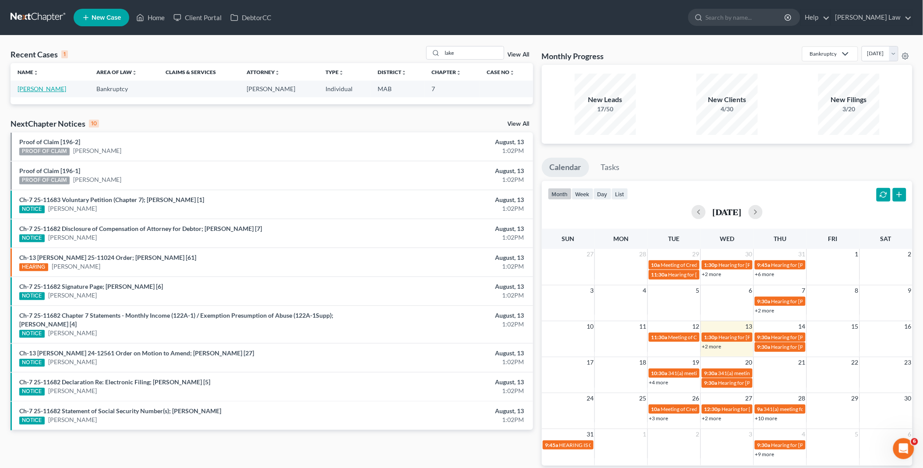
click at [35, 88] on link "Lake, Dianna" at bounding box center [42, 88] width 49 height 7
select select "3"
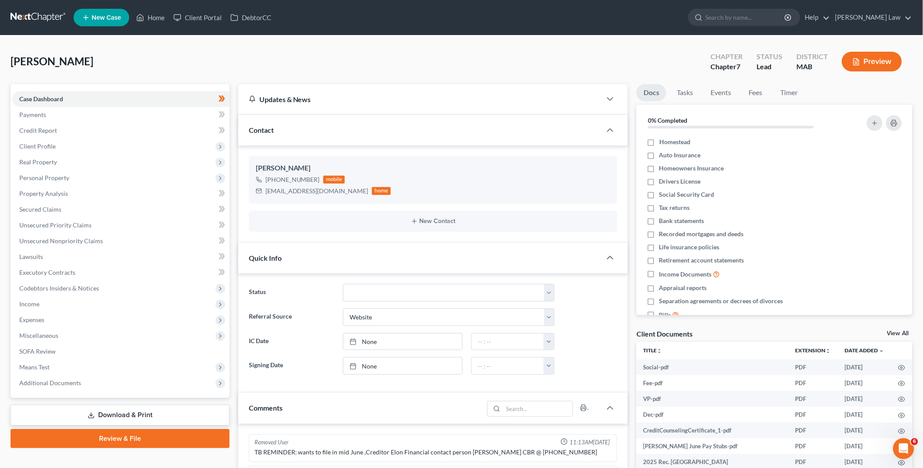
scroll to position [48, 0]
click at [133, 432] on link "Review & File" at bounding box center [120, 438] width 219 height 19
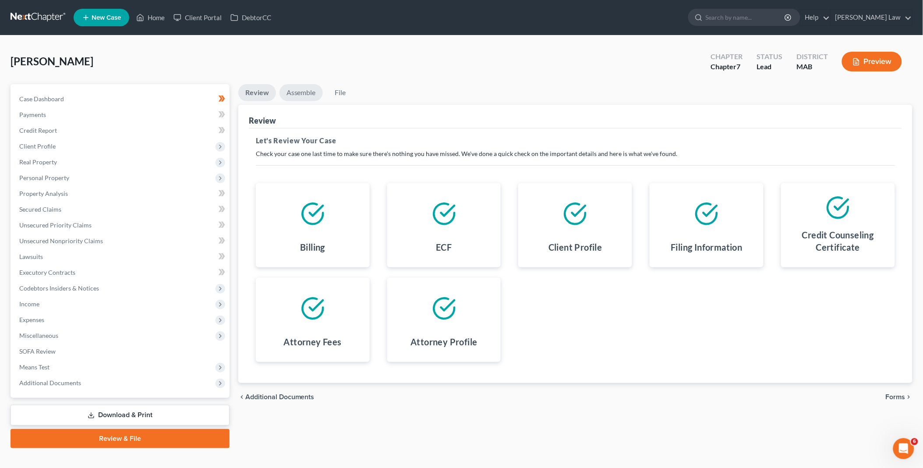
click at [313, 92] on link "Assemble" at bounding box center [300, 92] width 43 height 17
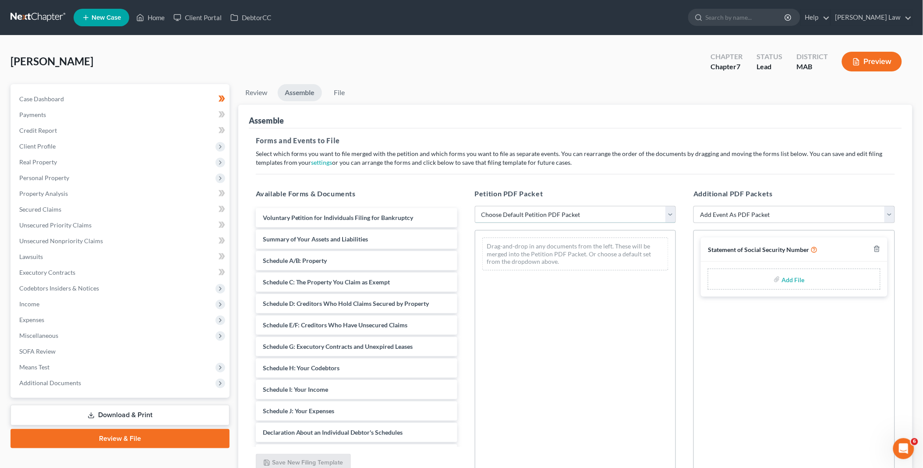
click at [670, 212] on select "Choose Default Petition PDF Packet Emergency Filing (Voluntary Petition and Cre…" at bounding box center [575, 215] width 201 height 18
select select "1"
click at [475, 206] on select "Choose Default Petition PDF Packet Emergency Filing (Voluntary Petition and Cre…" at bounding box center [575, 215] width 201 height 18
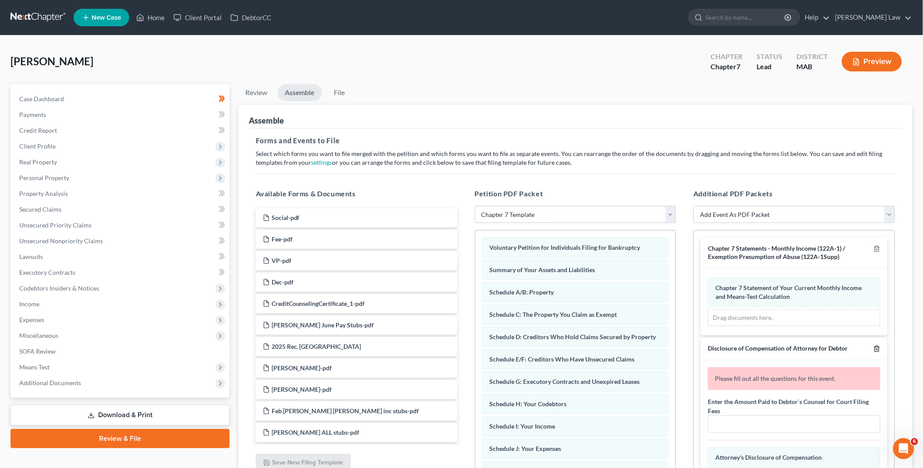
click at [874, 346] on icon "button" at bounding box center [876, 349] width 4 height 6
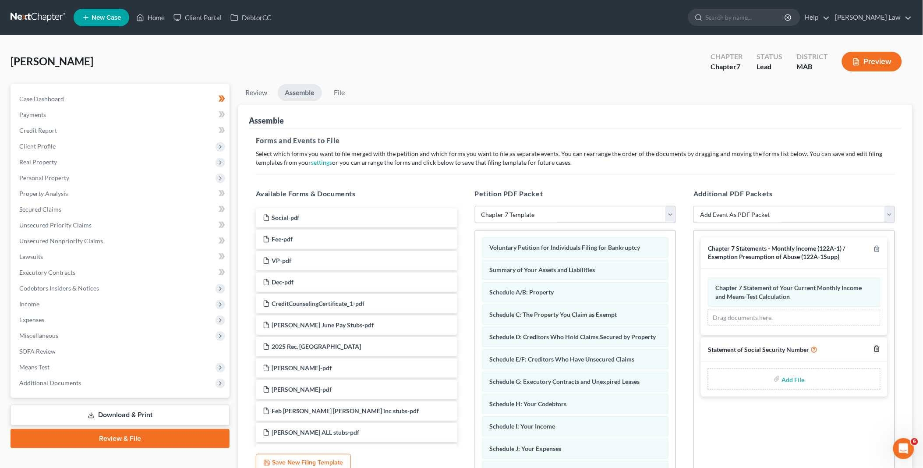
click at [876, 347] on polyline "button" at bounding box center [876, 347] width 5 height 0
click at [340, 89] on link "File" at bounding box center [339, 92] width 28 height 17
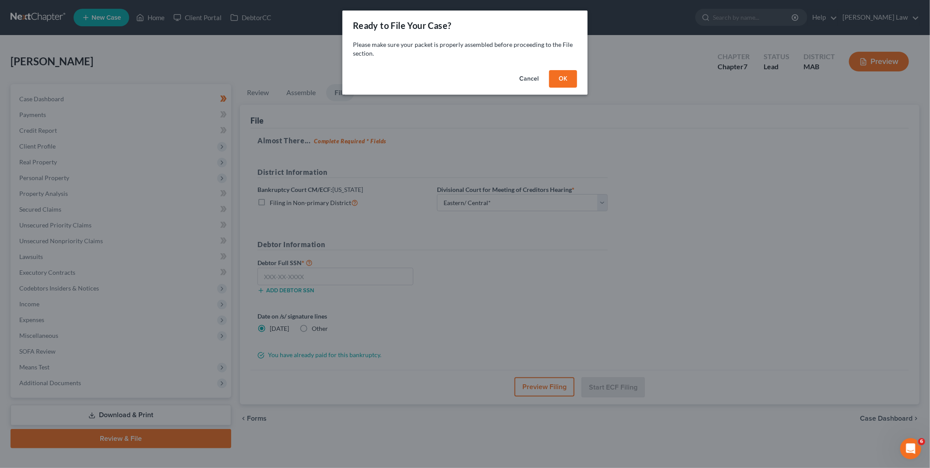
click at [564, 70] on button "OK" at bounding box center [563, 79] width 28 height 18
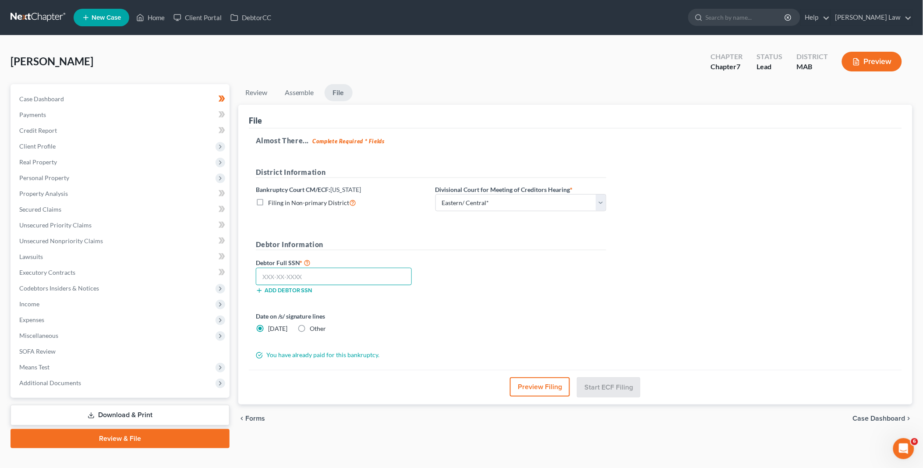
click at [288, 279] on input "text" at bounding box center [334, 277] width 156 height 18
type input "019-66-7617"
click at [605, 387] on button "Start ECF Filing" at bounding box center [608, 386] width 63 height 19
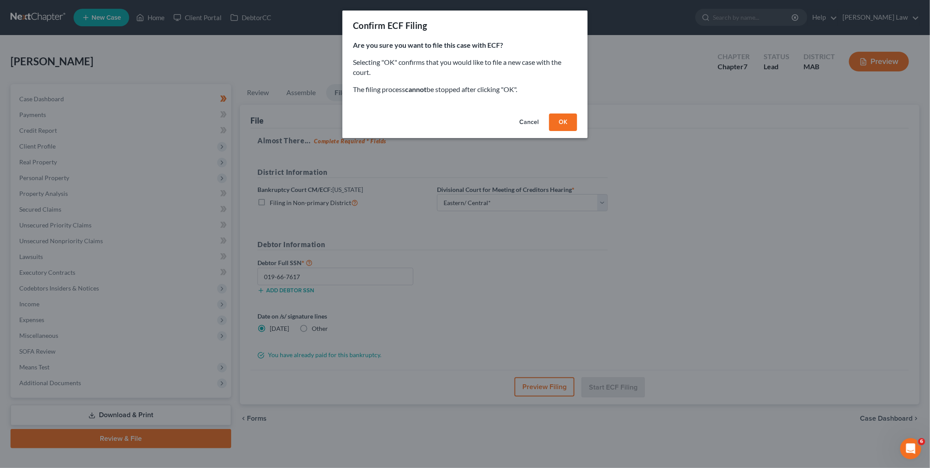
click at [559, 113] on div "Cancel OK" at bounding box center [464, 124] width 245 height 28
click at [562, 119] on button "OK" at bounding box center [563, 122] width 28 height 18
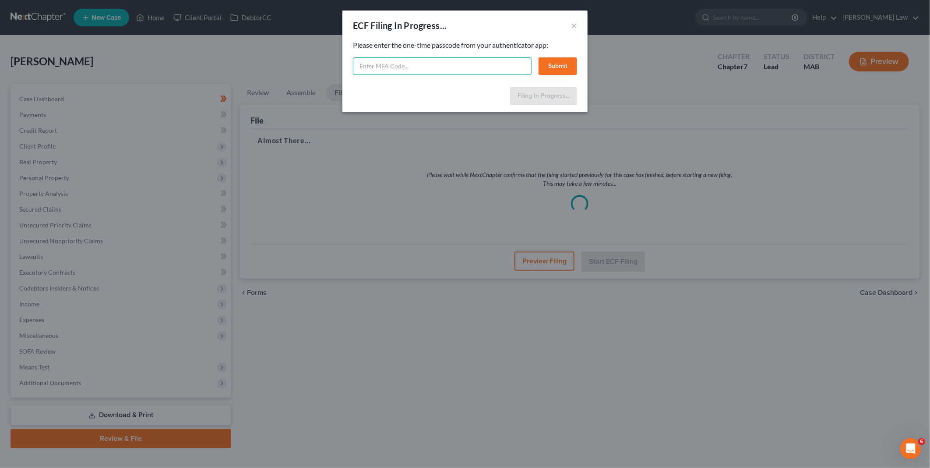
click at [367, 68] on input "text" at bounding box center [442, 66] width 179 height 18
type input "313331"
click at [558, 64] on button "Submit" at bounding box center [558, 66] width 39 height 18
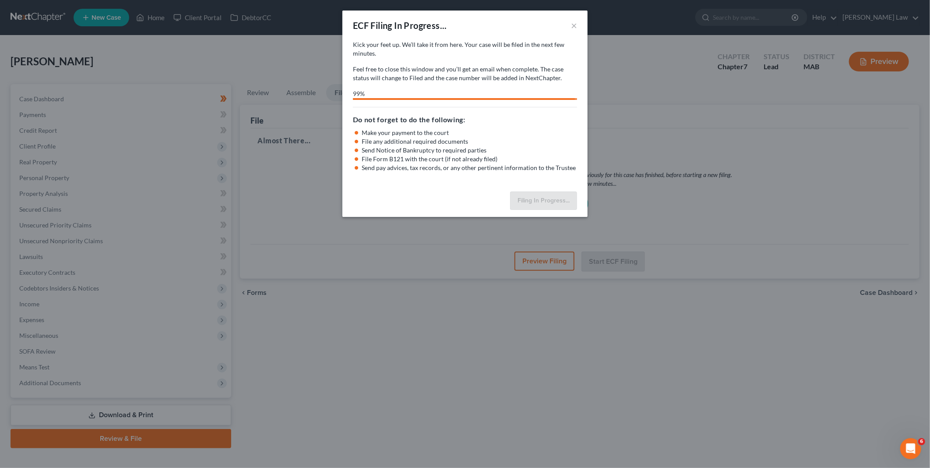
select select "2"
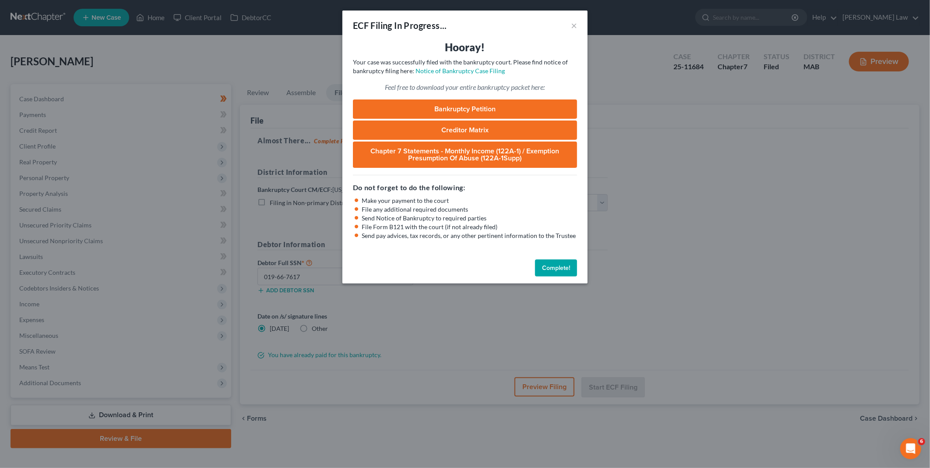
click at [557, 264] on button "Complete!" at bounding box center [556, 268] width 42 height 18
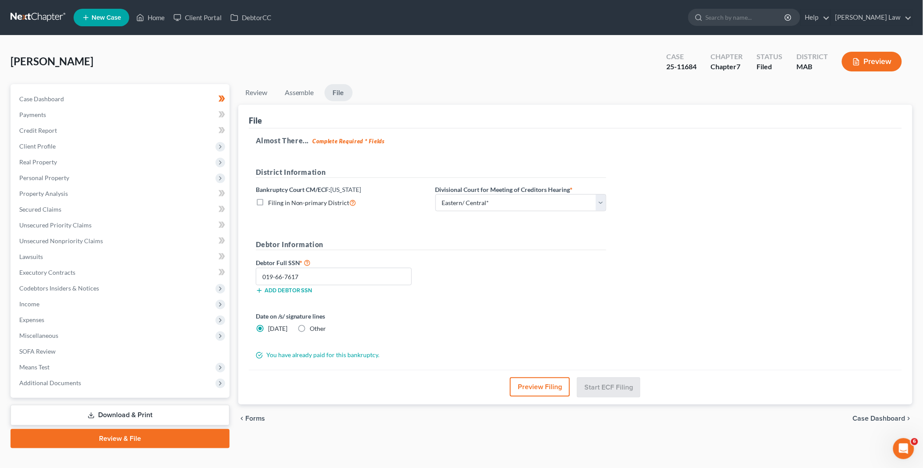
click at [102, 409] on link "Download & Print" at bounding box center [120, 415] width 219 height 21
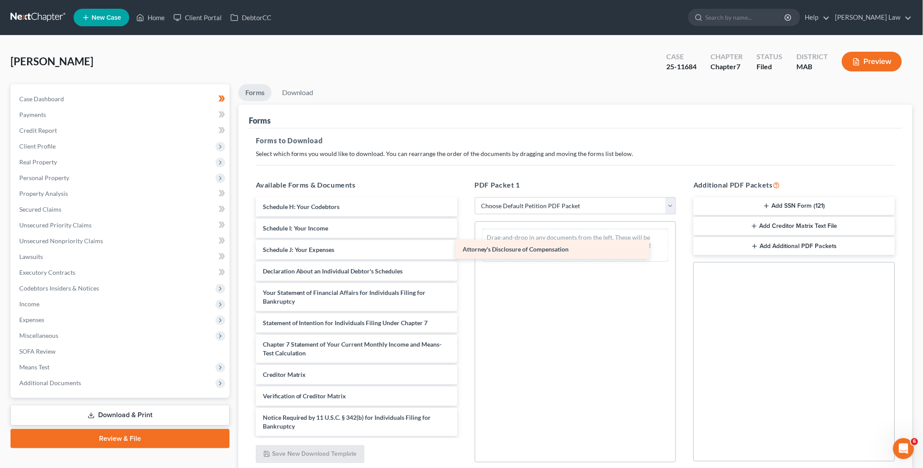
scroll to position [710, 0]
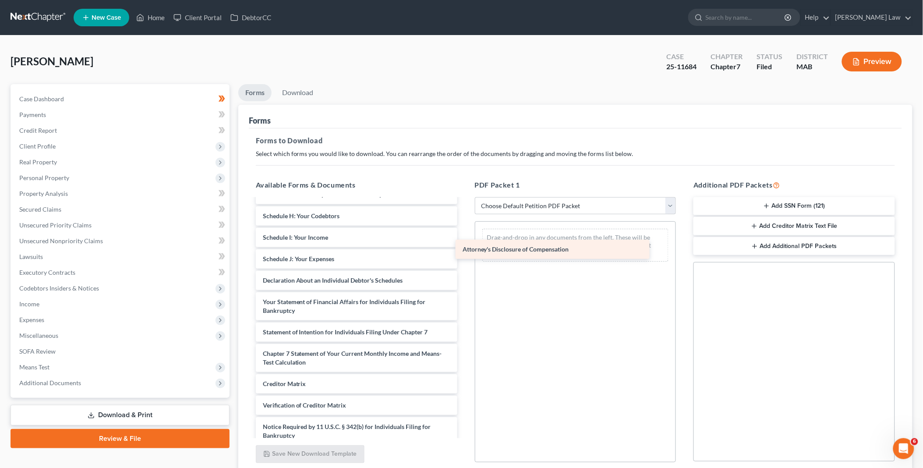
drag, startPoint x: 349, startPoint y: 424, endPoint x: 560, endPoint y: 222, distance: 292.4
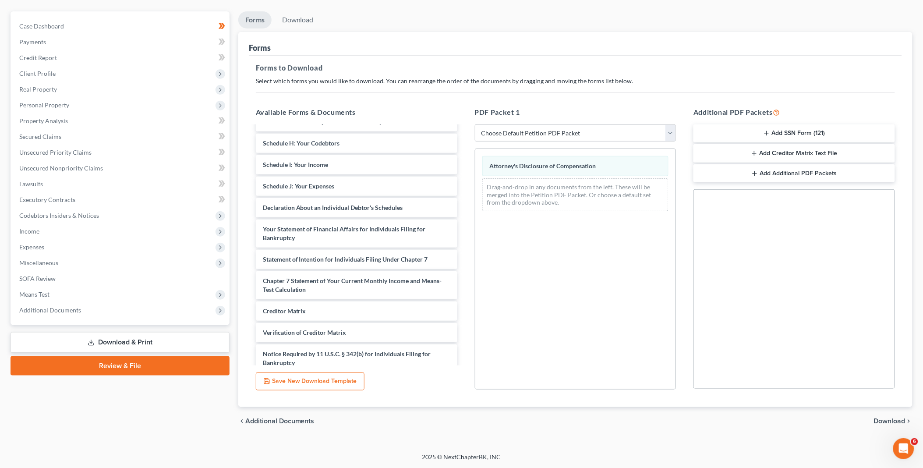
click at [885, 417] on span "Download" at bounding box center [890, 420] width 32 height 7
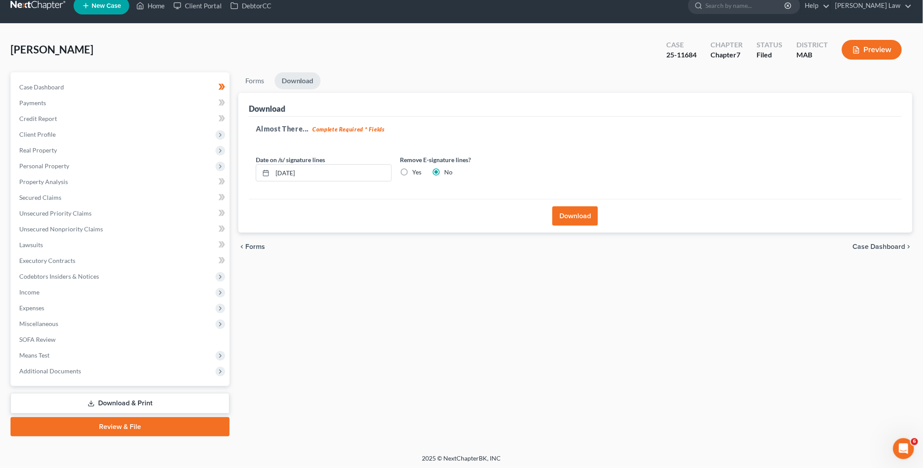
click at [574, 213] on button "Download" at bounding box center [575, 215] width 46 height 19
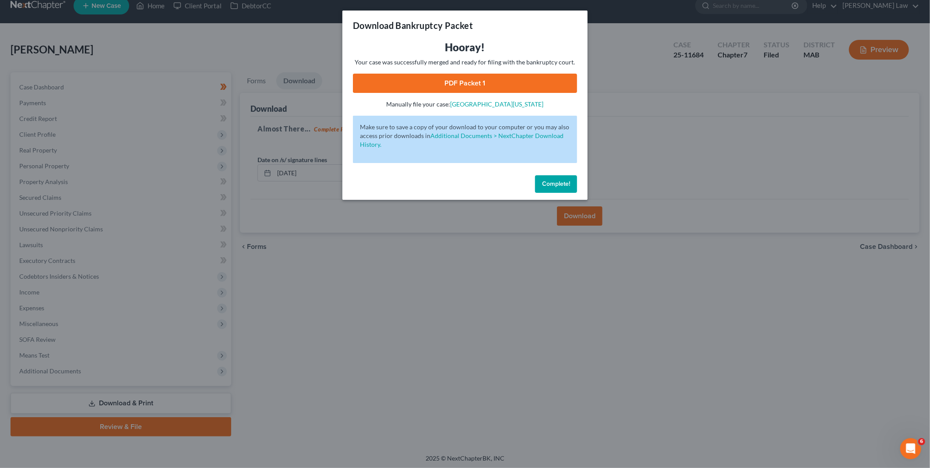
click at [467, 81] on link "PDF Packet 1" at bounding box center [465, 83] width 224 height 19
drag, startPoint x: 544, startPoint y: 182, endPoint x: 511, endPoint y: 176, distance: 33.8
click at [544, 182] on span "Complete!" at bounding box center [556, 183] width 28 height 7
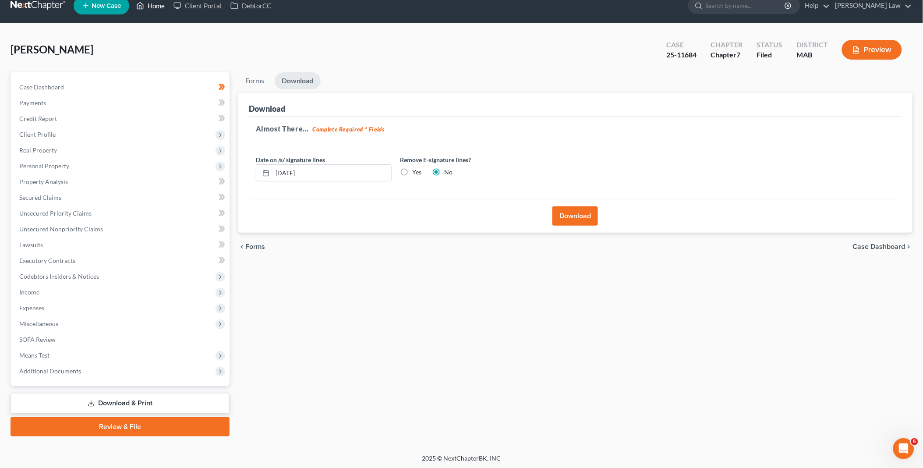
click at [155, 6] on link "Home" at bounding box center [150, 6] width 37 height 16
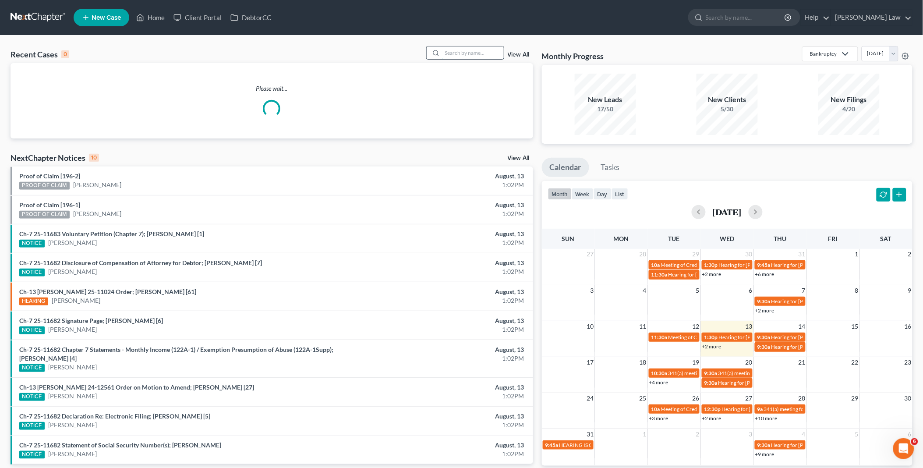
click at [444, 51] on input "search" at bounding box center [472, 52] width 61 height 13
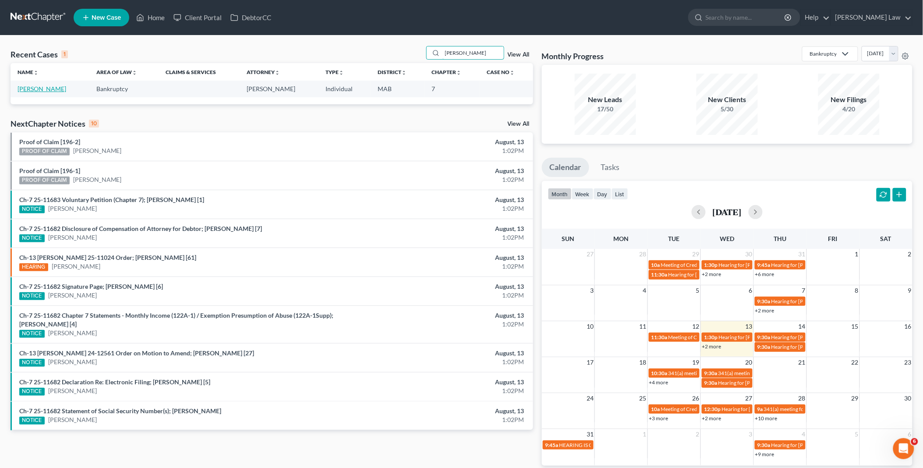
type input "marr"
click at [47, 89] on link "Marrin, James" at bounding box center [42, 88] width 49 height 7
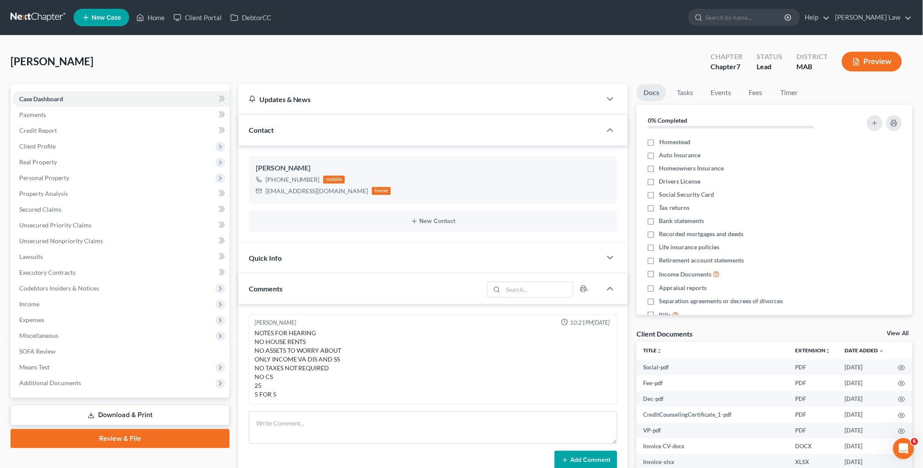
click at [119, 430] on link "Review & File" at bounding box center [120, 438] width 219 height 19
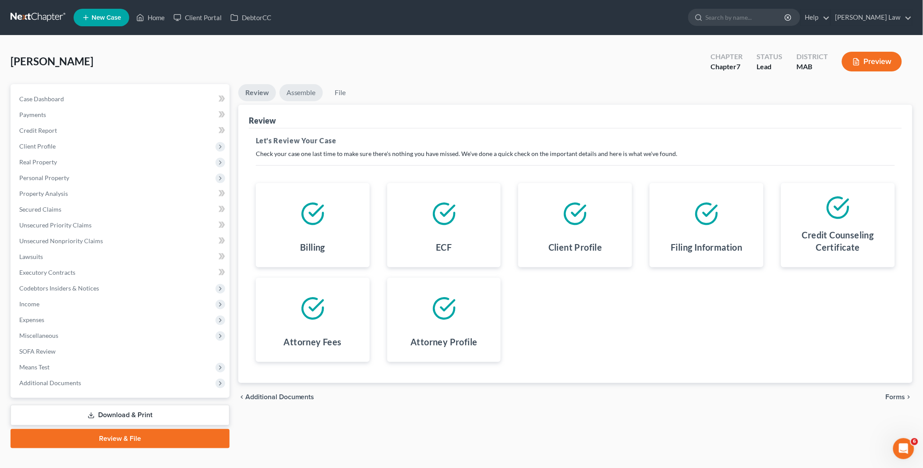
click at [307, 86] on link "Assemble" at bounding box center [300, 92] width 43 height 17
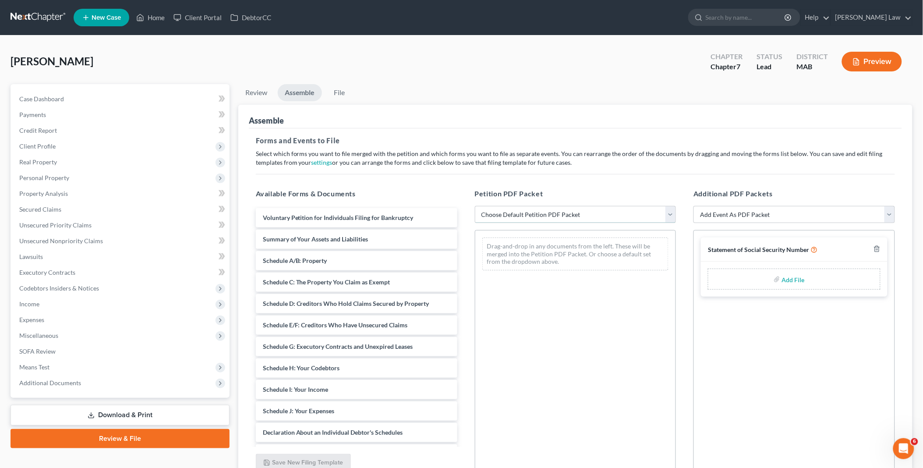
click at [670, 215] on select "Choose Default Petition PDF Packet Emergency Filing (Voluntary Petition and Cre…" at bounding box center [575, 215] width 201 height 18
select select "1"
click at [475, 206] on select "Choose Default Petition PDF Packet Emergency Filing (Voluntary Petition and Cre…" at bounding box center [575, 215] width 201 height 18
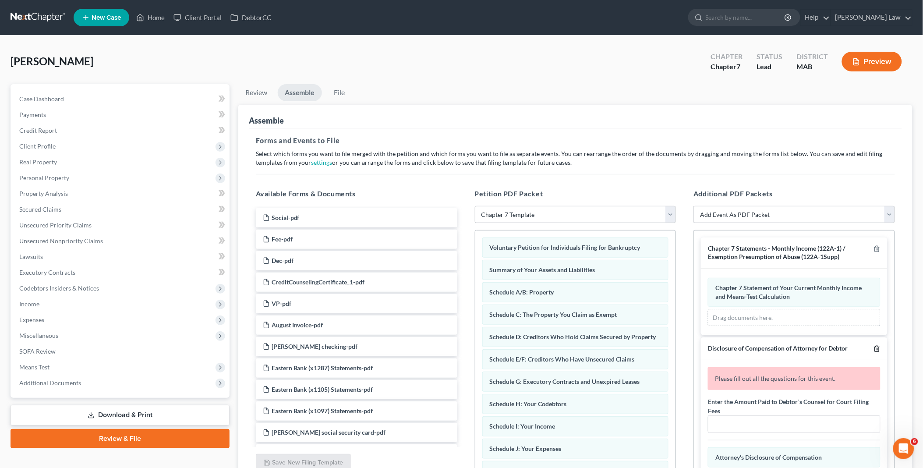
click at [873, 348] on icon "button" at bounding box center [876, 348] width 7 height 7
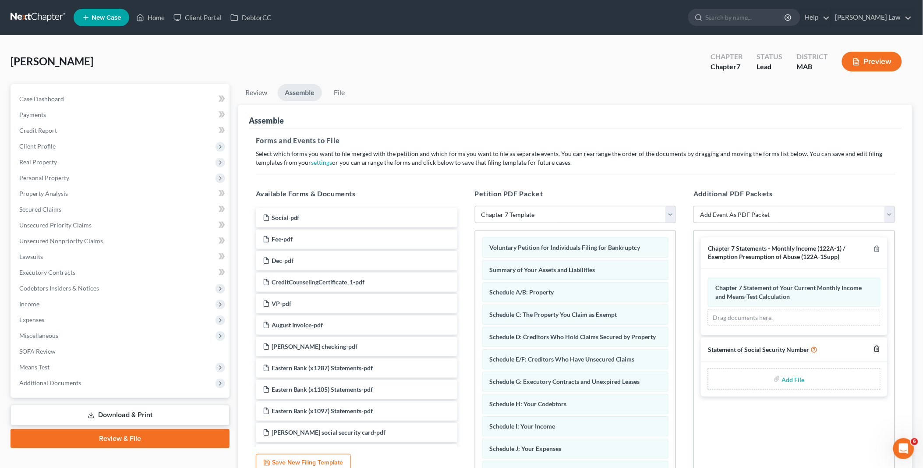
click at [875, 349] on icon "button" at bounding box center [876, 348] width 7 height 7
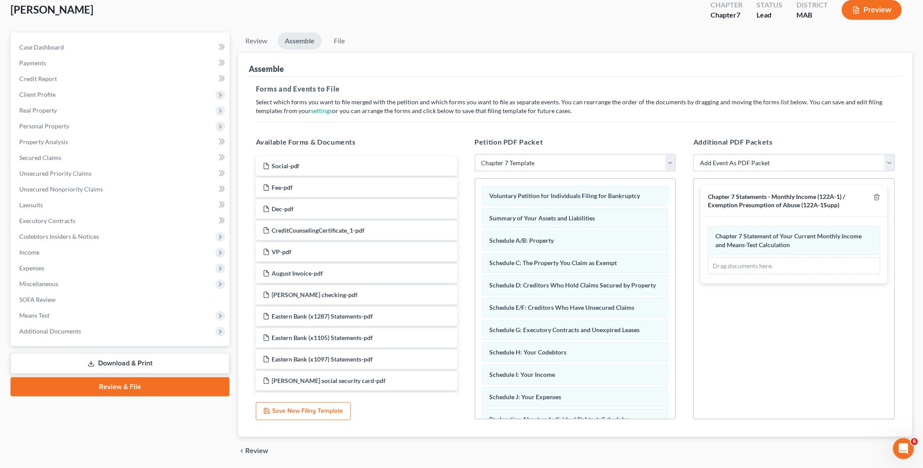
scroll to position [81, 0]
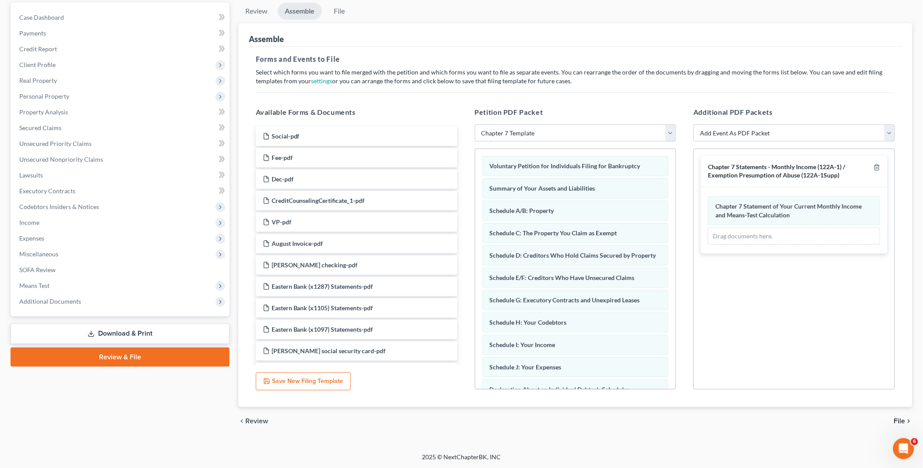
click at [902, 418] on span "File" at bounding box center [899, 420] width 11 height 7
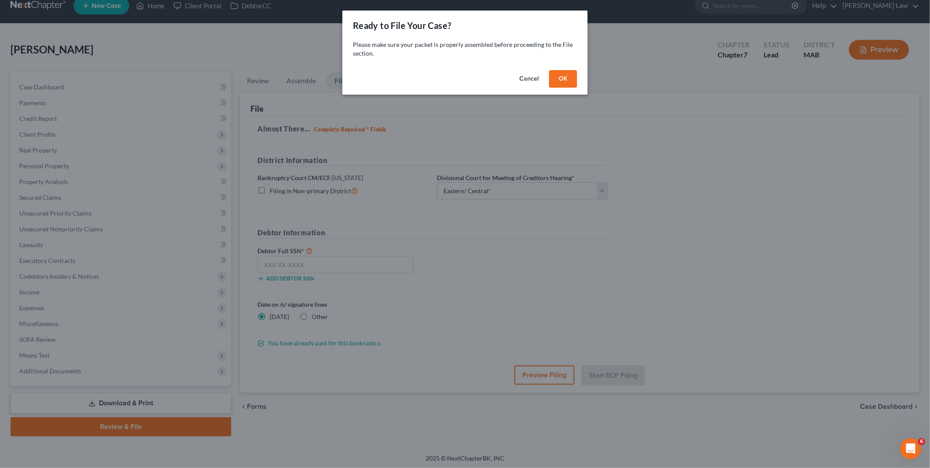
click at [559, 76] on button "OK" at bounding box center [563, 79] width 28 height 18
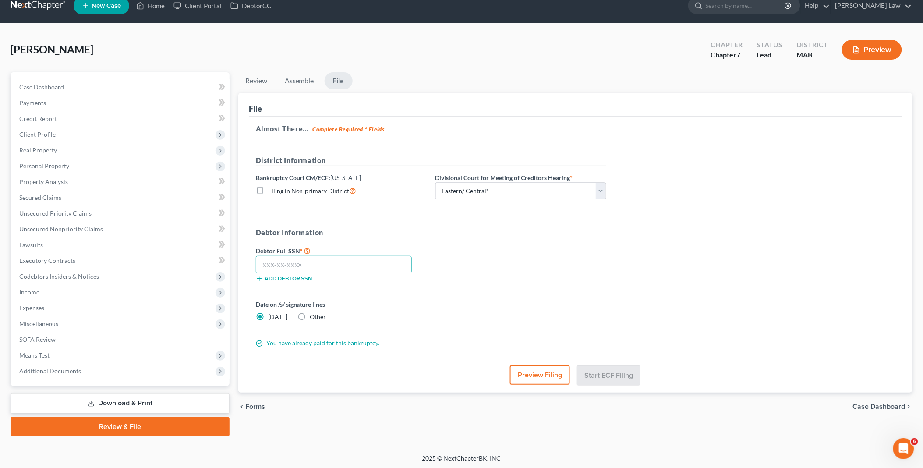
click at [288, 267] on input "text" at bounding box center [334, 265] width 156 height 18
type input "348-42-6348"
click at [592, 377] on button "Start ECF Filing" at bounding box center [608, 374] width 63 height 19
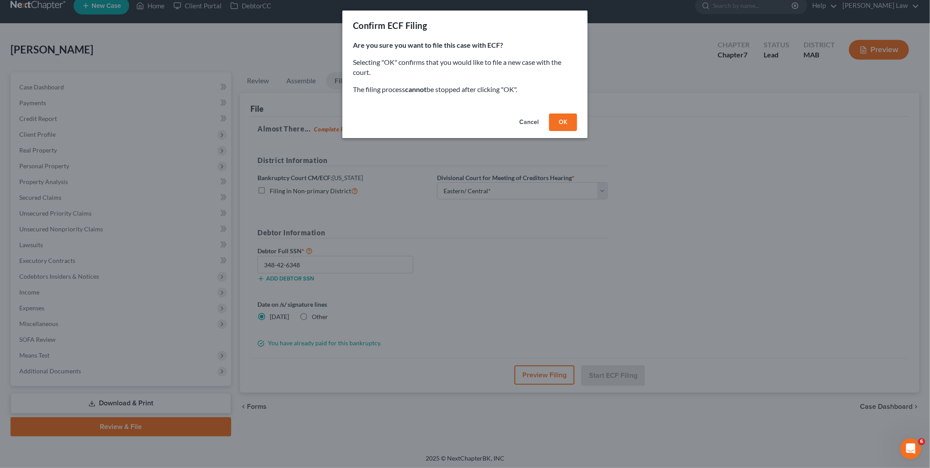
click at [555, 123] on button "OK" at bounding box center [563, 122] width 28 height 18
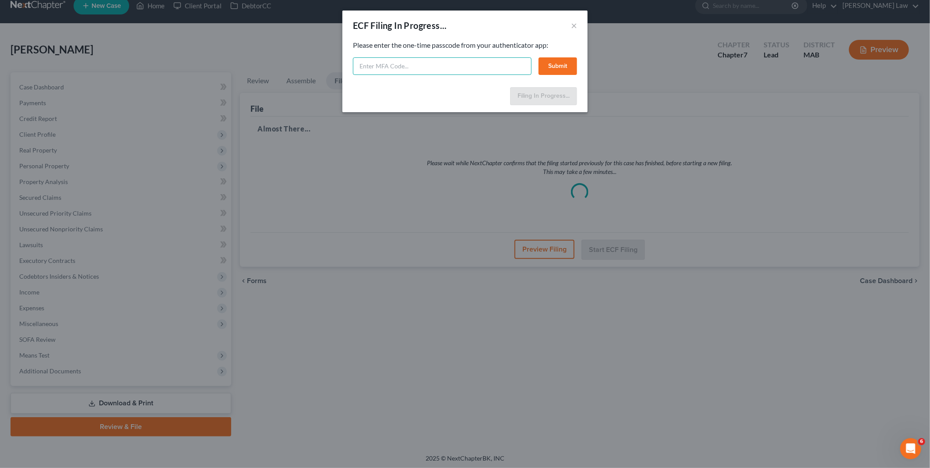
click at [382, 68] on input "text" at bounding box center [442, 66] width 179 height 18
type input "814185"
click at [563, 62] on button "Submit" at bounding box center [558, 66] width 39 height 18
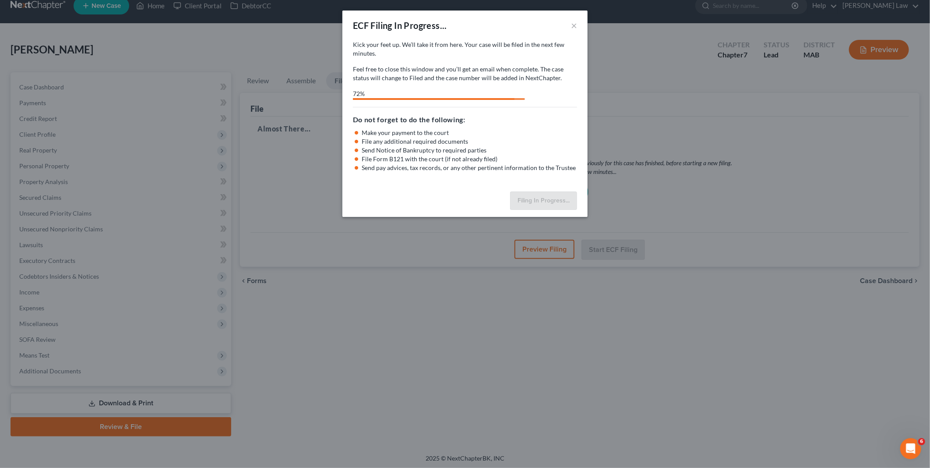
select select "2"
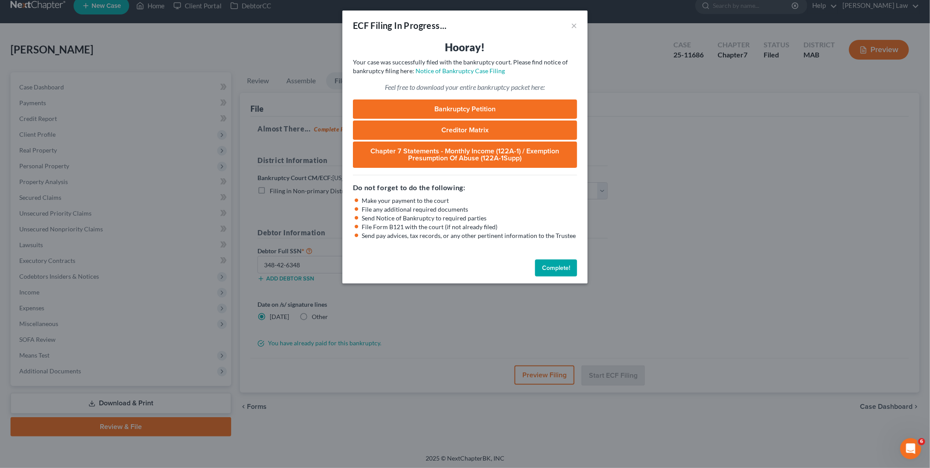
drag, startPoint x: 554, startPoint y: 269, endPoint x: 482, endPoint y: 264, distance: 72.4
click at [554, 269] on button "Complete!" at bounding box center [556, 268] width 42 height 18
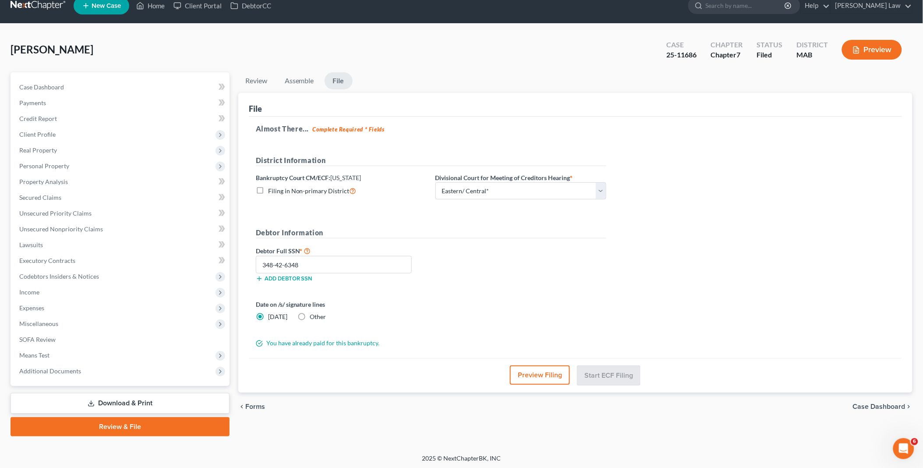
click at [133, 403] on link "Download & Print" at bounding box center [120, 403] width 219 height 21
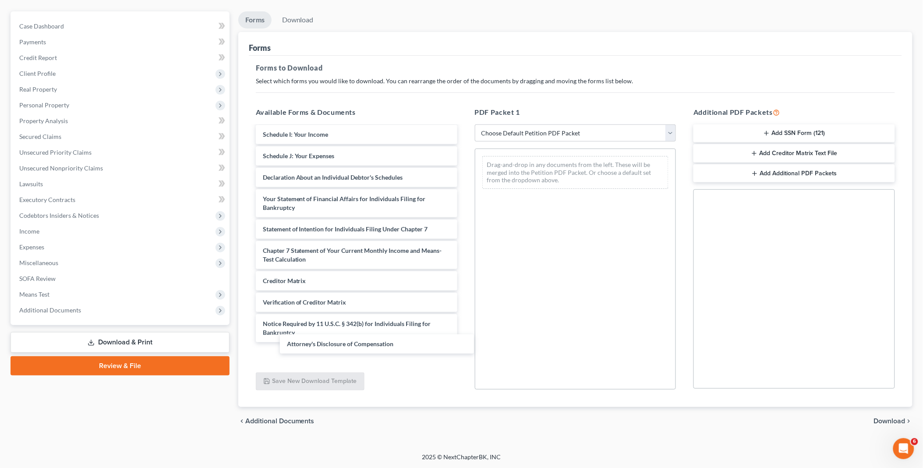
scroll to position [409, 0]
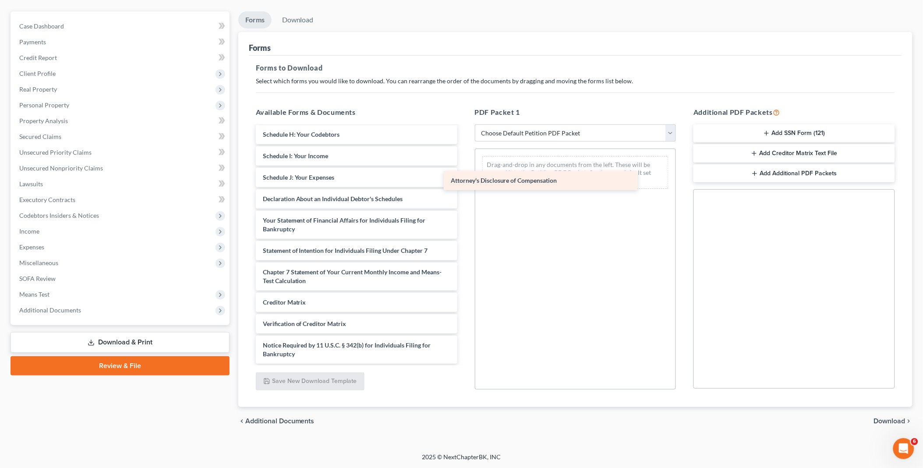
drag, startPoint x: 326, startPoint y: 349, endPoint x: 529, endPoint y: 157, distance: 278.8
click at [464, 157] on div "Attorney's Disclosure of Compensation Social-pdf Fee-pdf Dec-pdf CreditCounseli…" at bounding box center [356, 40] width 215 height 646
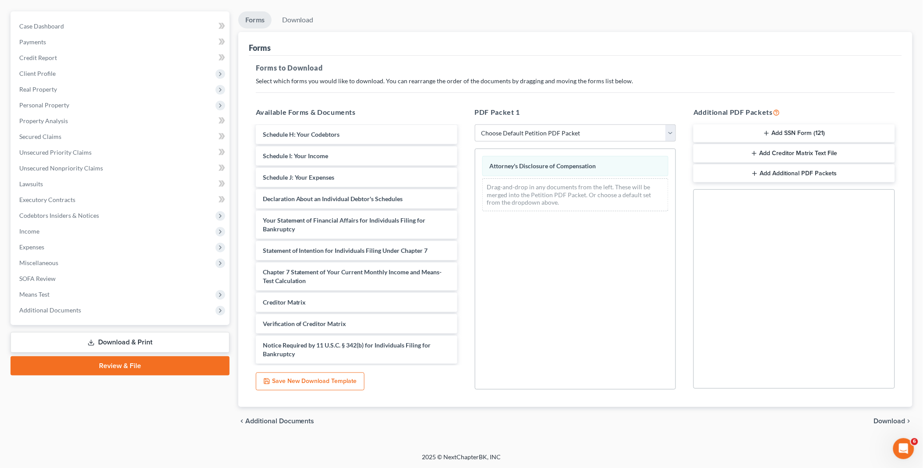
click at [888, 419] on span "Download" at bounding box center [890, 420] width 32 height 7
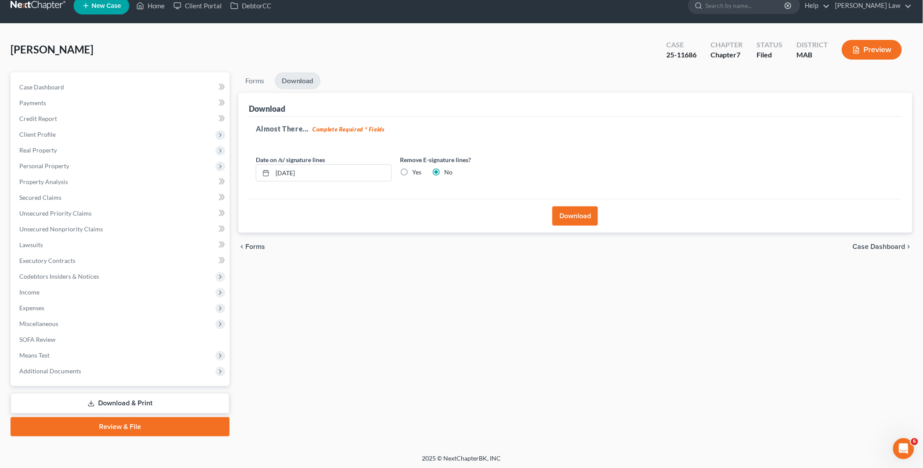
click at [569, 211] on button "Download" at bounding box center [575, 215] width 46 height 19
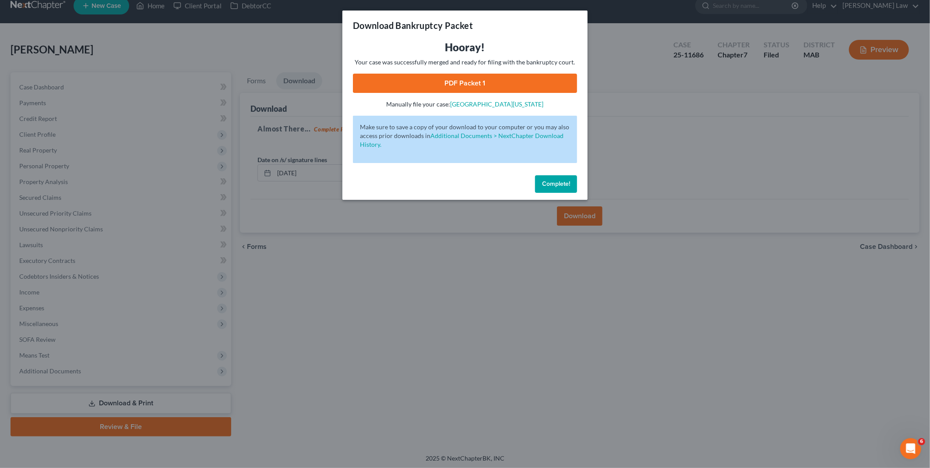
click at [469, 82] on link "PDF Packet 1" at bounding box center [465, 83] width 224 height 19
click at [557, 181] on span "Complete!" at bounding box center [556, 183] width 28 height 7
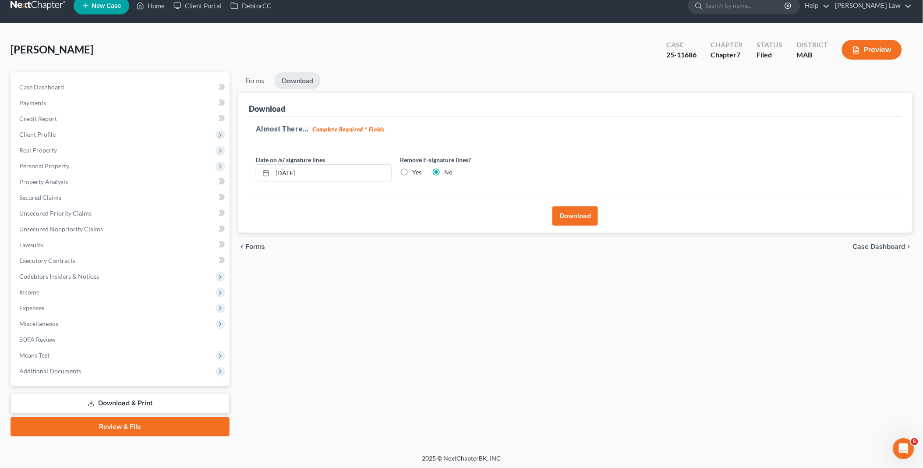
drag, startPoint x: 80, startPoint y: 363, endPoint x: 85, endPoint y: 381, distance: 18.3
click at [80, 363] on span "Additional Documents" at bounding box center [120, 371] width 217 height 16
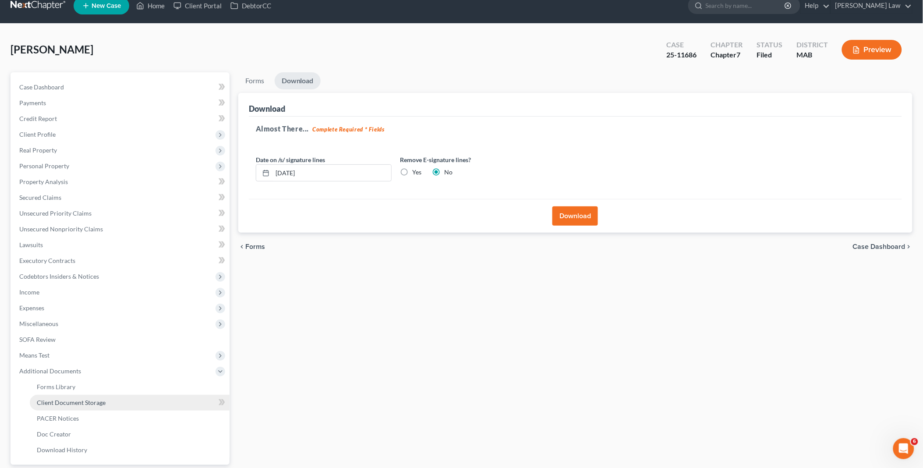
click at [93, 398] on span "Client Document Storage" at bounding box center [71, 401] width 69 height 7
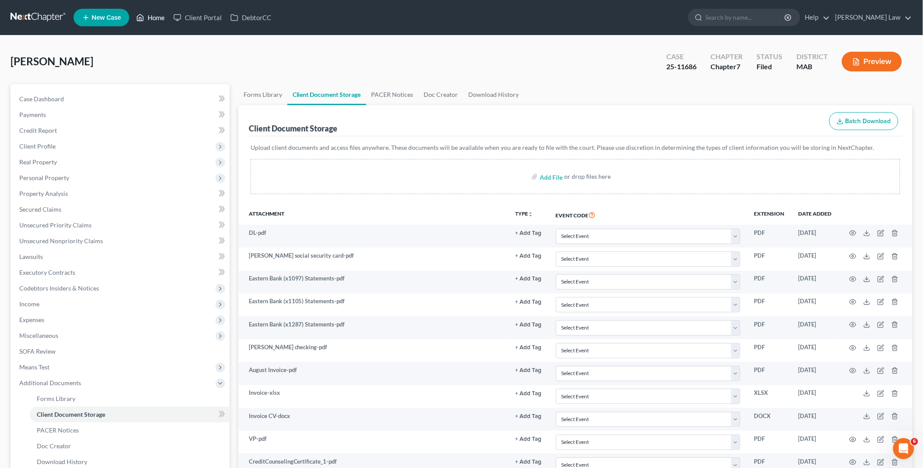
click at [150, 12] on link "Home" at bounding box center [150, 18] width 37 height 16
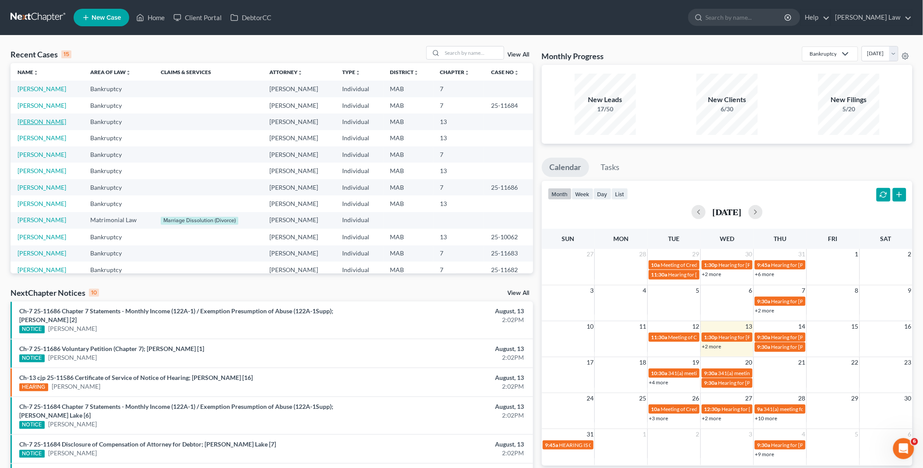
click at [23, 123] on link "Renaud, Edwin" at bounding box center [42, 121] width 49 height 7
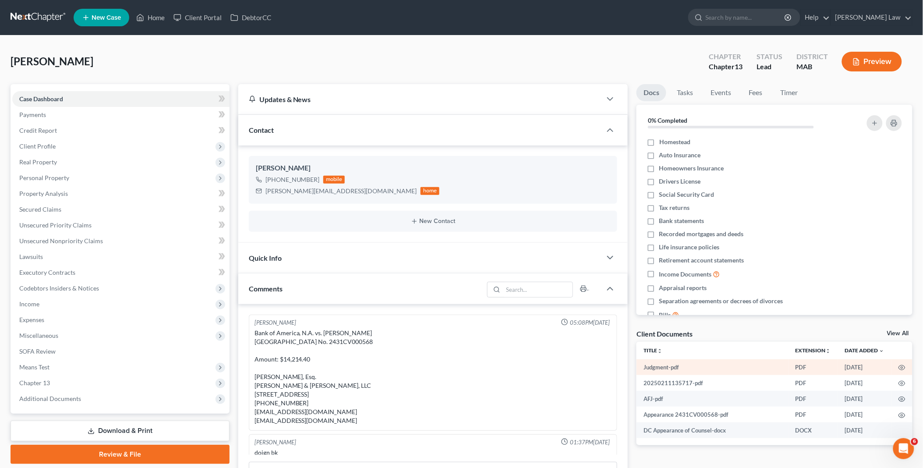
scroll to position [25, 0]
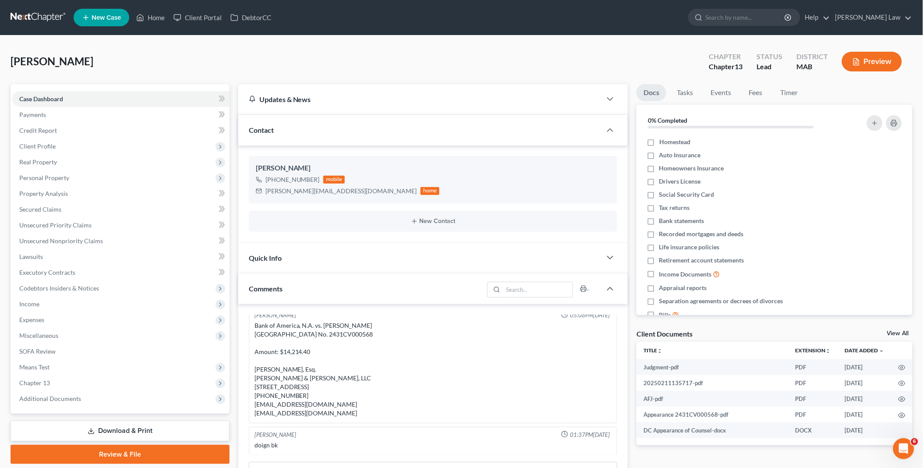
click at [897, 333] on link "View All" at bounding box center [898, 333] width 22 height 6
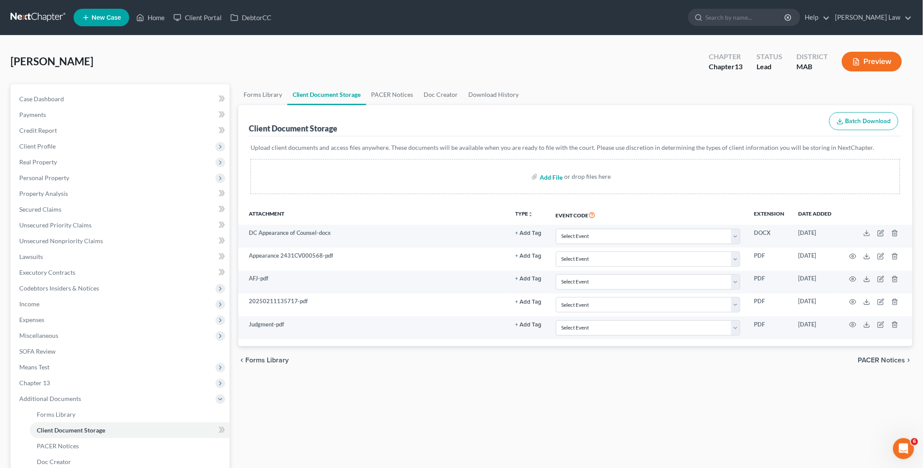
click at [548, 176] on input "file" at bounding box center [549, 177] width 21 height 16
type input "C:\fakepath\renaud deed.pdf"
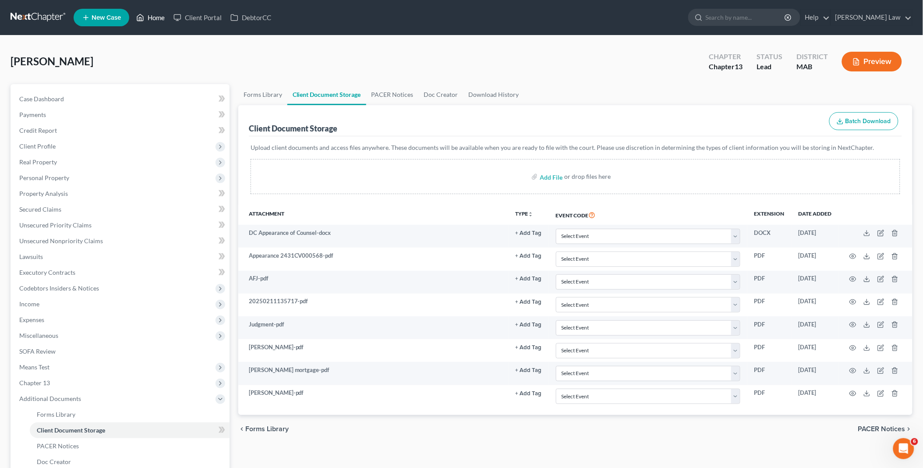
click at [152, 17] on link "Home" at bounding box center [150, 18] width 37 height 16
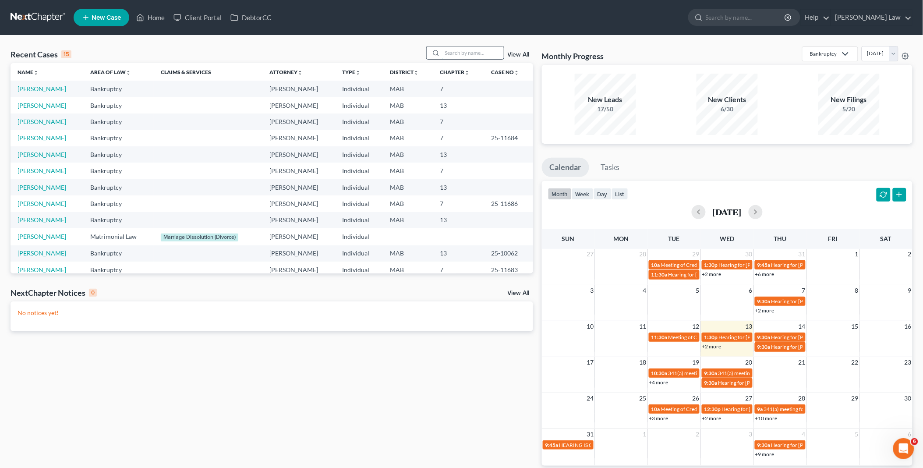
click at [479, 55] on input "search" at bounding box center [472, 52] width 61 height 13
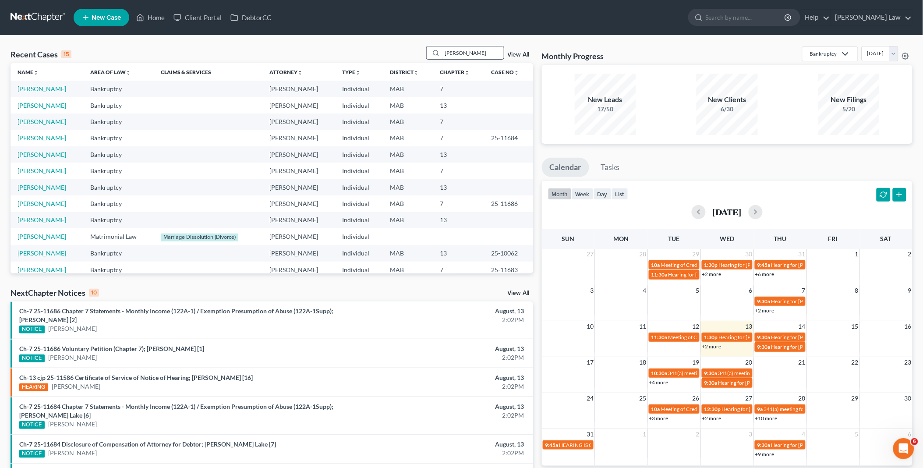
type input "foley"
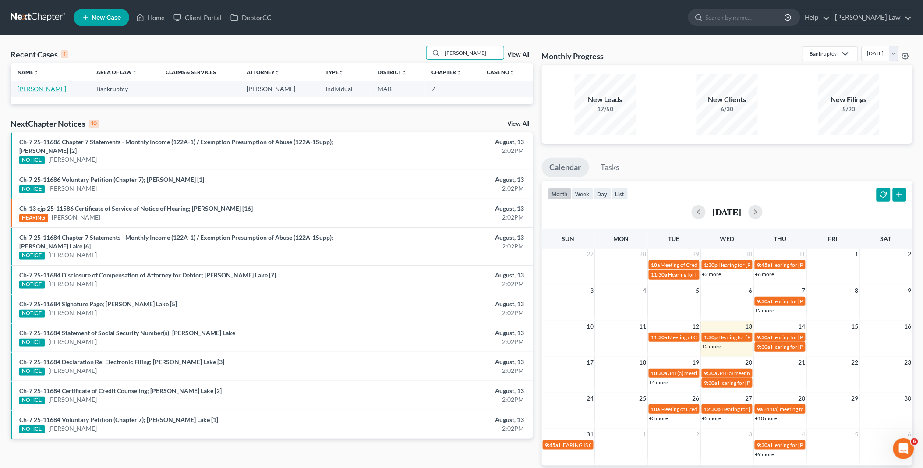
click at [44, 92] on link "Foley, Joyce" at bounding box center [42, 88] width 49 height 7
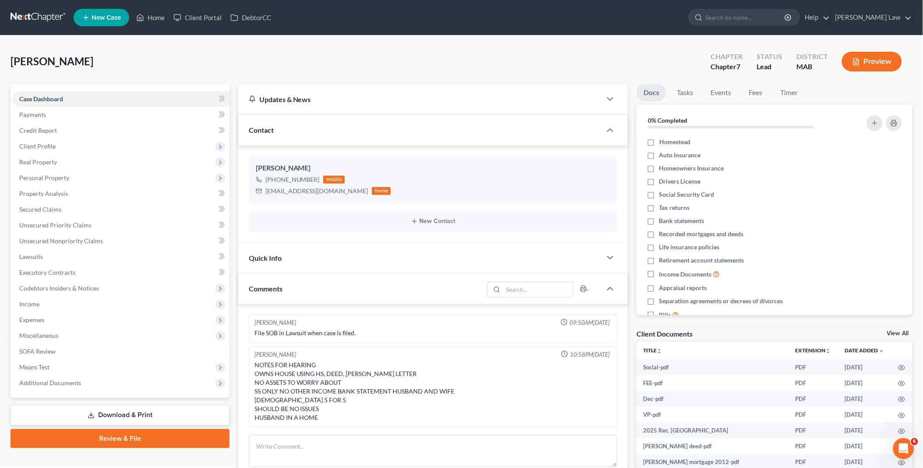
drag, startPoint x: 130, startPoint y: 436, endPoint x: 327, endPoint y: 248, distance: 272.2
click at [130, 436] on link "Review & File" at bounding box center [120, 438] width 219 height 19
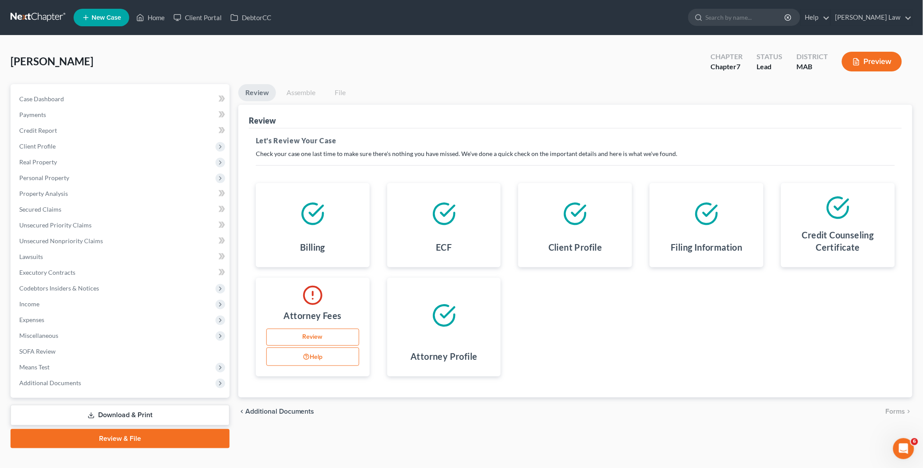
click at [301, 328] on link "Review" at bounding box center [312, 337] width 93 height 18
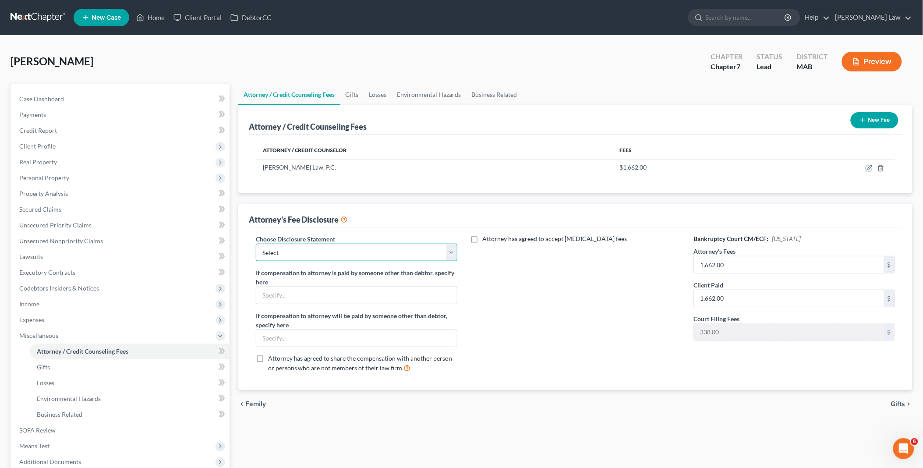
click at [451, 252] on select "Select Attorney Compensation" at bounding box center [356, 252] width 201 height 18
select select "0"
click at [256, 243] on select "Select Attorney Compensation" at bounding box center [356, 252] width 201 height 18
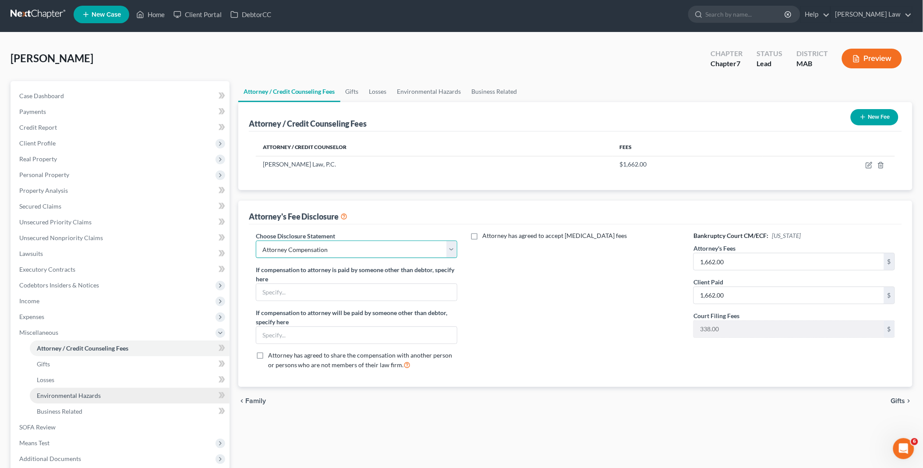
scroll to position [91, 0]
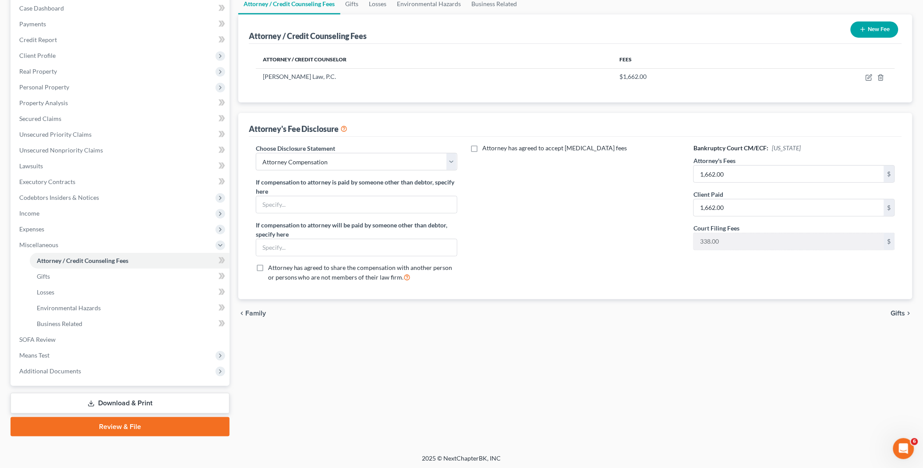
click at [143, 425] on link "Review & File" at bounding box center [120, 426] width 219 height 19
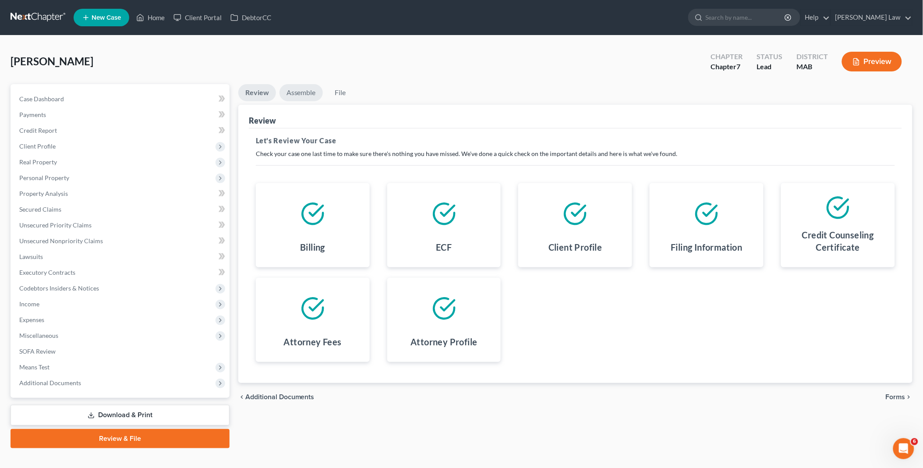
click at [307, 89] on link "Assemble" at bounding box center [300, 92] width 43 height 17
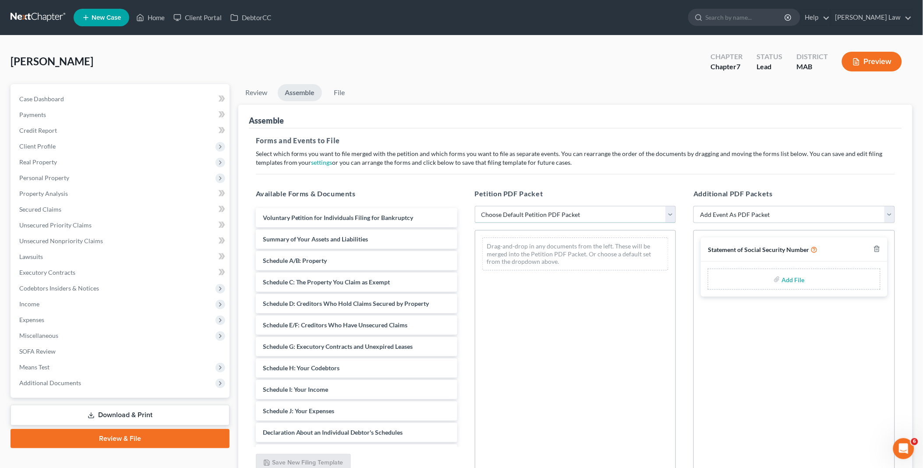
click at [672, 217] on select "Choose Default Petition PDF Packet Emergency Filing (Voluntary Petition and Cre…" at bounding box center [575, 215] width 201 height 18
select select "1"
click at [475, 206] on select "Choose Default Petition PDF Packet Emergency Filing (Voluntary Petition and Cre…" at bounding box center [575, 215] width 201 height 18
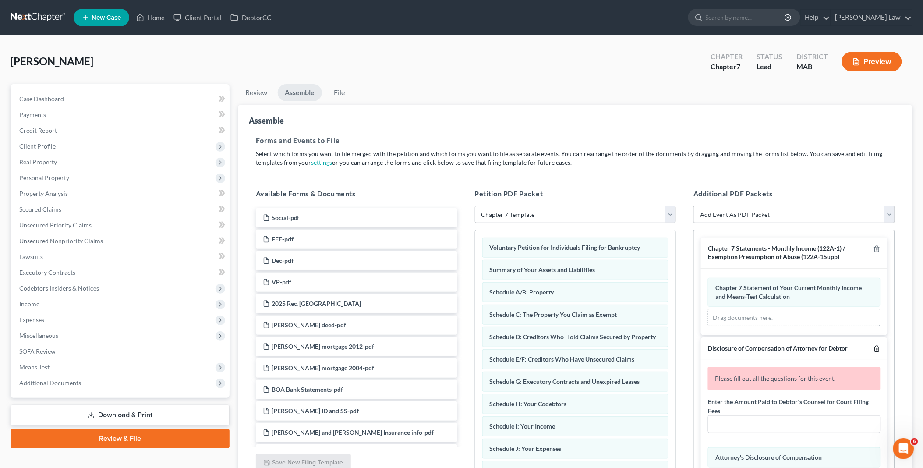
click at [873, 348] on icon "button" at bounding box center [876, 348] width 7 height 7
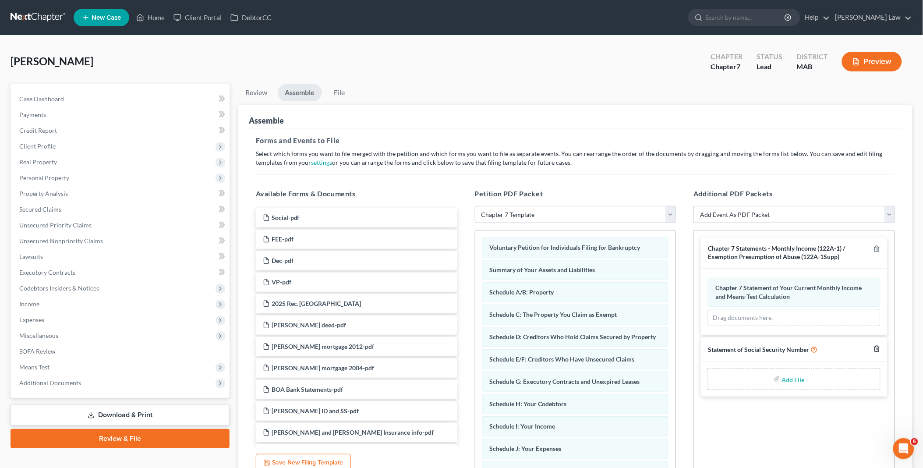
click at [874, 348] on icon "button" at bounding box center [876, 349] width 4 height 6
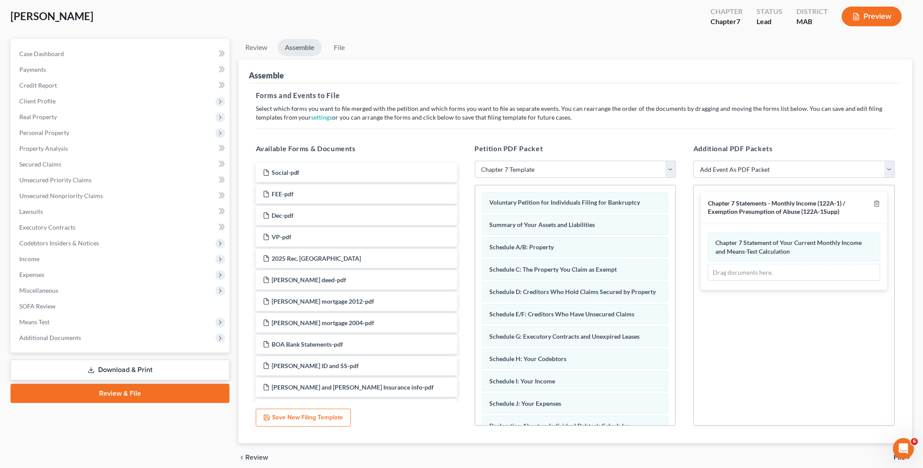
scroll to position [81, 0]
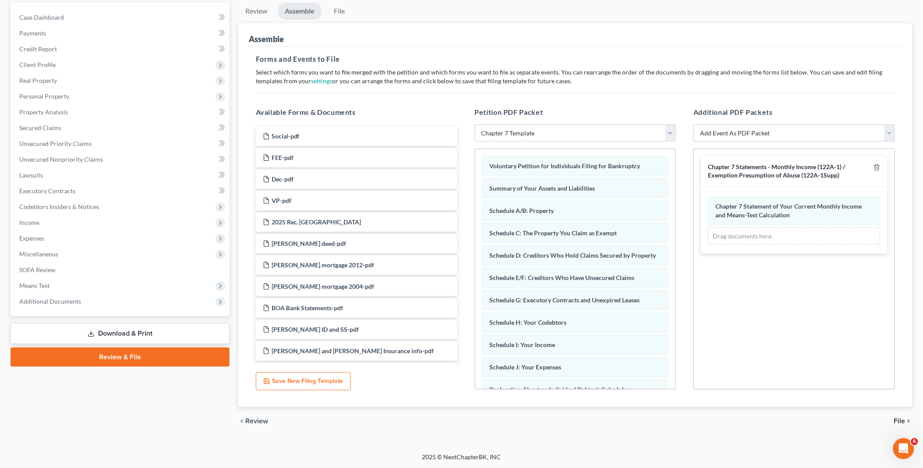
click at [896, 417] on span "File" at bounding box center [899, 420] width 11 height 7
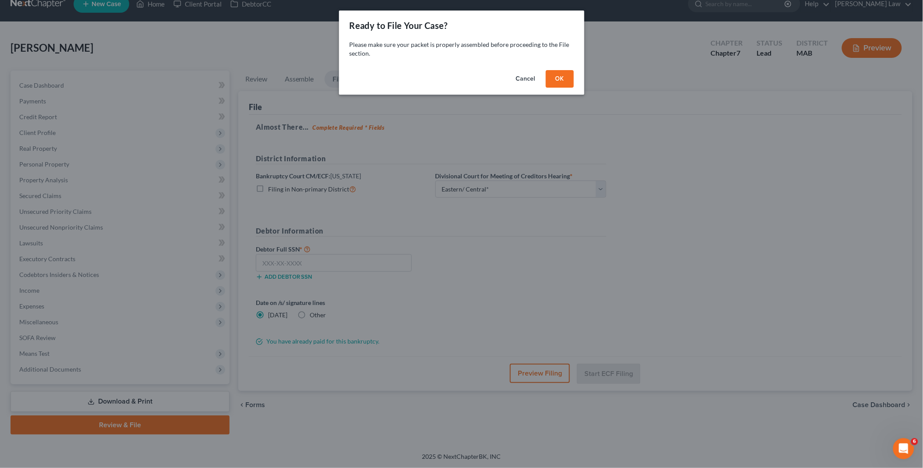
scroll to position [12, 0]
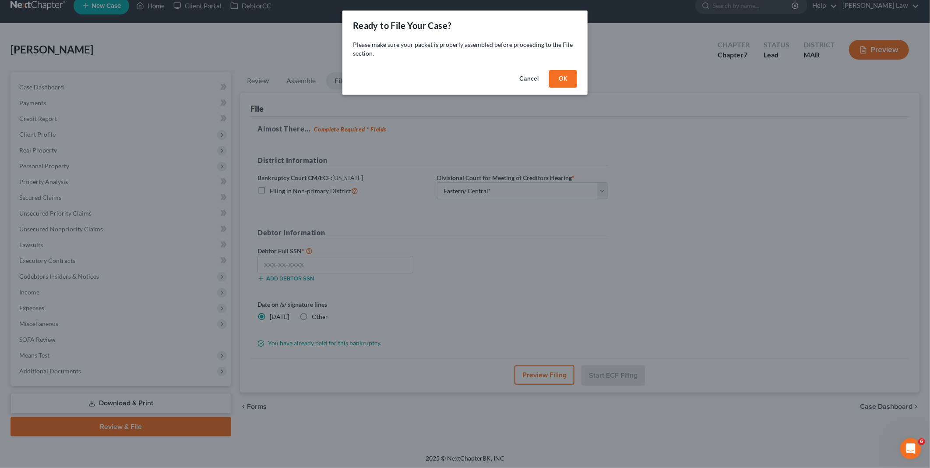
click at [561, 78] on button "OK" at bounding box center [563, 79] width 28 height 18
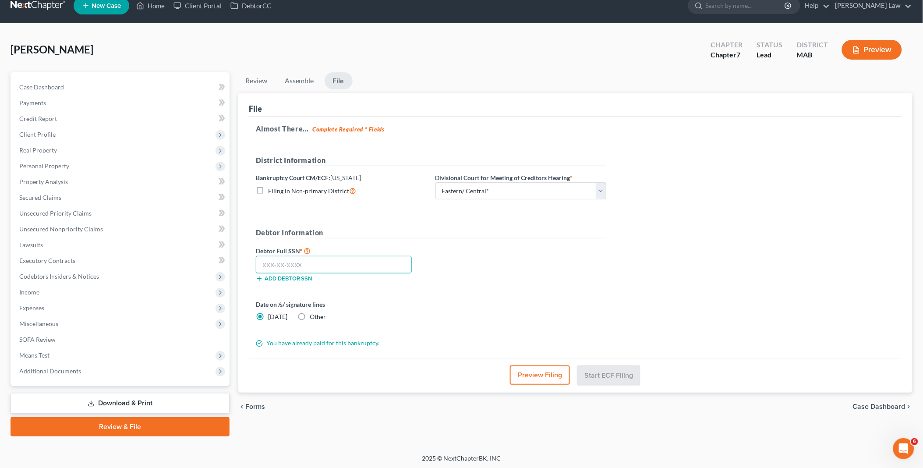
click at [291, 262] on input "text" at bounding box center [334, 265] width 156 height 18
type input "011-48-2240"
click at [602, 370] on button "Start ECF Filing" at bounding box center [608, 374] width 63 height 19
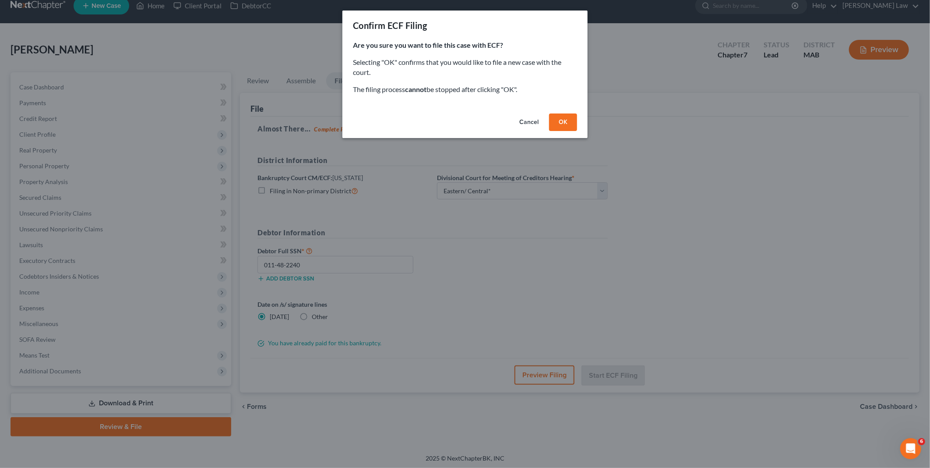
click at [557, 123] on button "OK" at bounding box center [563, 122] width 28 height 18
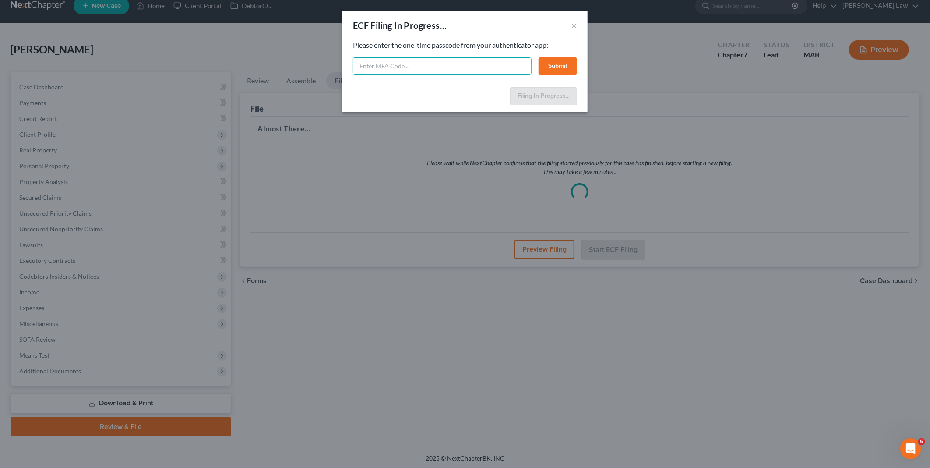
click at [370, 65] on input "text" at bounding box center [442, 66] width 179 height 18
type input "4"
type input "375464"
click at [554, 66] on button "Submit" at bounding box center [558, 66] width 39 height 18
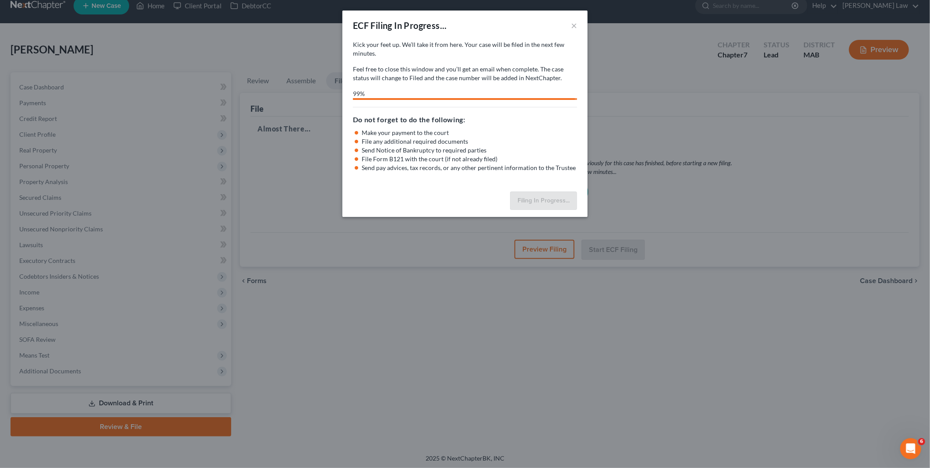
select select "2"
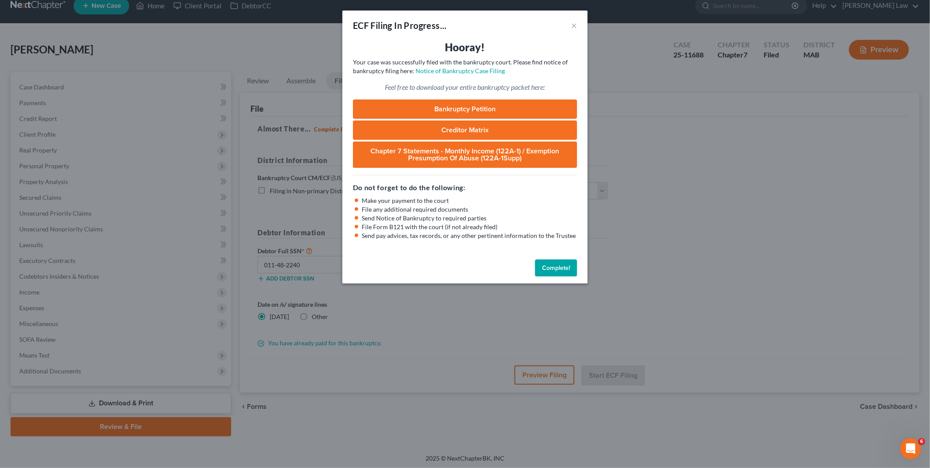
drag, startPoint x: 550, startPoint y: 263, endPoint x: 440, endPoint y: 297, distance: 115.4
click at [550, 263] on button "Complete!" at bounding box center [556, 268] width 42 height 18
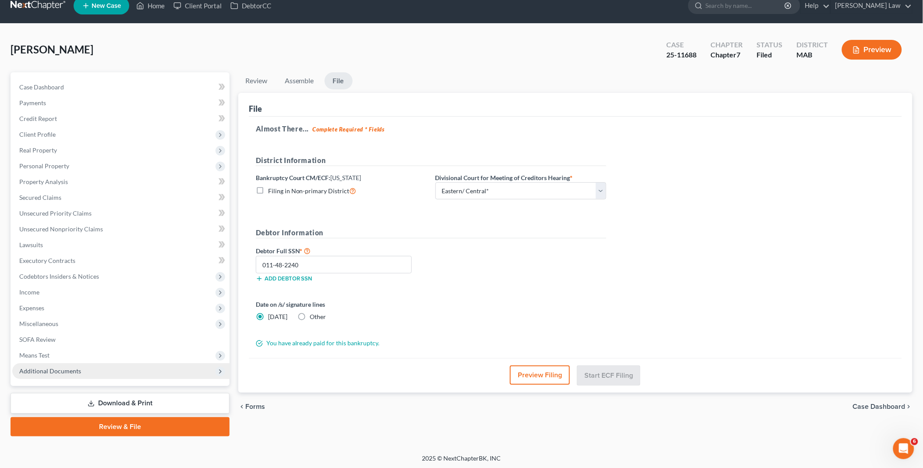
click at [53, 367] on span "Additional Documents" at bounding box center [50, 370] width 62 height 7
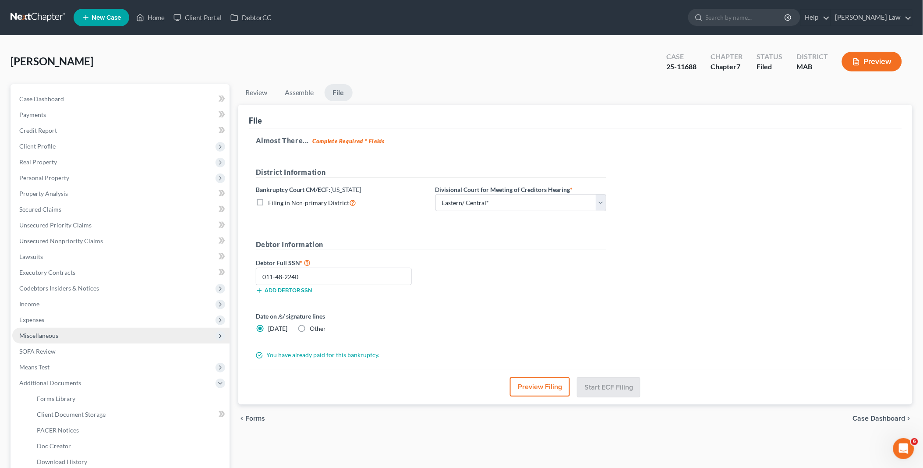
scroll to position [91, 0]
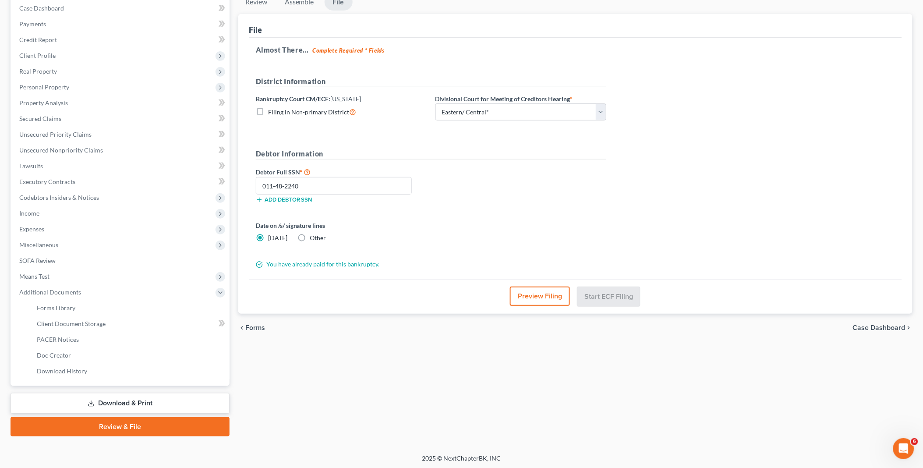
click at [139, 400] on link "Download & Print" at bounding box center [120, 403] width 219 height 21
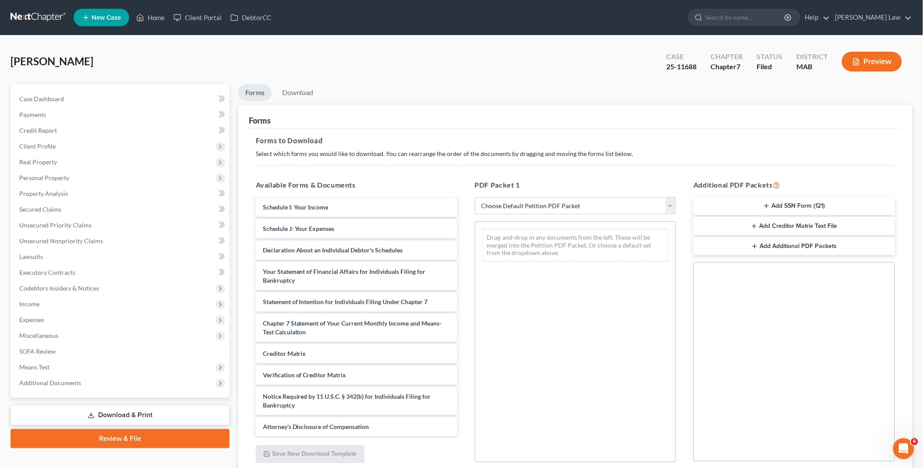
scroll to position [409, 0]
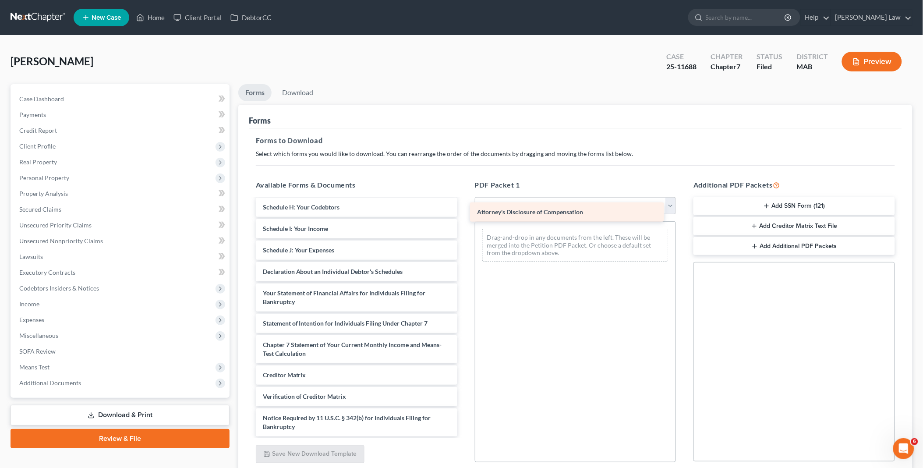
drag, startPoint x: 352, startPoint y: 426, endPoint x: 567, endPoint y: 212, distance: 302.5
click at [464, 212] on div "Attorney's Disclosure of Compensation Social-pdf FEE-pdf Dec-pdf VP-pdf 2025 Re…" at bounding box center [356, 113] width 215 height 646
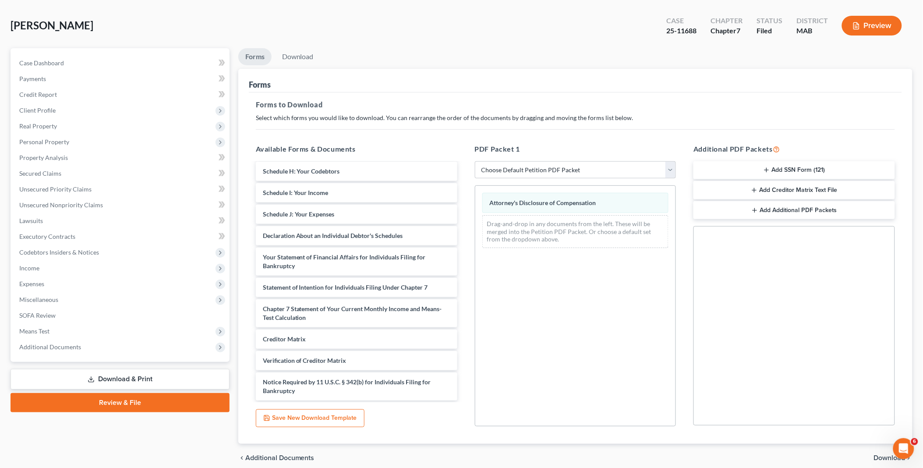
scroll to position [73, 0]
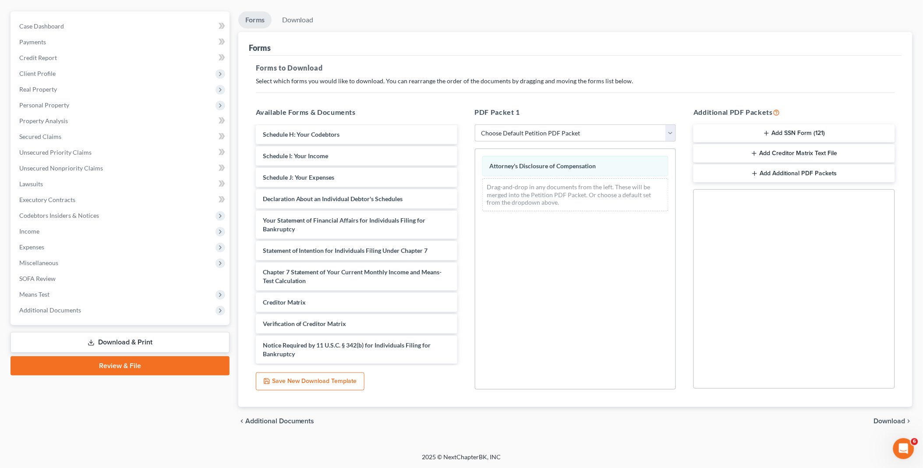
click at [895, 419] on span "Download" at bounding box center [890, 420] width 32 height 7
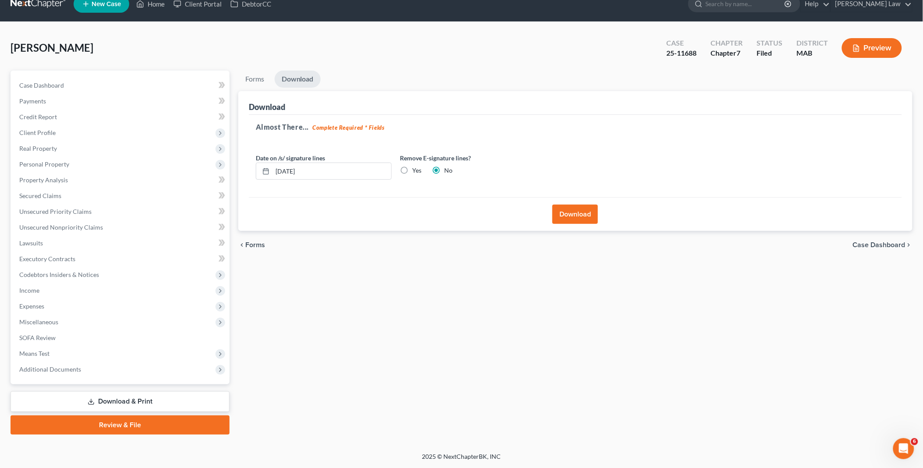
scroll to position [12, 0]
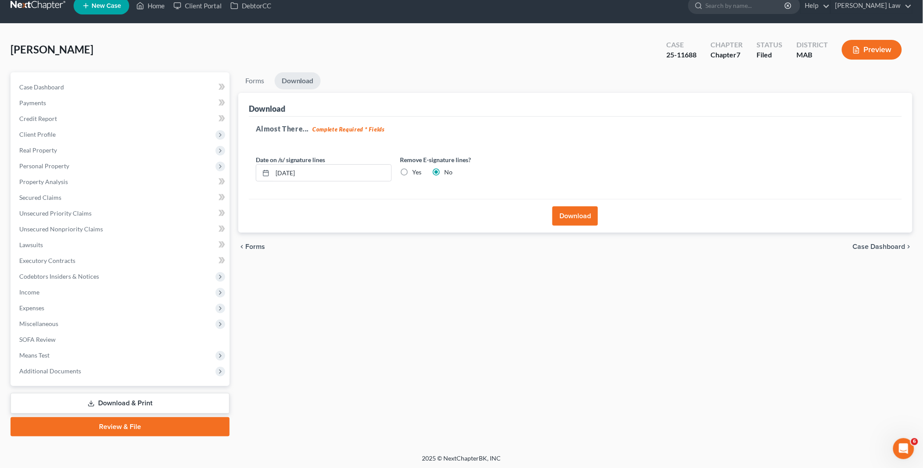
click at [579, 216] on button "Download" at bounding box center [575, 215] width 46 height 19
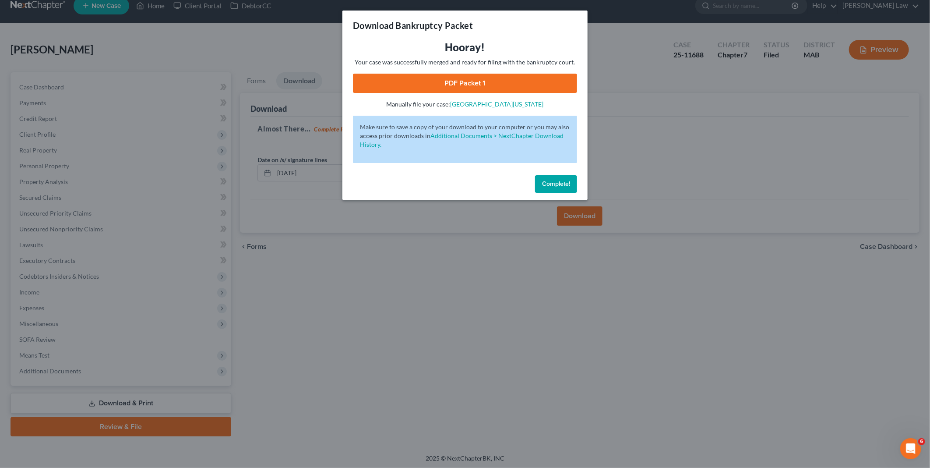
click at [464, 76] on link "PDF Packet 1" at bounding box center [465, 83] width 224 height 19
click at [564, 183] on span "Complete!" at bounding box center [556, 183] width 28 height 7
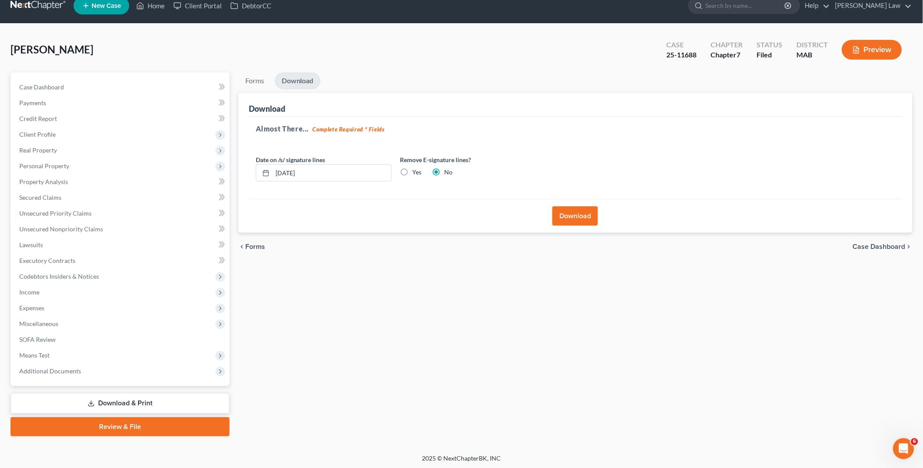
scroll to position [0, 0]
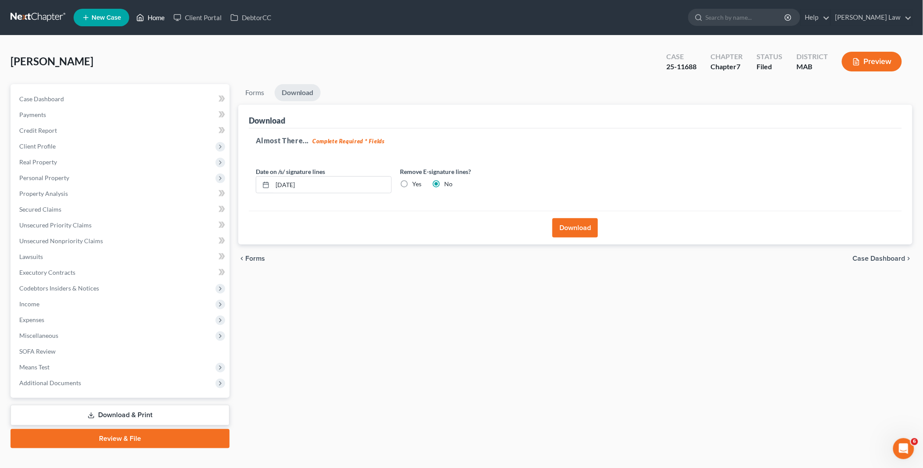
drag, startPoint x: 160, startPoint y: 15, endPoint x: 187, endPoint y: 46, distance: 40.6
click at [160, 15] on link "Home" at bounding box center [150, 18] width 37 height 16
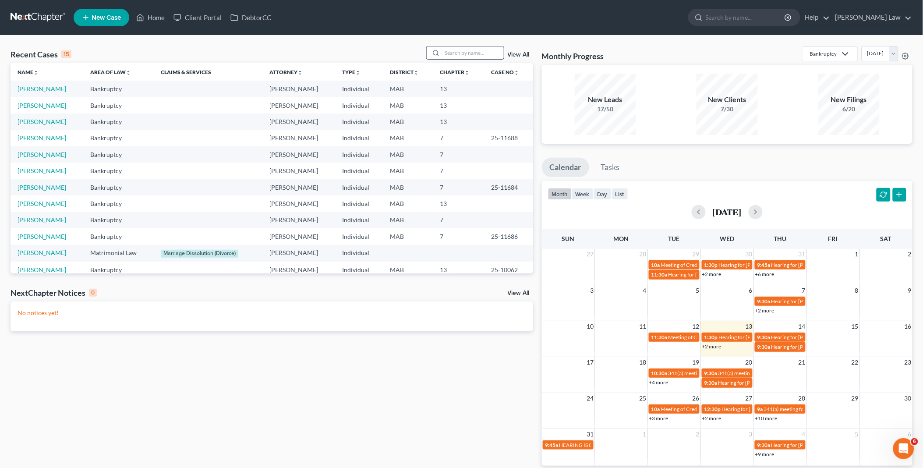
click at [465, 50] on input "search" at bounding box center [472, 52] width 61 height 13
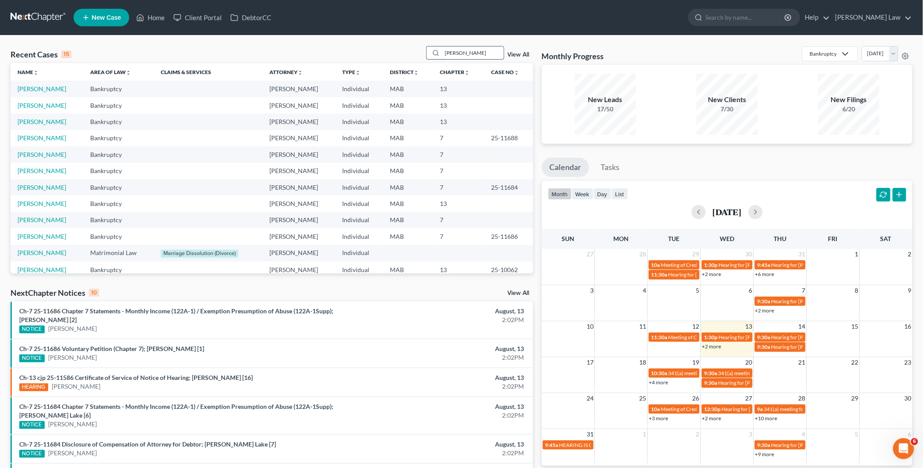
type input "john"
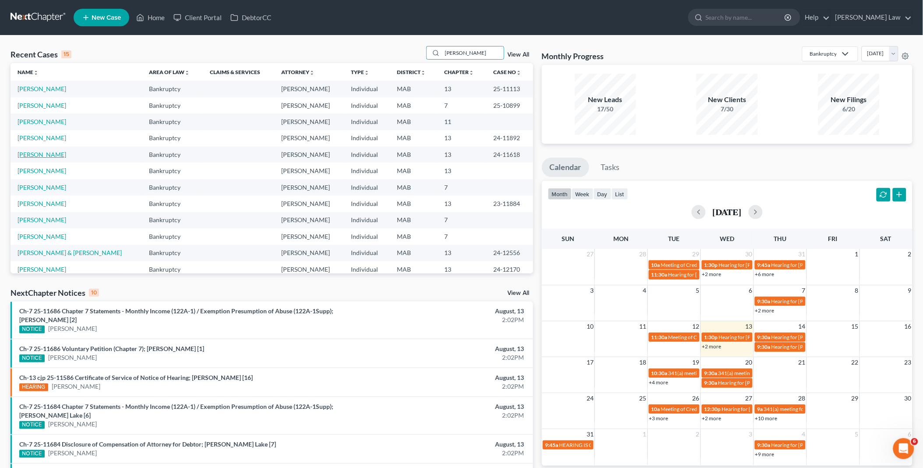
click at [47, 152] on link "Mountcastle, John" at bounding box center [42, 154] width 49 height 7
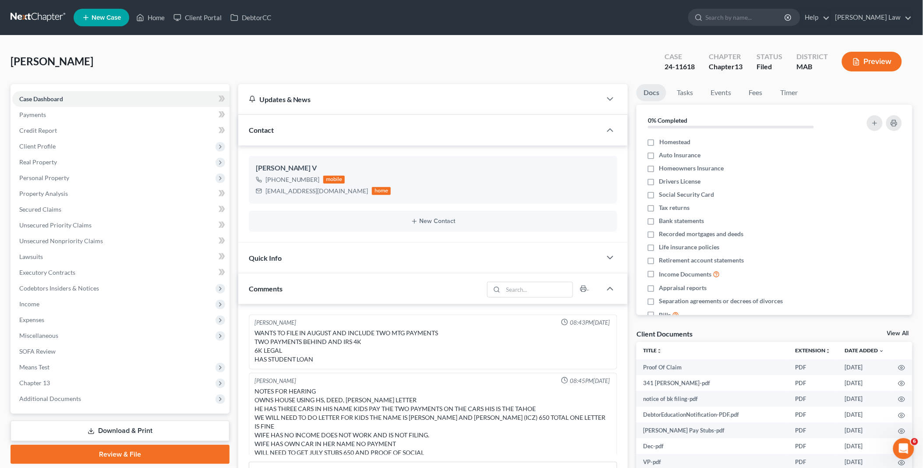
scroll to position [182, 0]
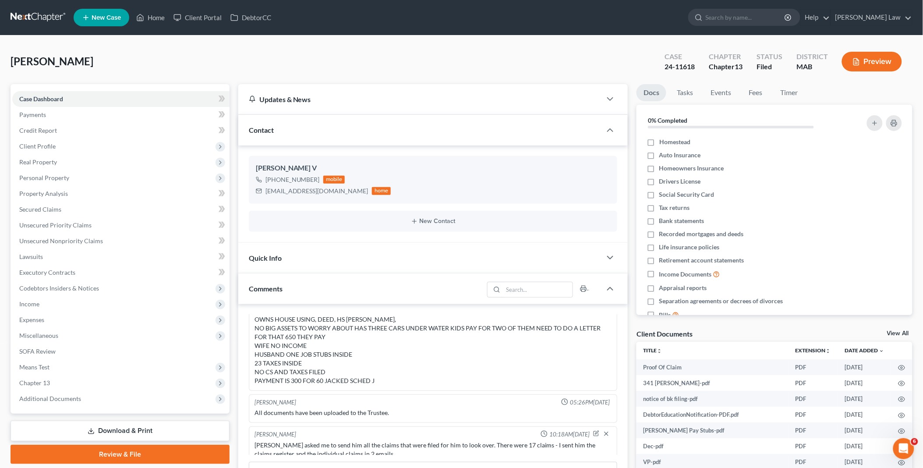
click at [896, 332] on link "View All" at bounding box center [898, 333] width 22 height 6
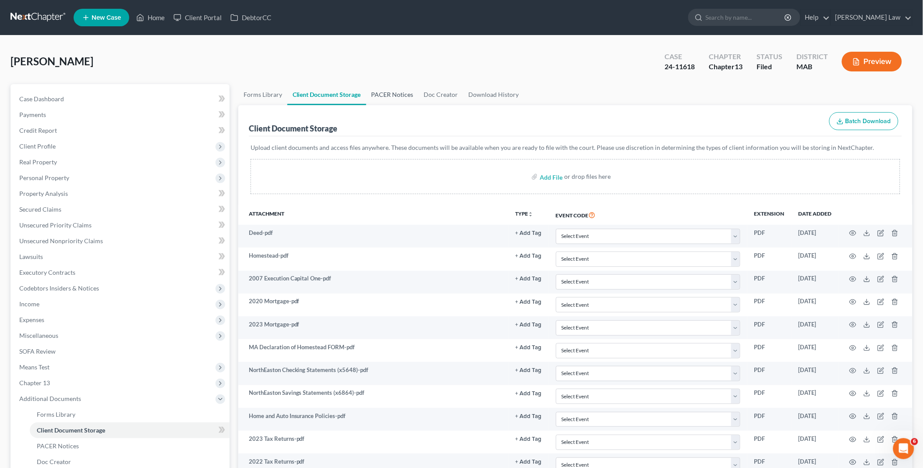
click at [379, 94] on link "PACER Notices" at bounding box center [392, 94] width 53 height 21
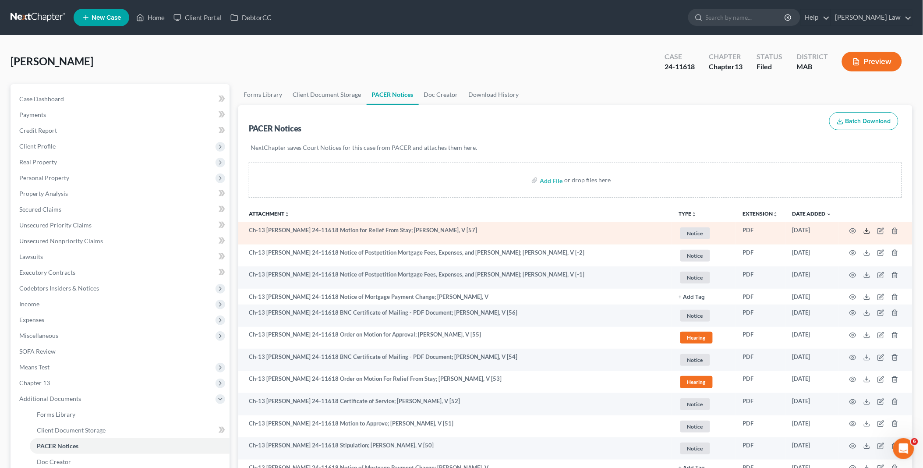
click at [868, 230] on polyline at bounding box center [866, 230] width 3 height 1
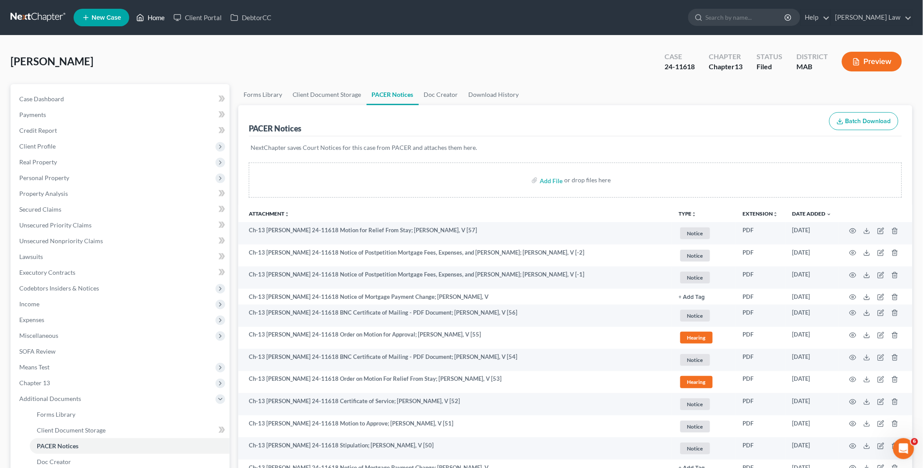
click at [155, 18] on link "Home" at bounding box center [150, 18] width 37 height 16
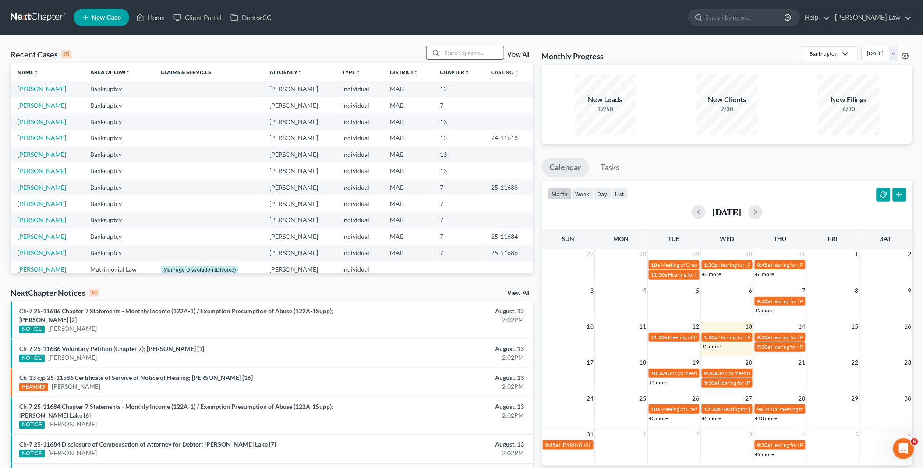
click at [448, 49] on input "search" at bounding box center [472, 52] width 61 height 13
type input "healey"
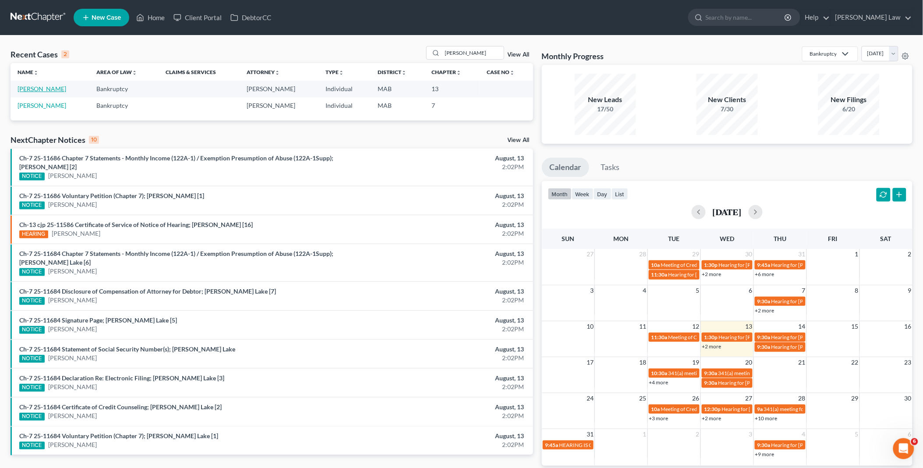
click at [35, 90] on link "Healey, Kevin" at bounding box center [42, 88] width 49 height 7
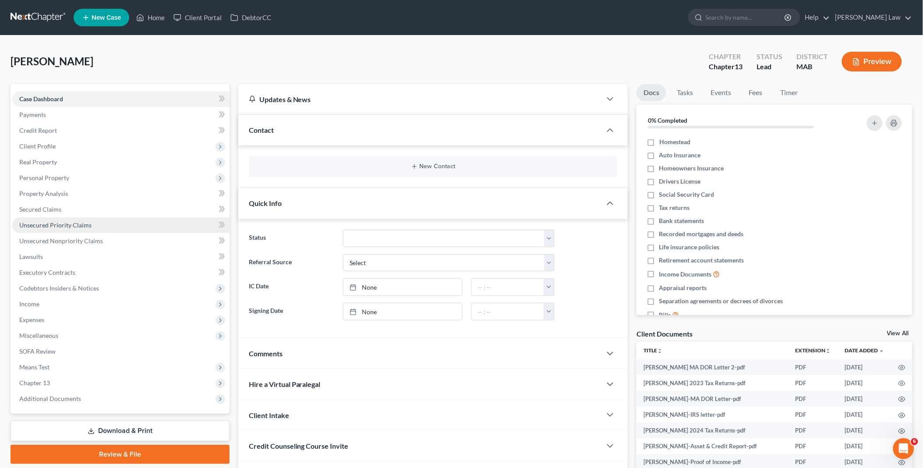
click at [67, 224] on span "Unsecured Priority Claims" at bounding box center [55, 224] width 72 height 7
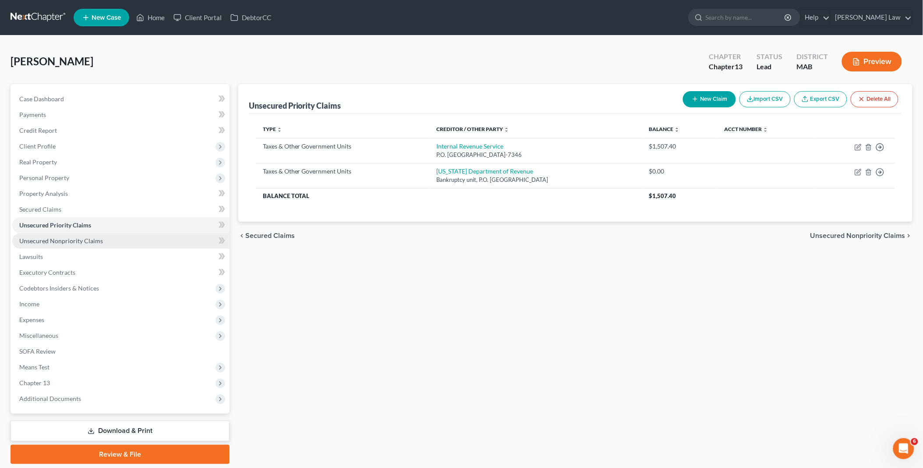
click at [73, 240] on span "Unsecured Nonpriority Claims" at bounding box center [61, 240] width 84 height 7
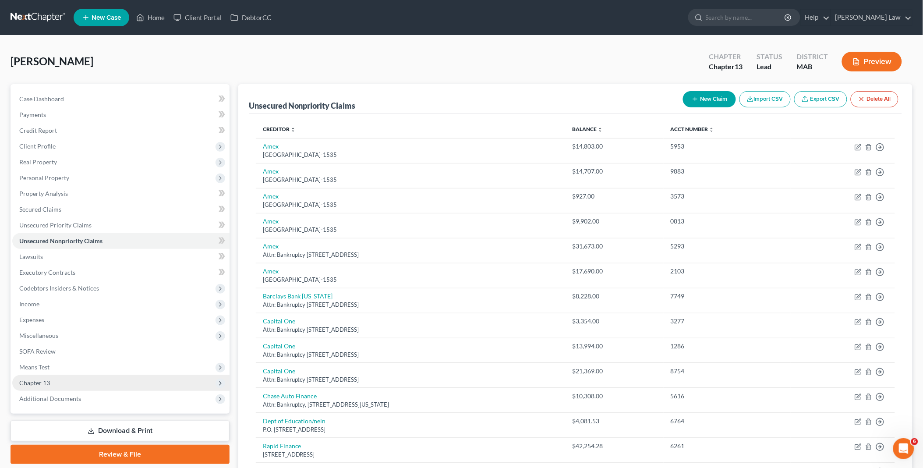
click at [60, 378] on span "Chapter 13" at bounding box center [120, 383] width 217 height 16
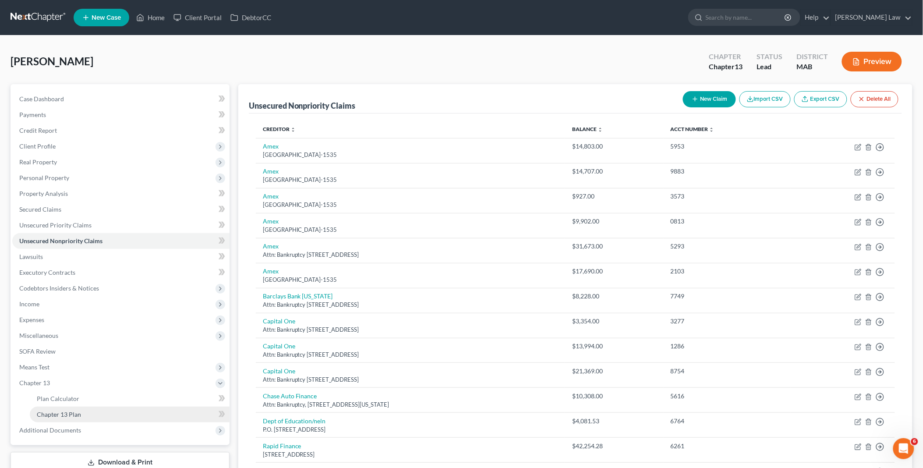
click at [90, 413] on link "Chapter 13 Plan" at bounding box center [130, 414] width 200 height 16
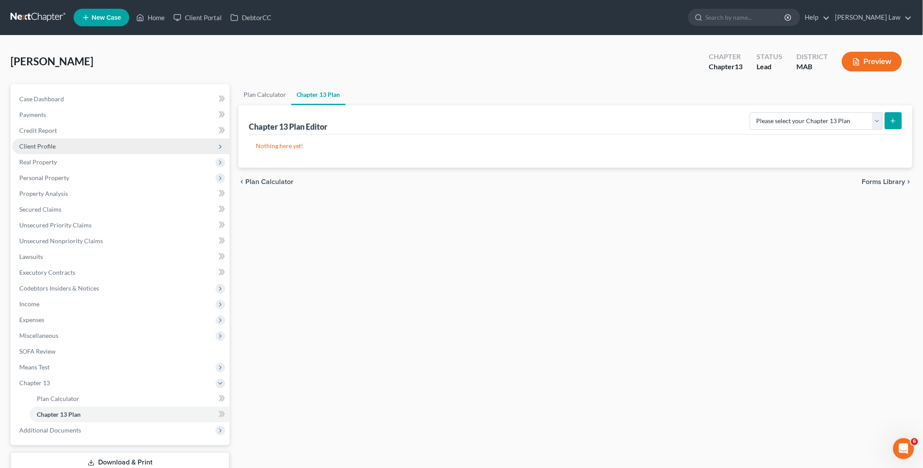
click at [57, 144] on span "Client Profile" at bounding box center [120, 146] width 217 height 16
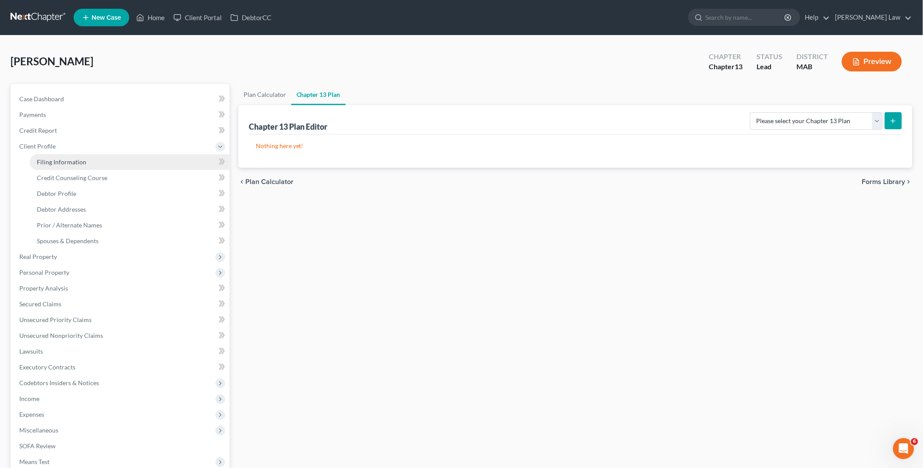
click at [64, 159] on span "Filing Information" at bounding box center [61, 161] width 49 height 7
select select "1"
select select "0"
select select "3"
select select "22"
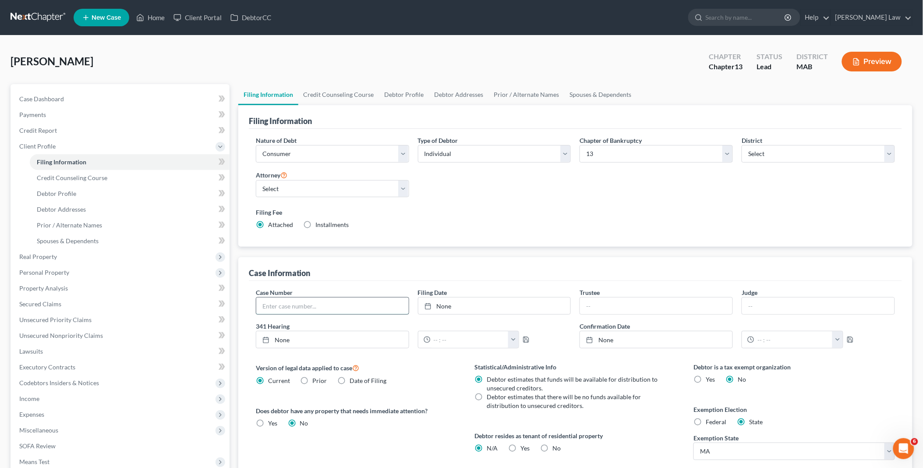
click at [275, 307] on input "text" at bounding box center [332, 305] width 152 height 17
type input "25-10495"
click at [435, 306] on div at bounding box center [430, 305] width 12 height 7
type input "8/13/2025"
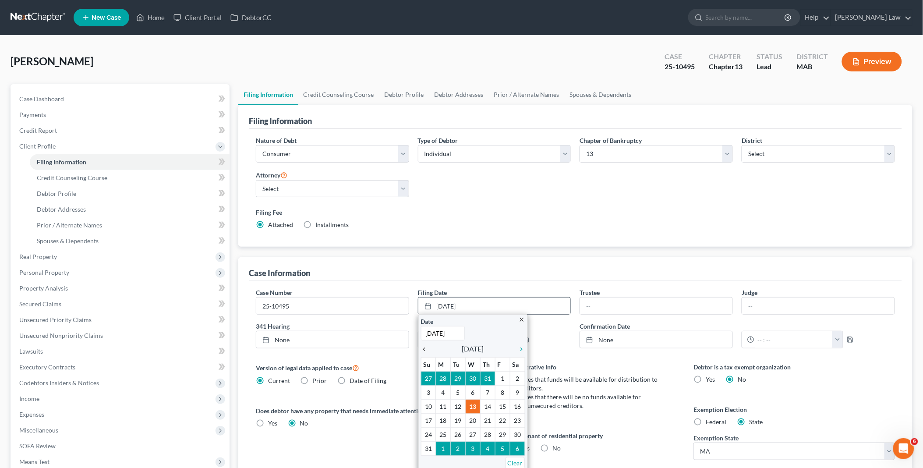
click at [426, 349] on icon "chevron_left" at bounding box center [426, 348] width 11 height 7
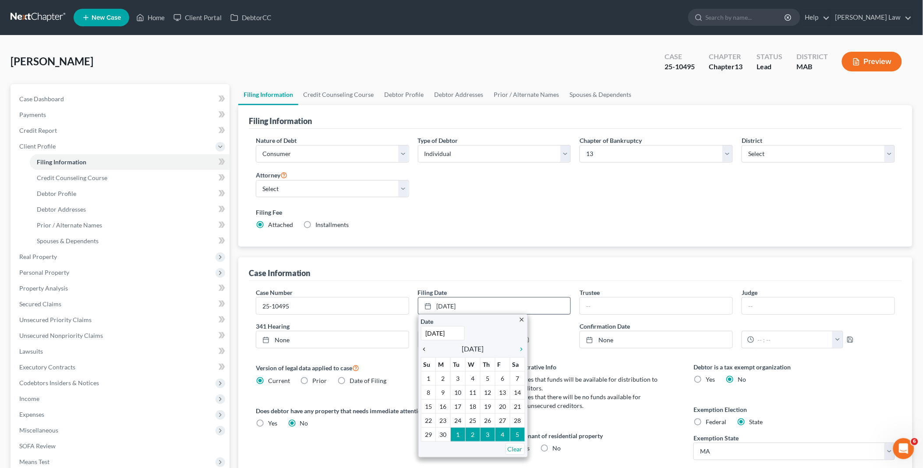
click at [426, 349] on icon "chevron_left" at bounding box center [426, 348] width 11 height 7
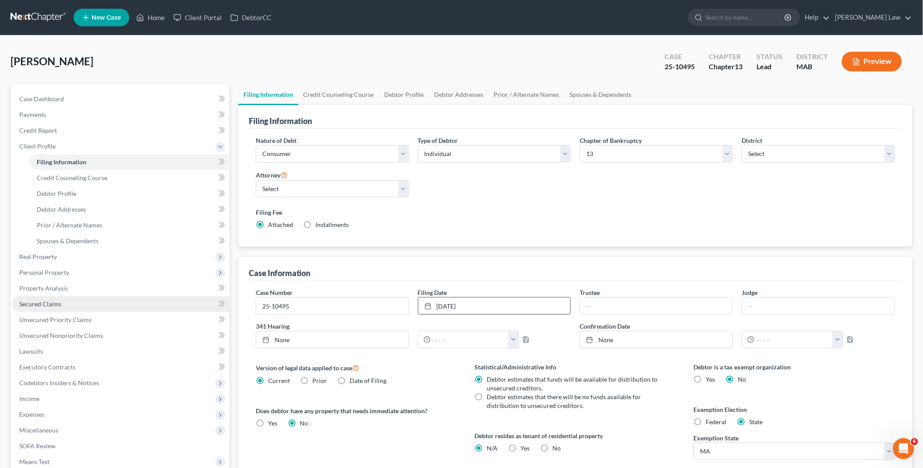
click at [58, 301] on span "Secured Claims" at bounding box center [40, 303] width 42 height 7
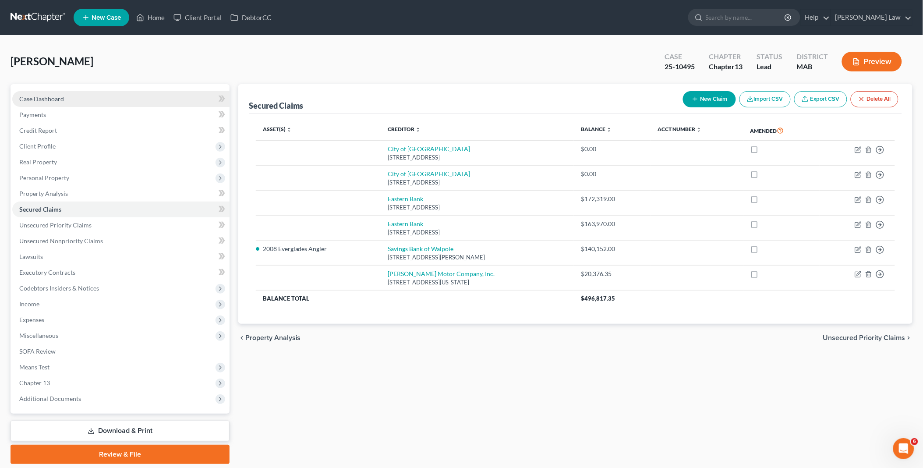
click at [63, 101] on span "Case Dashboard" at bounding box center [41, 98] width 45 height 7
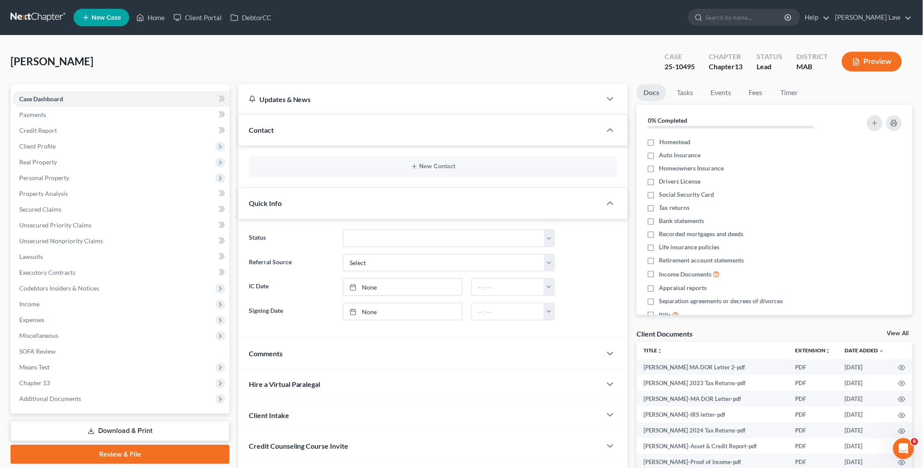
click at [894, 332] on link "View All" at bounding box center [898, 333] width 22 height 6
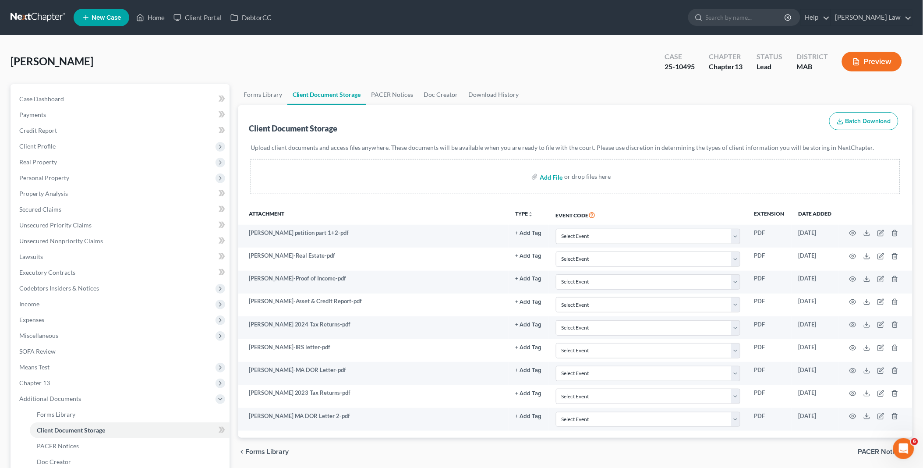
click at [557, 172] on input "file" at bounding box center [549, 177] width 21 height 16
type input "C:\fakepath\Credit Acceptance poc 3.pdf"
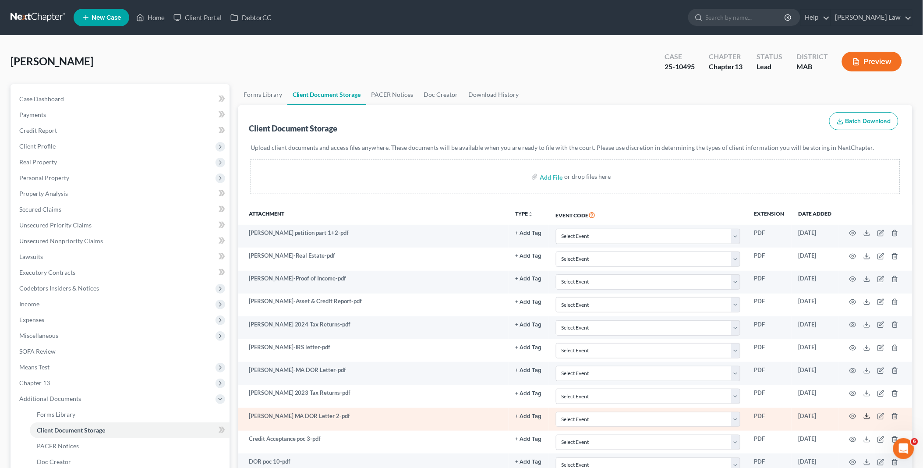
click at [867, 416] on line at bounding box center [867, 415] width 0 height 4
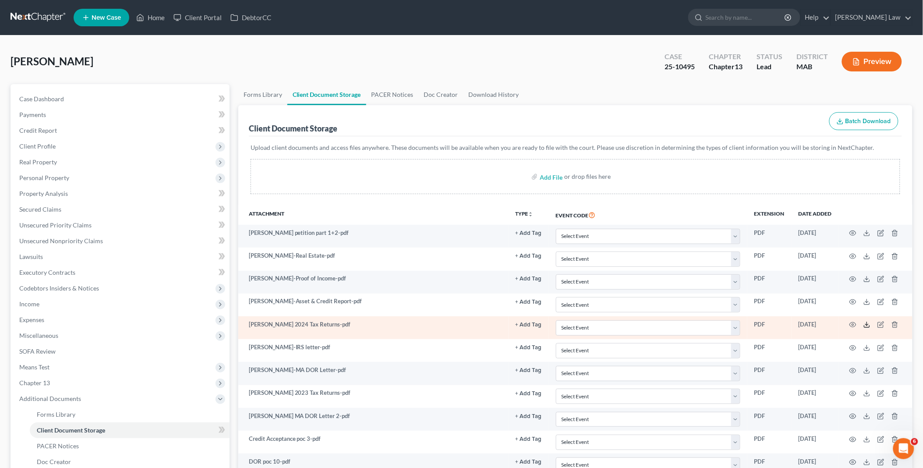
click at [866, 326] on icon at bounding box center [866, 324] width 7 height 7
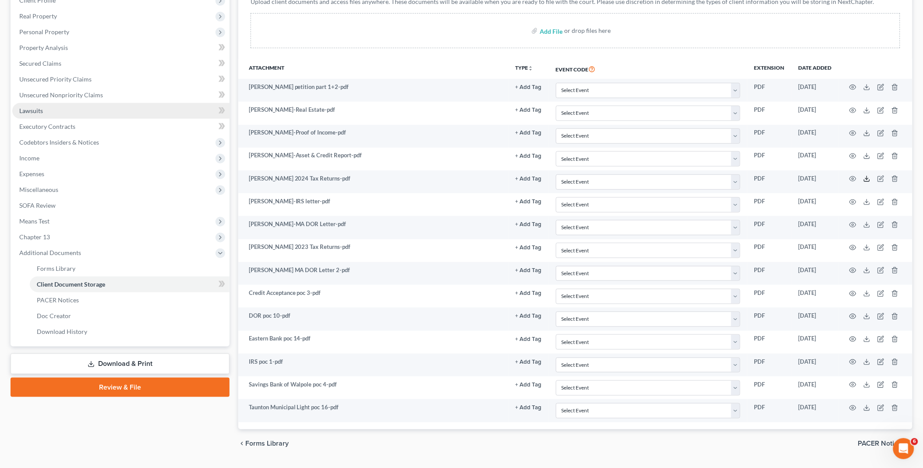
scroll to position [97, 0]
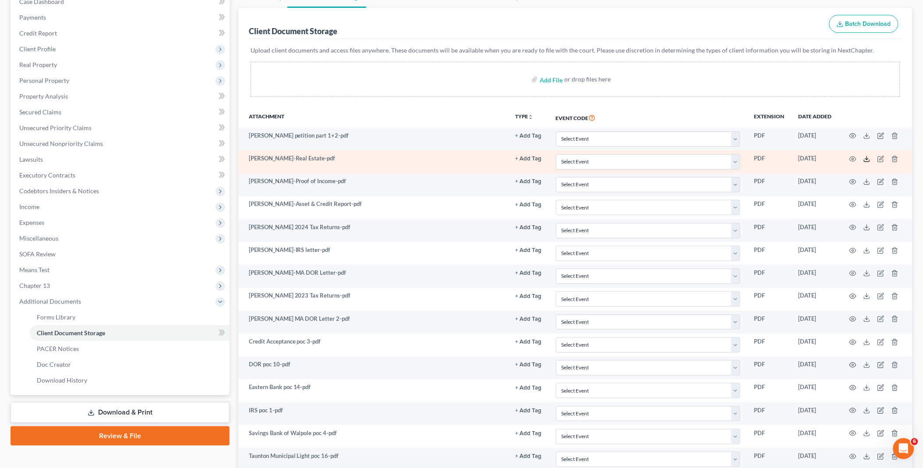
click at [865, 158] on icon at bounding box center [866, 158] width 7 height 7
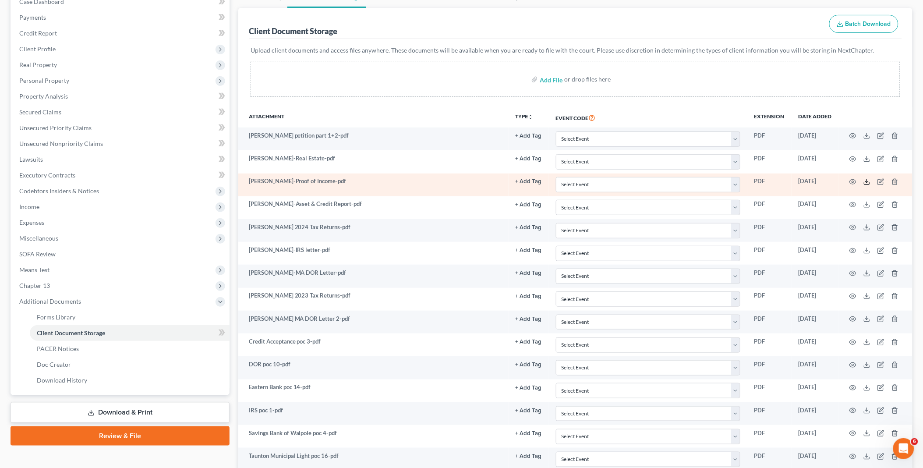
click at [867, 179] on icon at bounding box center [866, 181] width 7 height 7
